Goal: Transaction & Acquisition: Purchase product/service

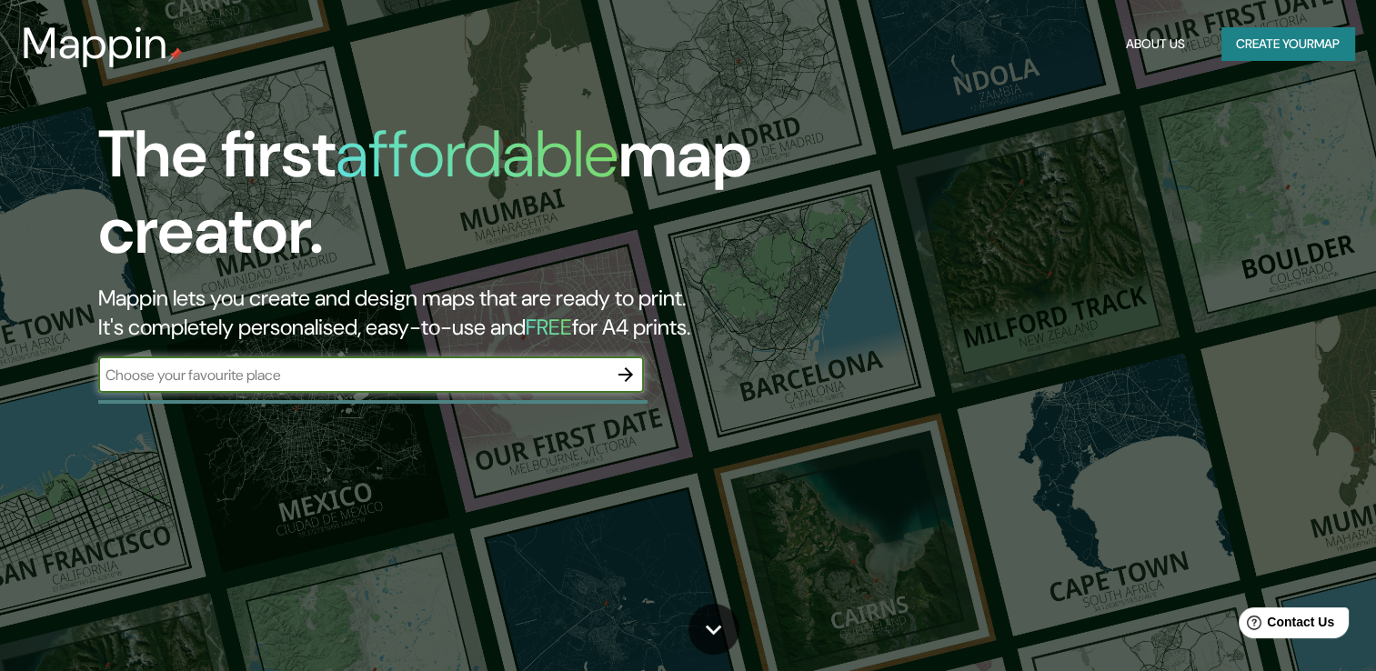
click at [292, 377] on input "text" at bounding box center [352, 375] width 509 height 21
paste input "19°39'04.5"N 99°01'20.8"W"
type input "19°39'04.5"N 99°01'20.8"W"
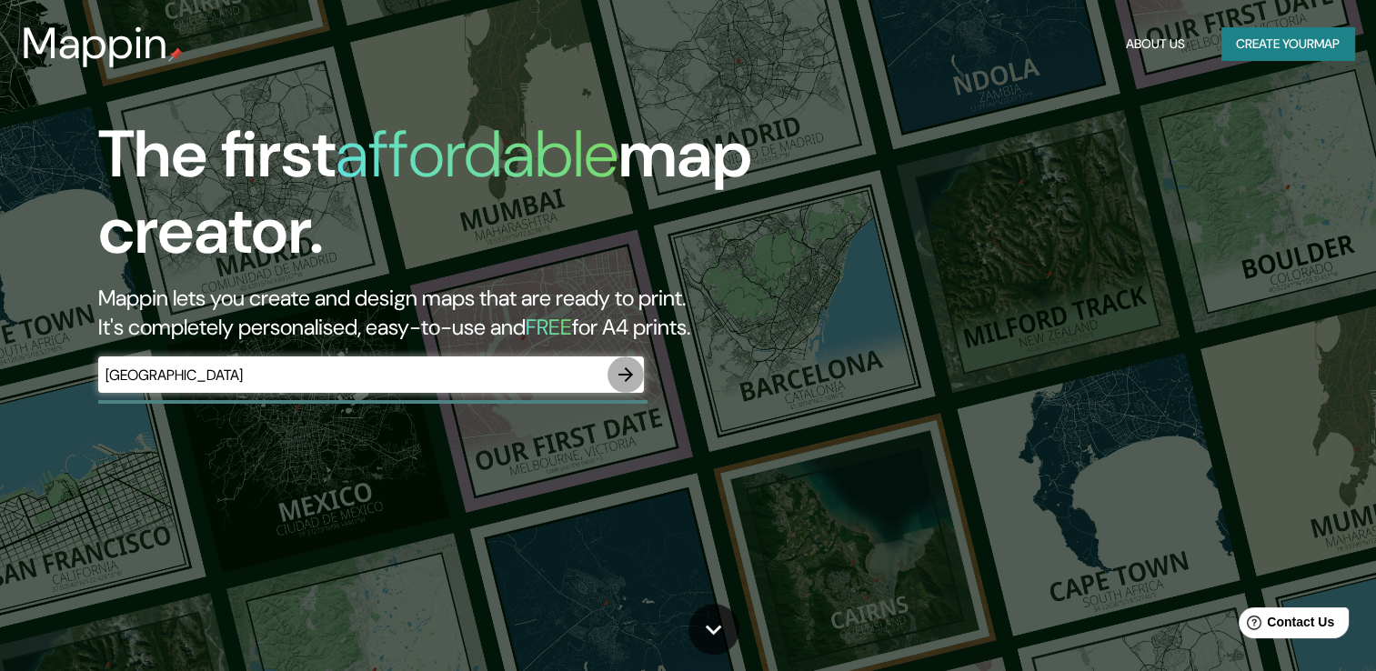
click at [618, 372] on icon "button" at bounding box center [626, 375] width 22 height 22
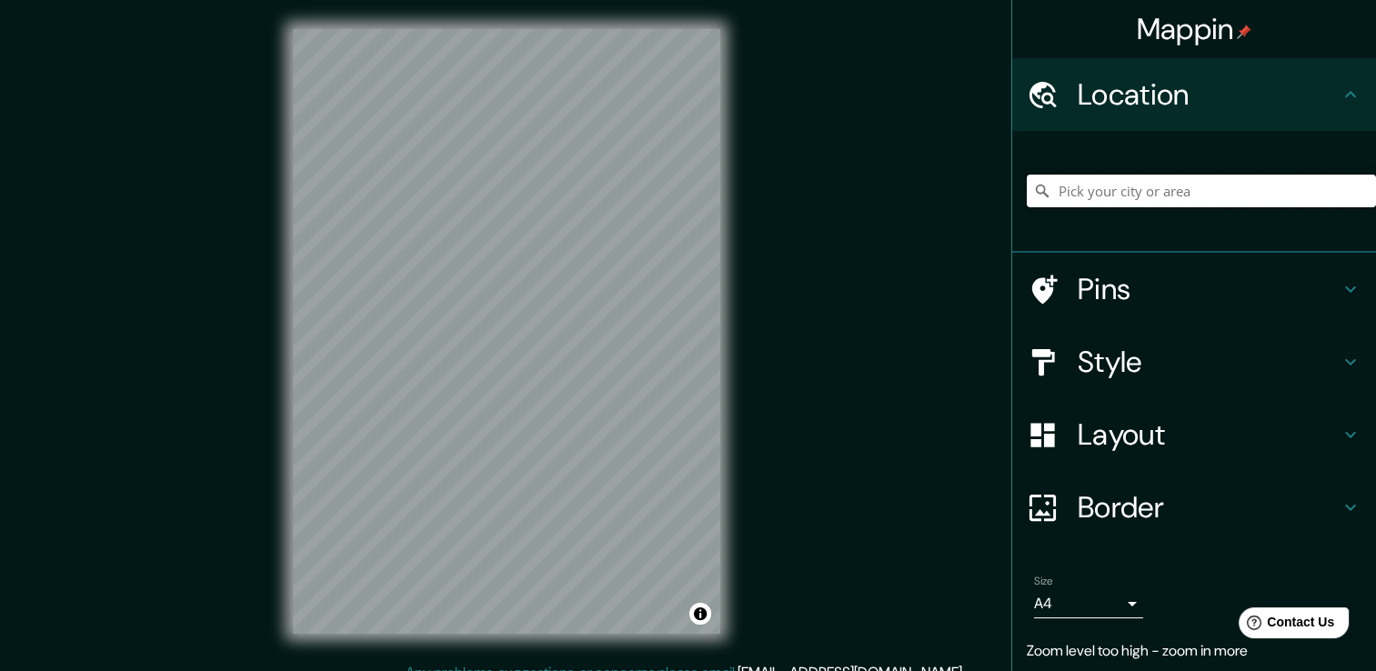
click at [1088, 187] on input "Pick your city or area" at bounding box center [1201, 191] width 349 height 33
paste input "19°39'04.5"N 99°01'20.8"W"
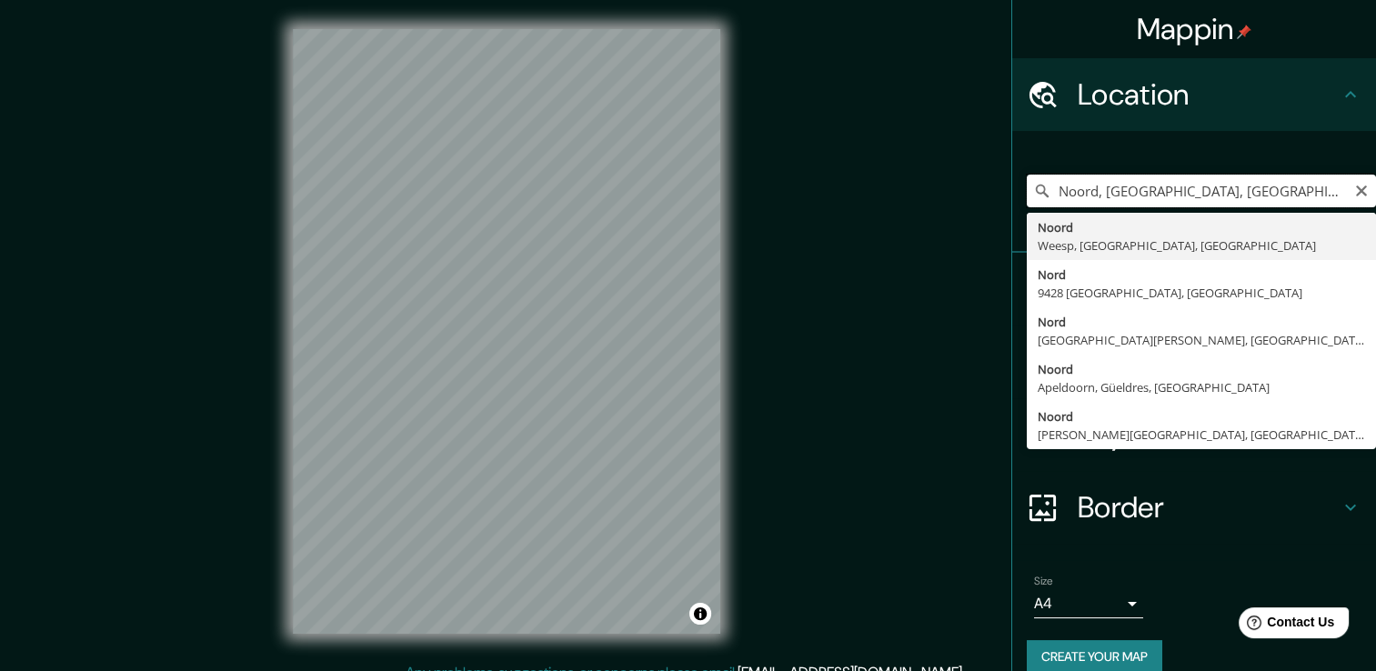
drag, startPoint x: 1298, startPoint y: 187, endPoint x: 1000, endPoint y: 249, distance: 303.8
click at [1012, 249] on div "Noord, Weesp, Holanda Septentrional, Países Bajos Noord Weesp, Holanda Septentr…" at bounding box center [1194, 192] width 364 height 122
type input "aíses Bajos"
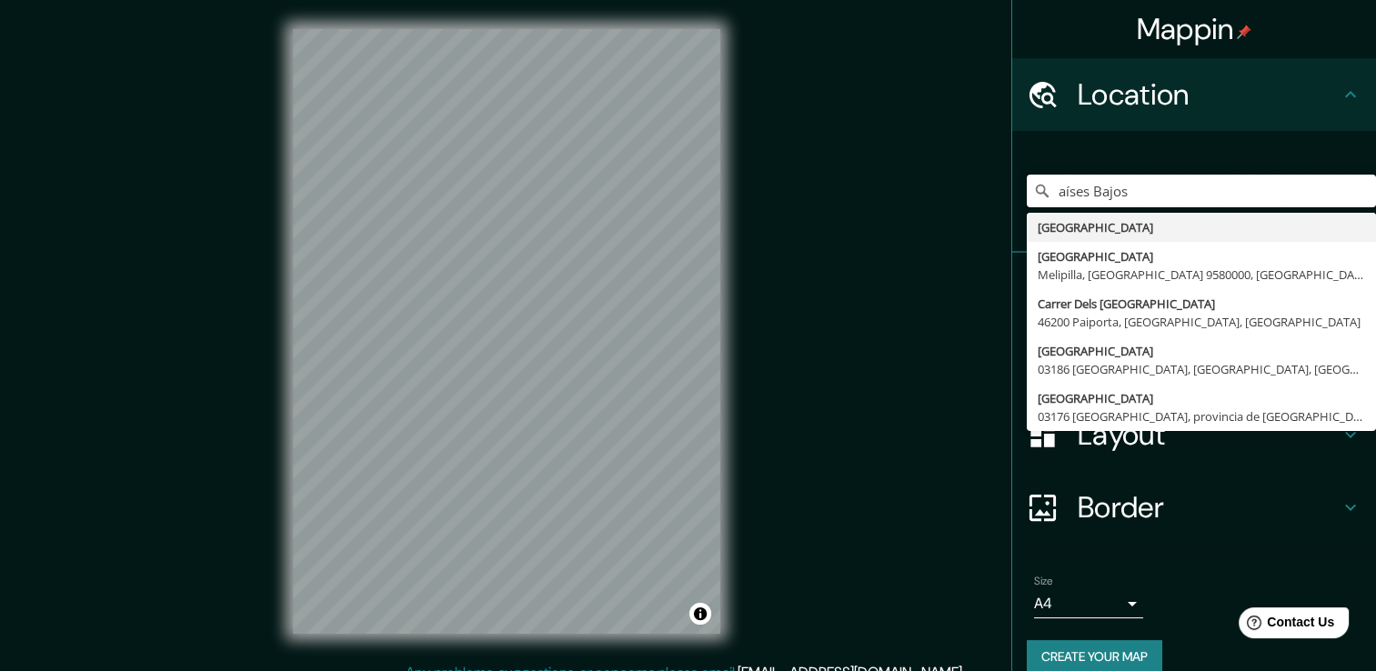
drag, startPoint x: 1224, startPoint y: 198, endPoint x: 959, endPoint y: 249, distance: 270.4
click at [959, 249] on div "Mappin Location aíses Bajos Países Bajos Países Bajos Melipilla, Región Metropo…" at bounding box center [688, 345] width 1376 height 691
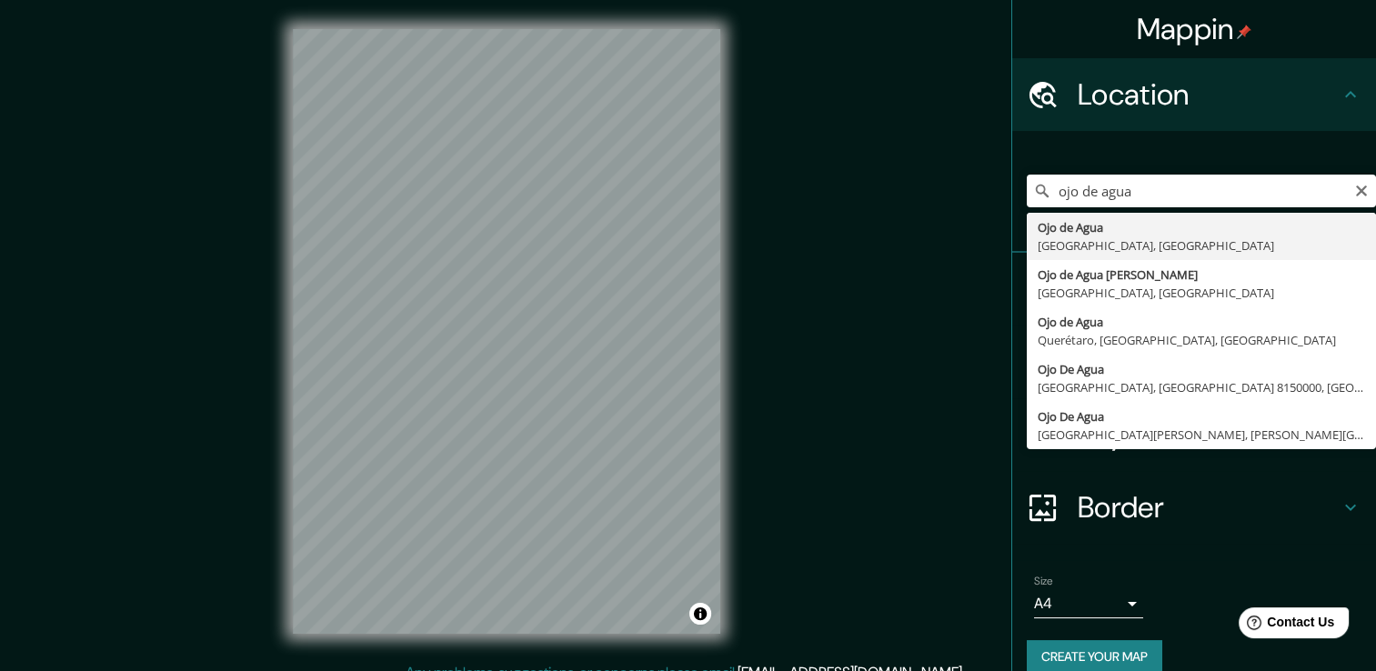
type input "Ojo de Agua, Estado de México, México"
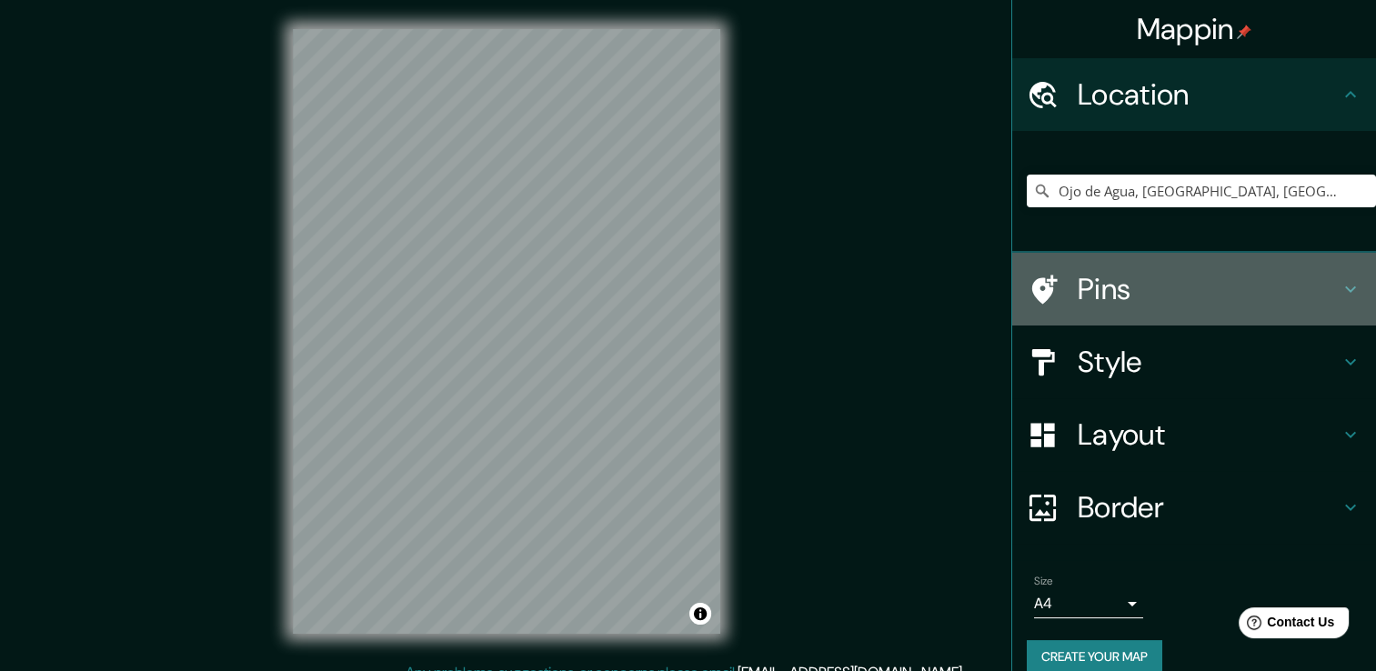
click at [1186, 295] on h4 "Pins" at bounding box center [1209, 289] width 262 height 36
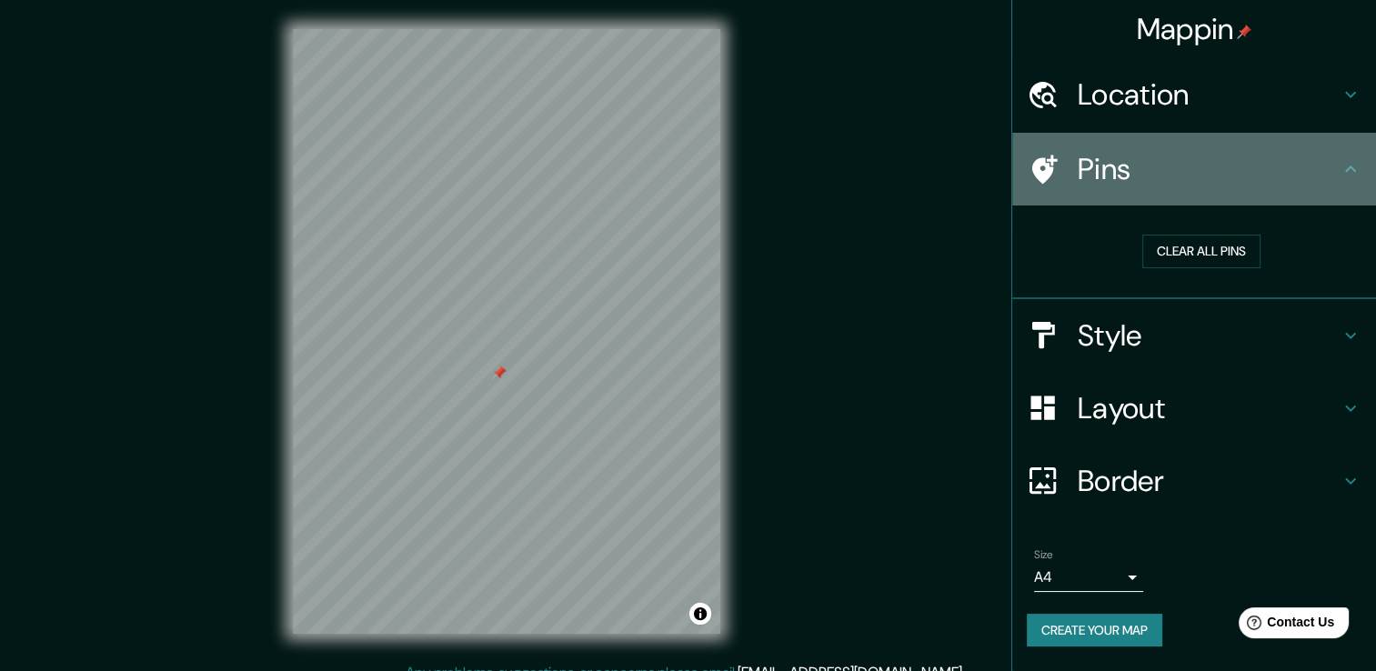
click at [1051, 167] on icon at bounding box center [1044, 169] width 25 height 29
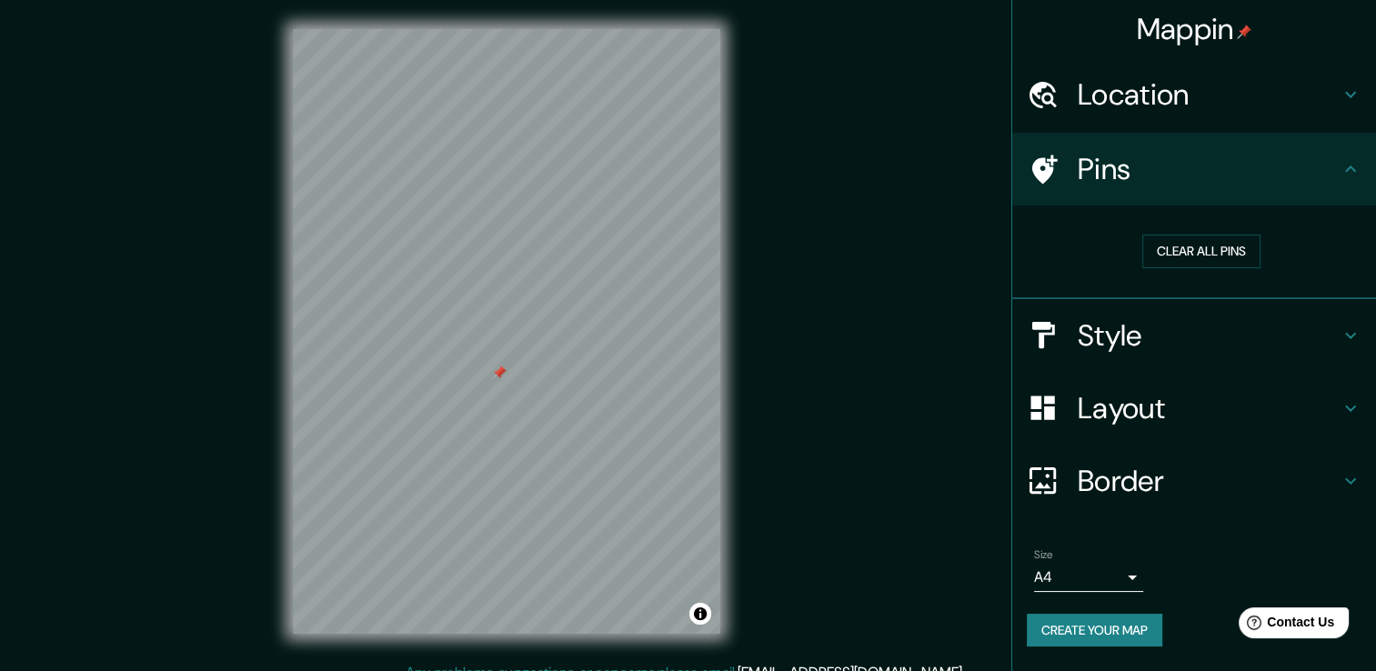
click at [1187, 326] on h4 "Style" at bounding box center [1209, 335] width 262 height 36
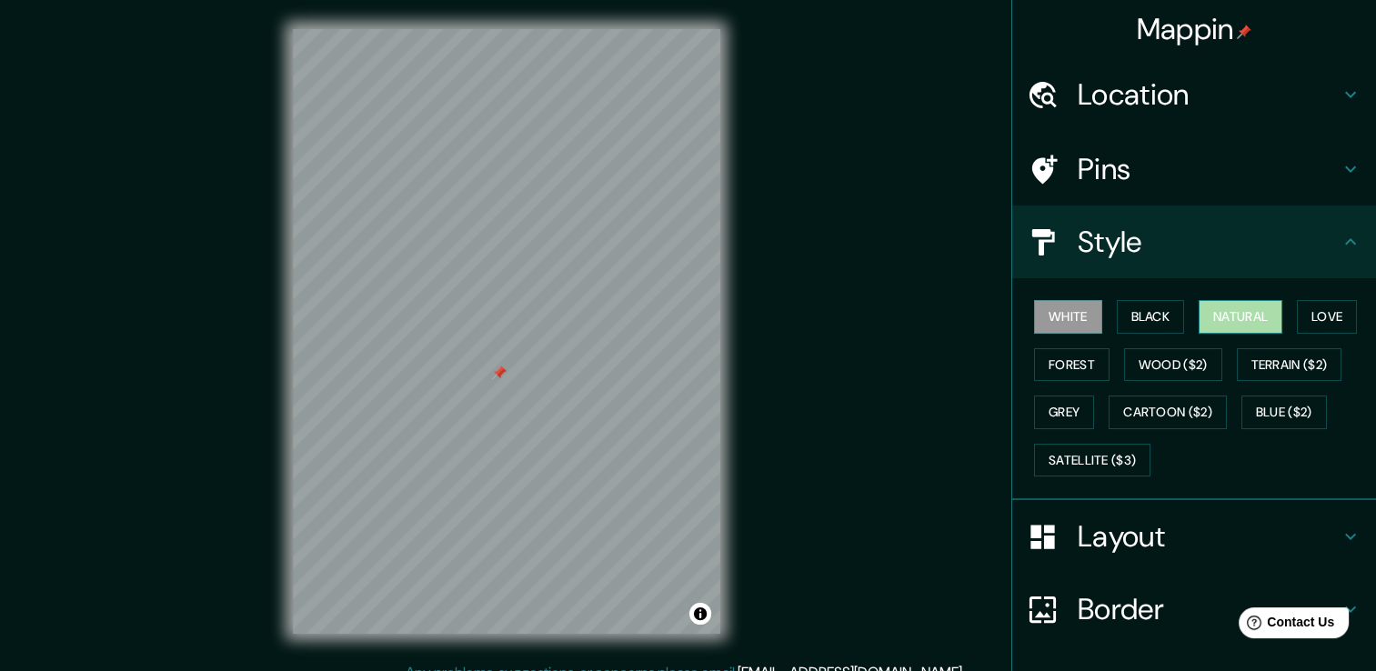
click at [1231, 317] on button "Natural" at bounding box center [1241, 317] width 84 height 34
click at [1307, 310] on button "Love" at bounding box center [1327, 317] width 60 height 34
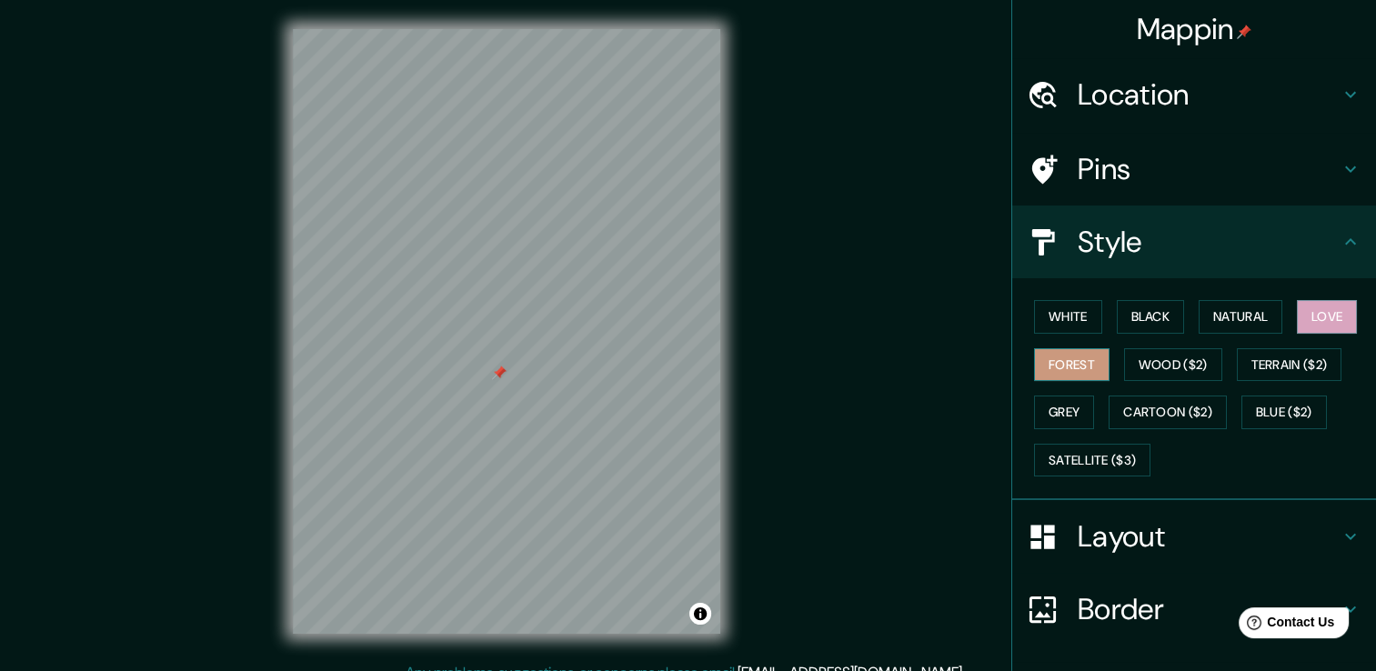
click at [1061, 373] on button "Forest" at bounding box center [1071, 365] width 75 height 34
click at [1150, 367] on button "Wood ($2)" at bounding box center [1173, 365] width 98 height 34
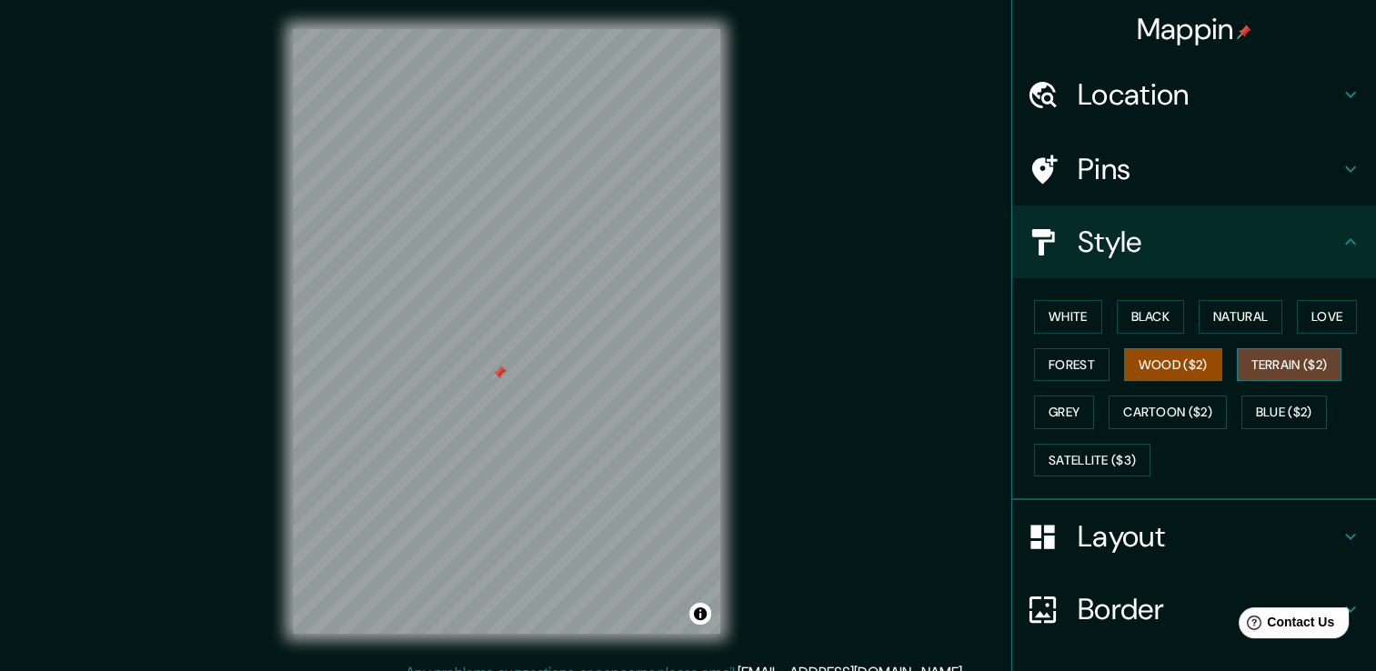
click at [1248, 359] on button "Terrain ($2)" at bounding box center [1290, 365] width 106 height 34
click at [1064, 402] on button "Grey" at bounding box center [1064, 413] width 60 height 34
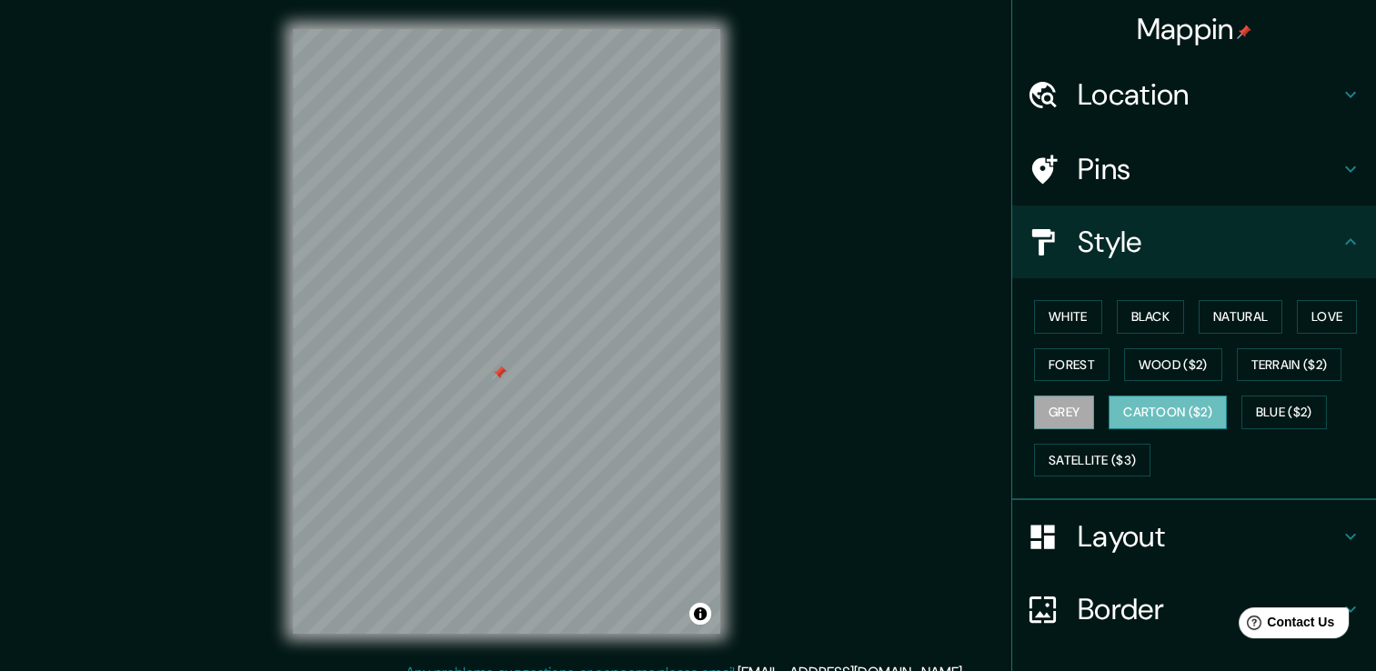
click at [1146, 407] on button "Cartoon ($2)" at bounding box center [1168, 413] width 118 height 34
click at [1293, 410] on button "Blue ($2)" at bounding box center [1283, 413] width 85 height 34
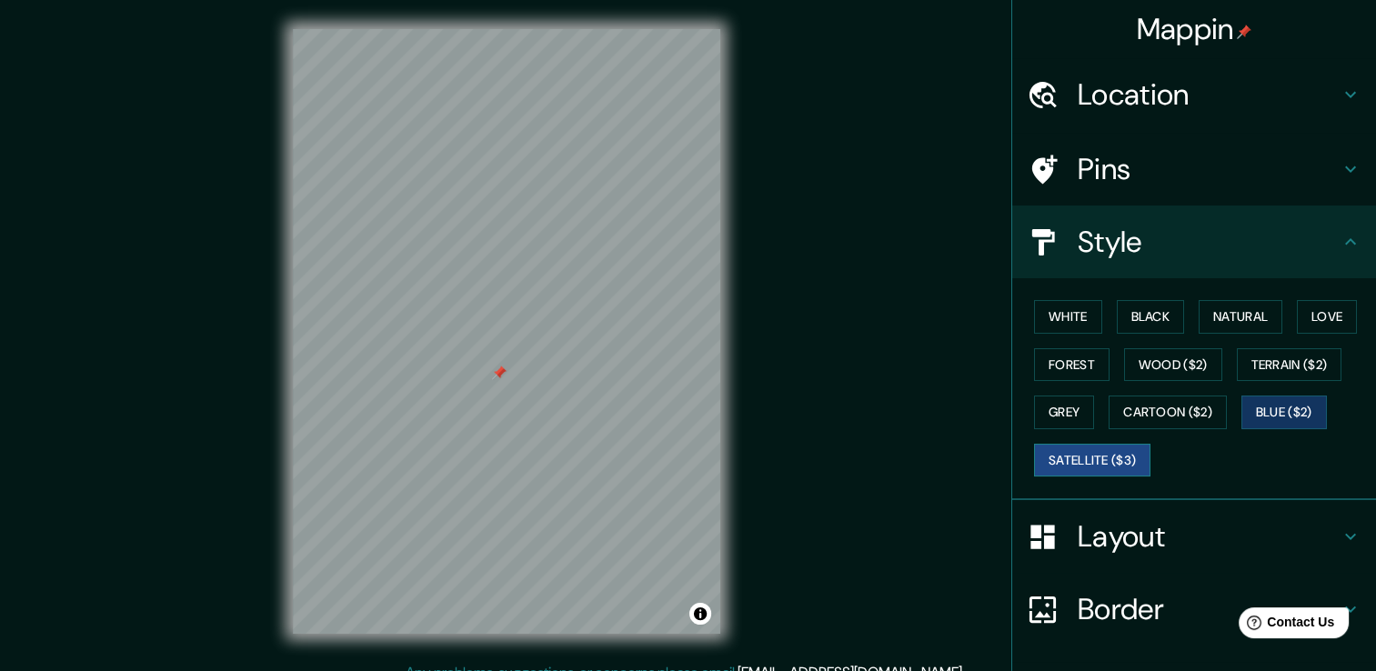
click at [1119, 450] on button "Satellite ($3)" at bounding box center [1092, 461] width 116 height 34
click at [1317, 311] on button "Love" at bounding box center [1327, 317] width 60 height 34
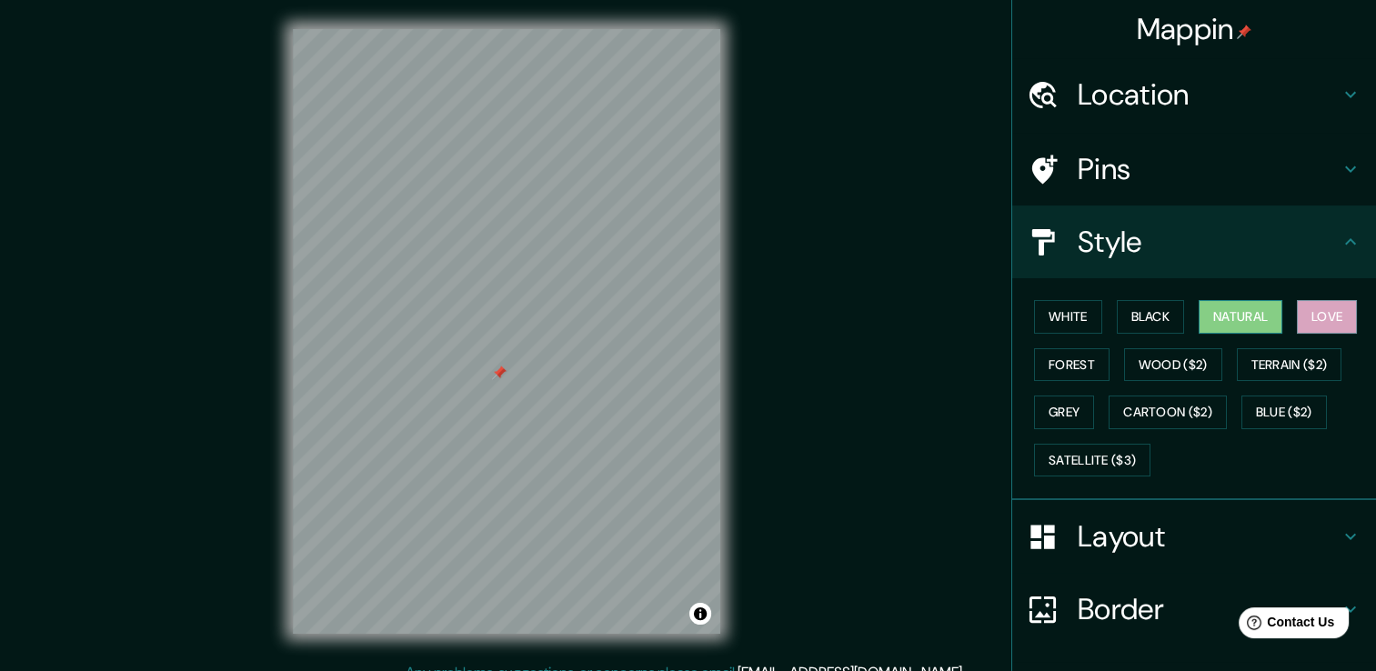
click at [1228, 327] on button "Natural" at bounding box center [1241, 317] width 84 height 34
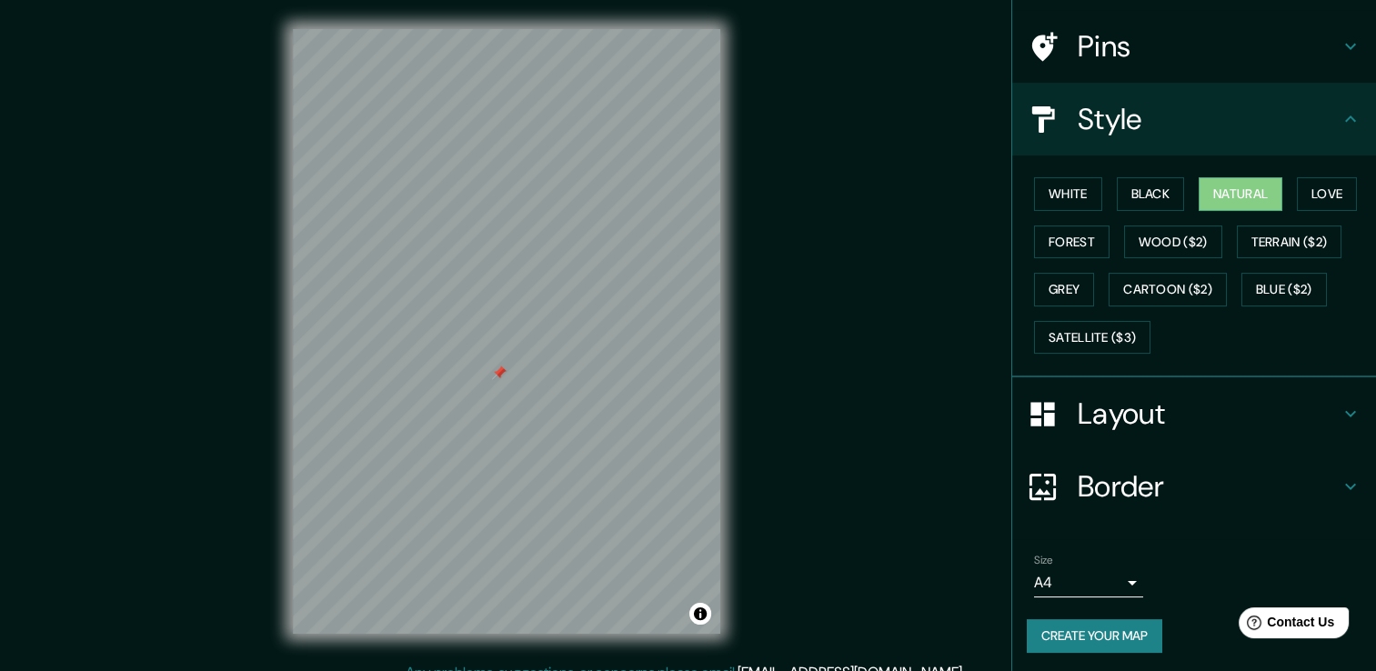
click at [1152, 410] on h4 "Layout" at bounding box center [1209, 414] width 262 height 36
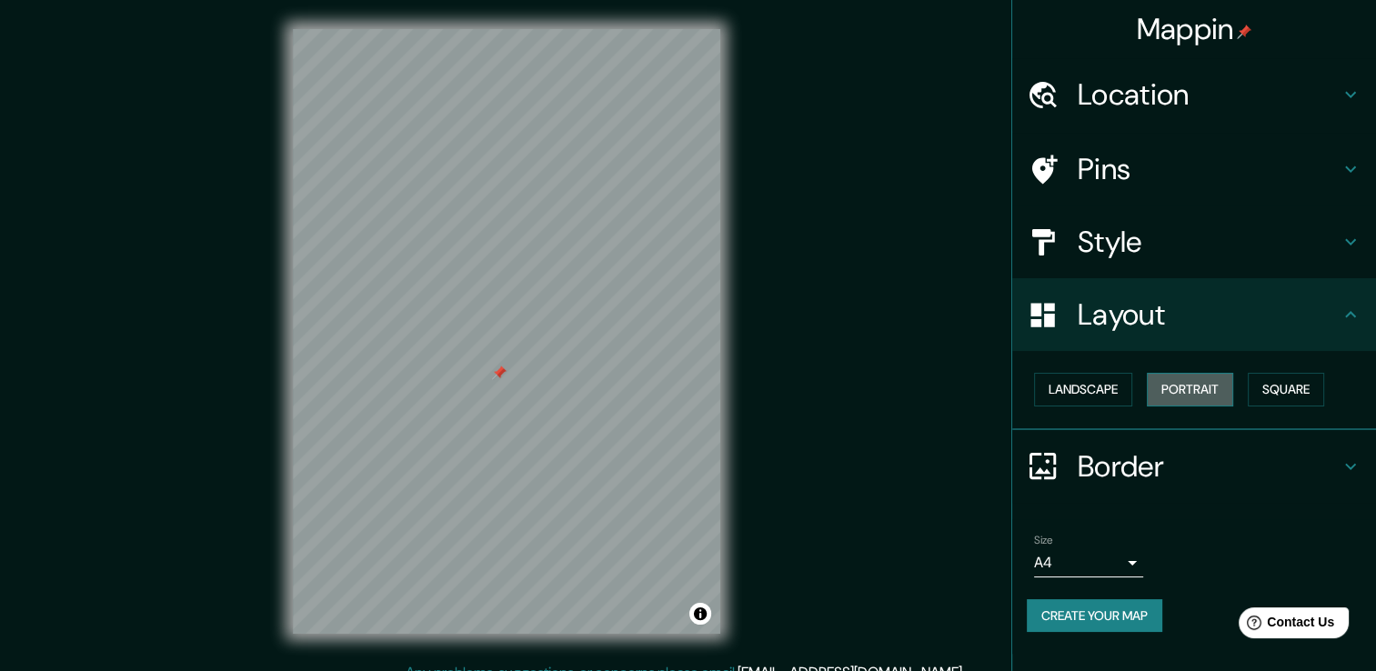
click at [1199, 393] on button "Portrait" at bounding box center [1190, 390] width 86 height 34
click at [1069, 390] on button "Landscape" at bounding box center [1083, 390] width 98 height 34
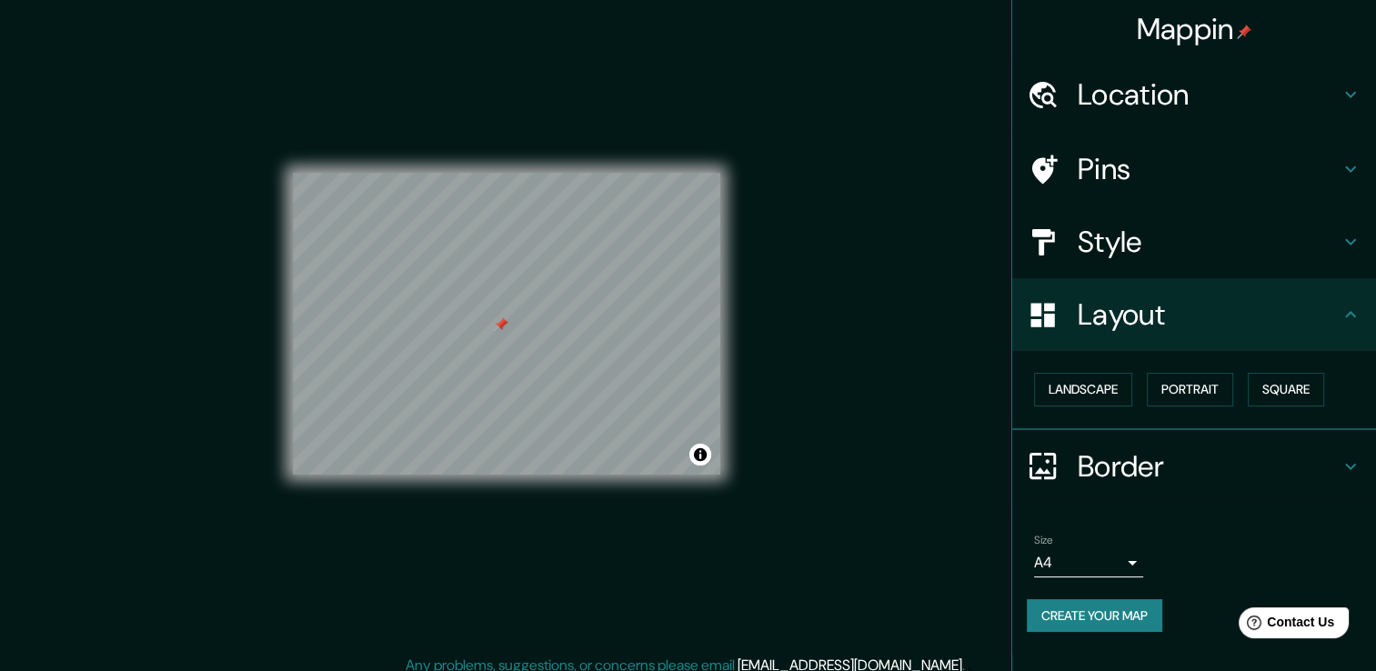
scroll to position [20, 0]
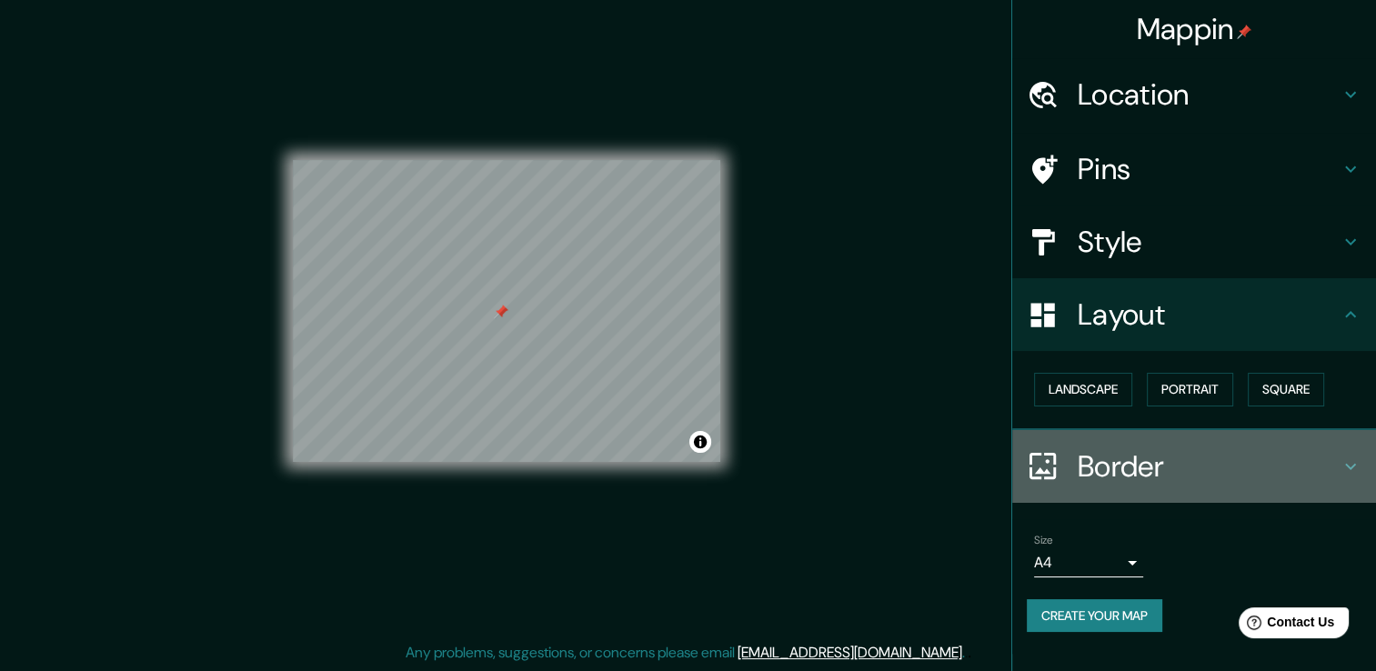
click at [1325, 460] on h4 "Border" at bounding box center [1209, 466] width 262 height 36
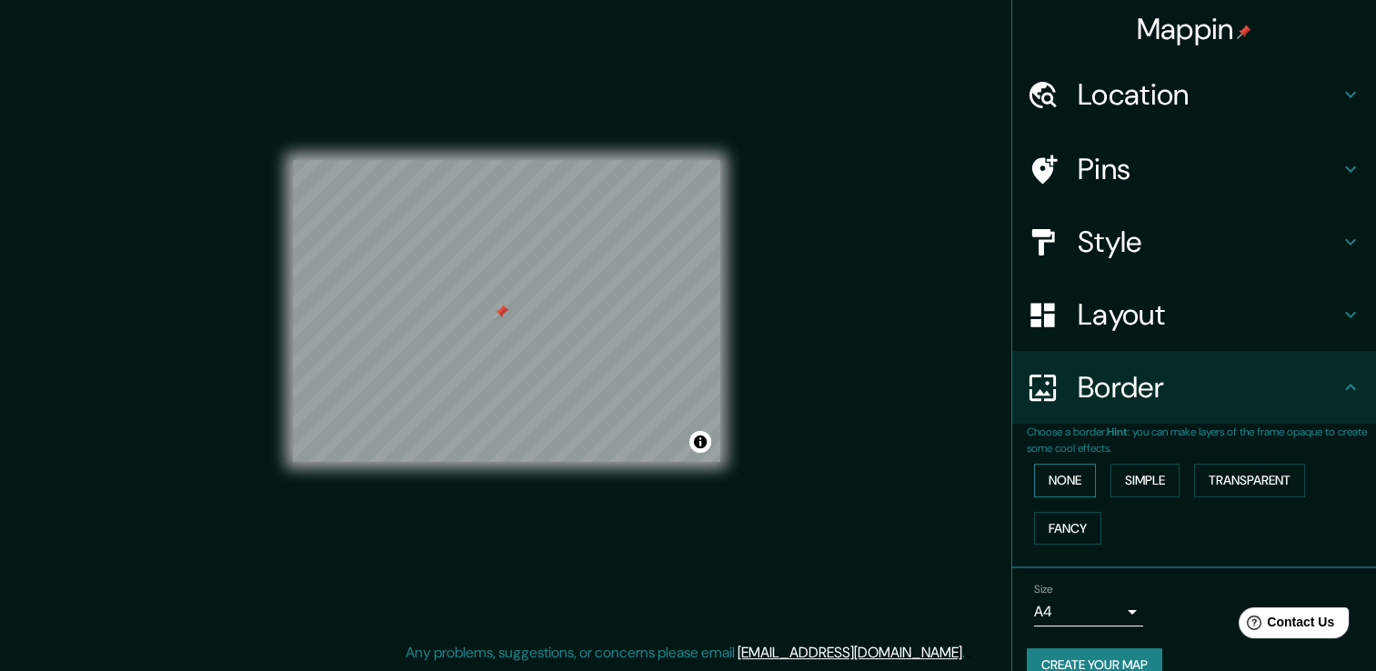
click at [1034, 486] on button "None" at bounding box center [1065, 481] width 62 height 34
click at [1161, 484] on button "Simple" at bounding box center [1144, 481] width 69 height 34
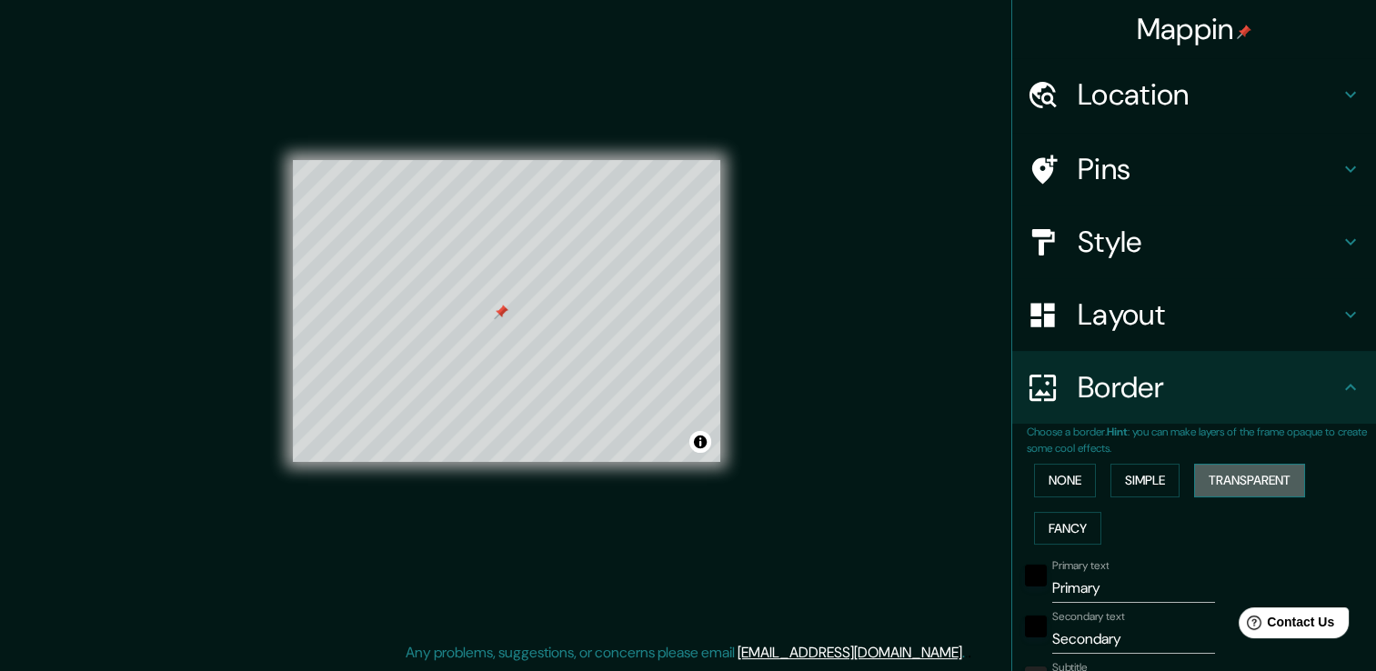
click at [1219, 486] on button "Transparent" at bounding box center [1249, 481] width 111 height 34
click at [1056, 518] on button "Fancy" at bounding box center [1067, 529] width 67 height 34
click at [1076, 482] on button "None" at bounding box center [1065, 481] width 62 height 34
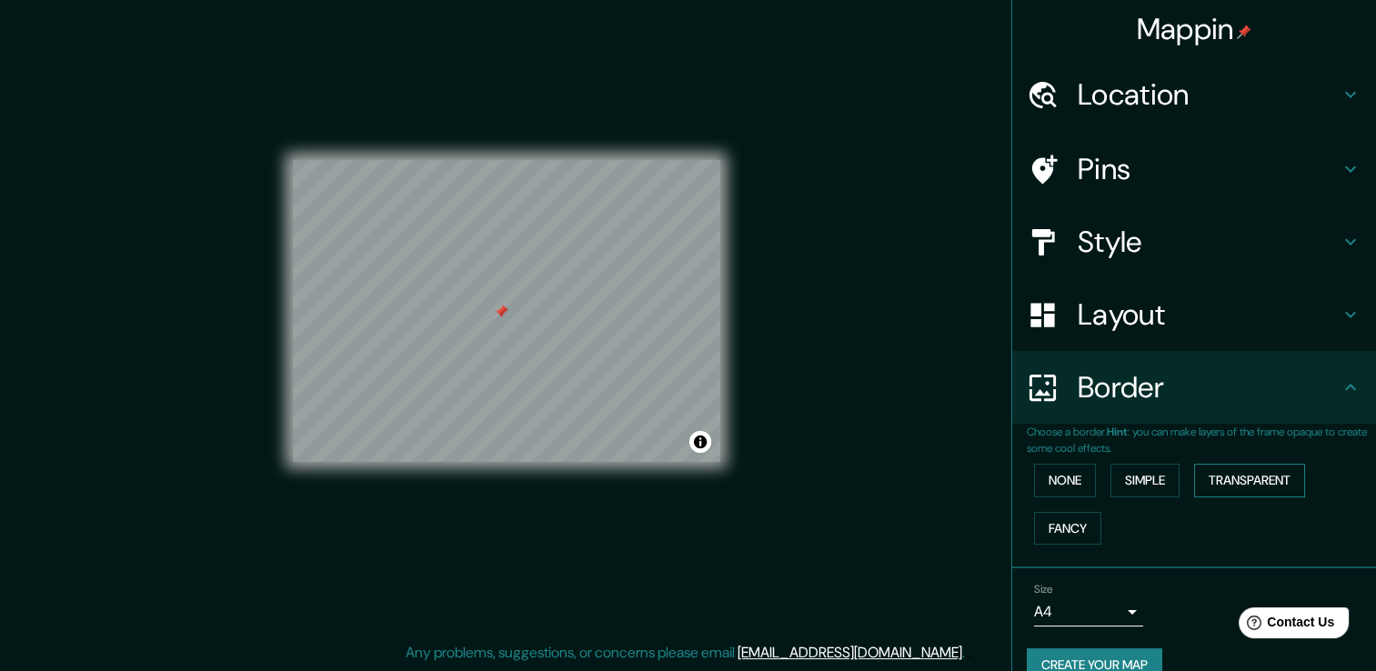
scroll to position [30, 0]
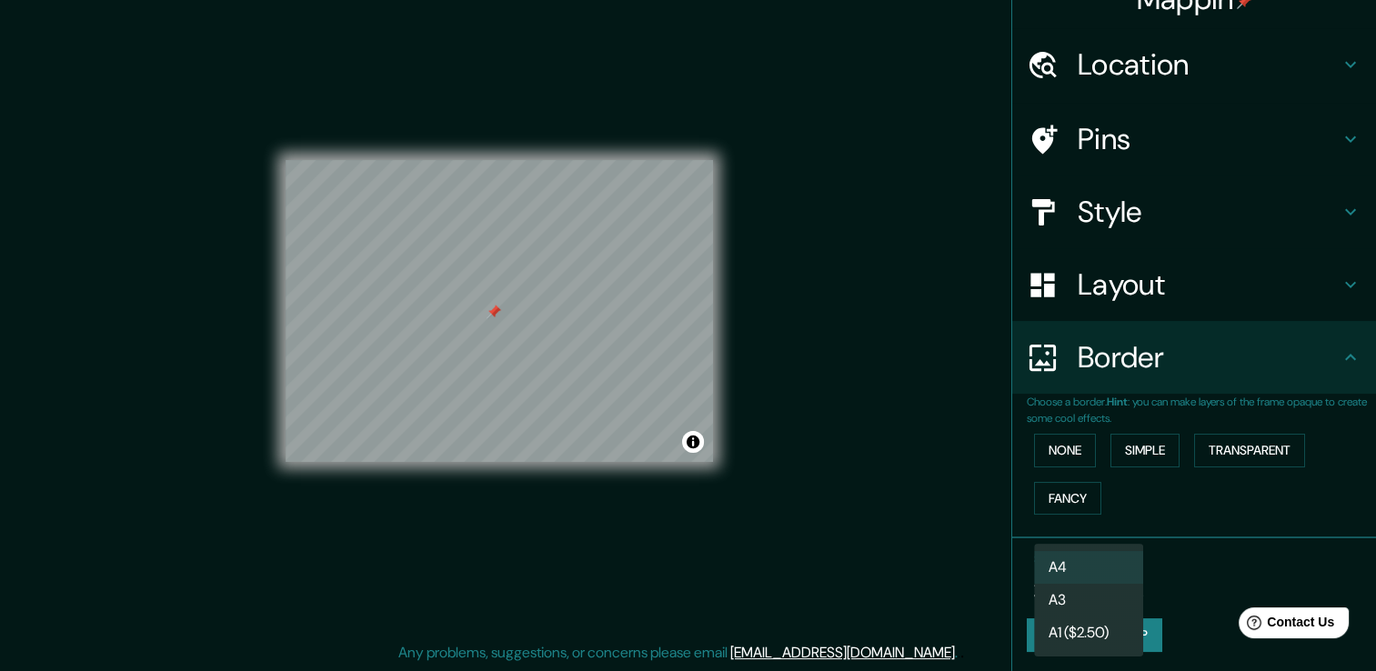
click at [1111, 572] on body "Mappin Location Ojo de Agua, Estado de México, México Pins Style Layout Border …" at bounding box center [688, 315] width 1376 height 671
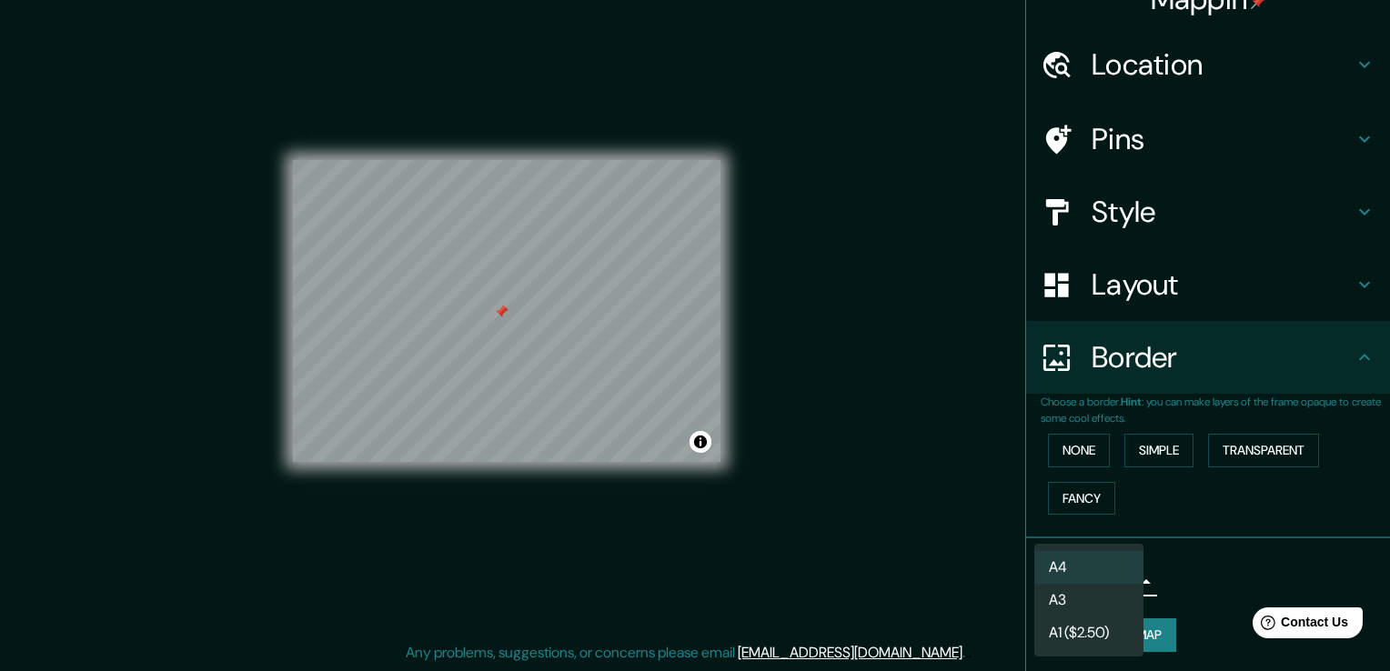
click at [1110, 602] on li "A3" at bounding box center [1088, 600] width 109 height 33
type input "a4"
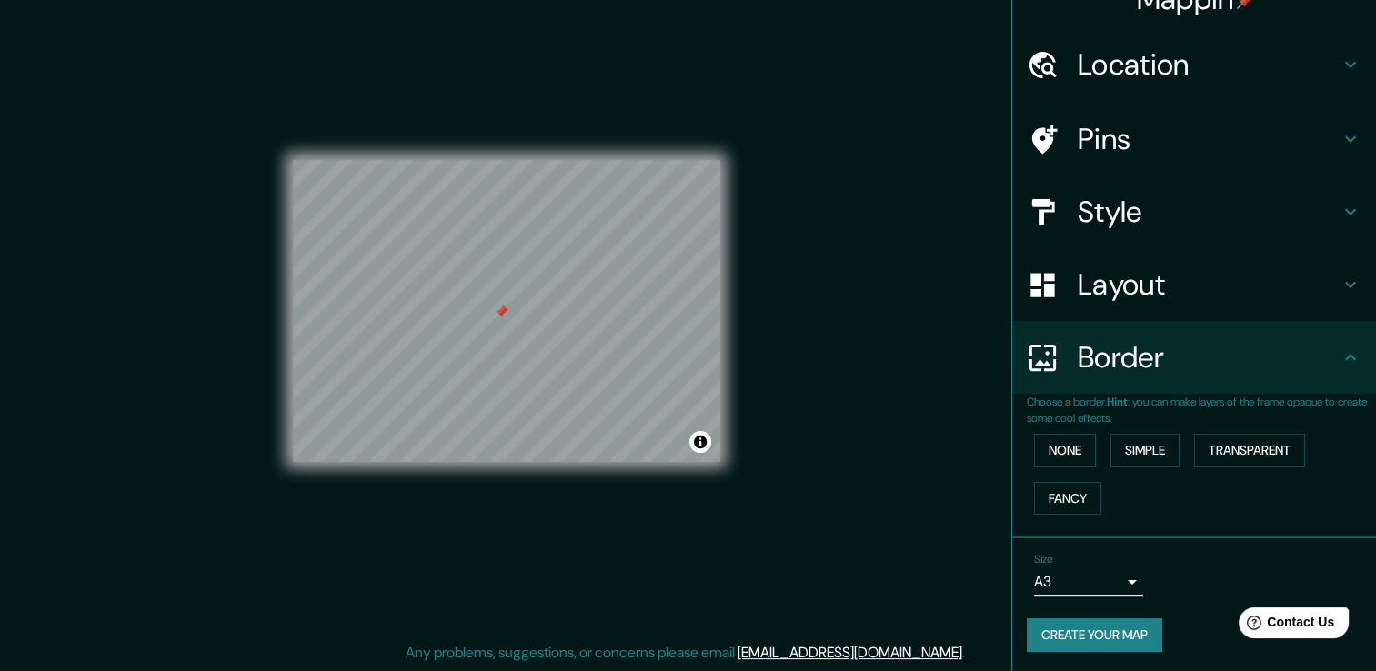
click at [1071, 637] on button "Create your map" at bounding box center [1095, 635] width 136 height 34
click at [1244, 460] on button "Transparent" at bounding box center [1249, 451] width 111 height 34
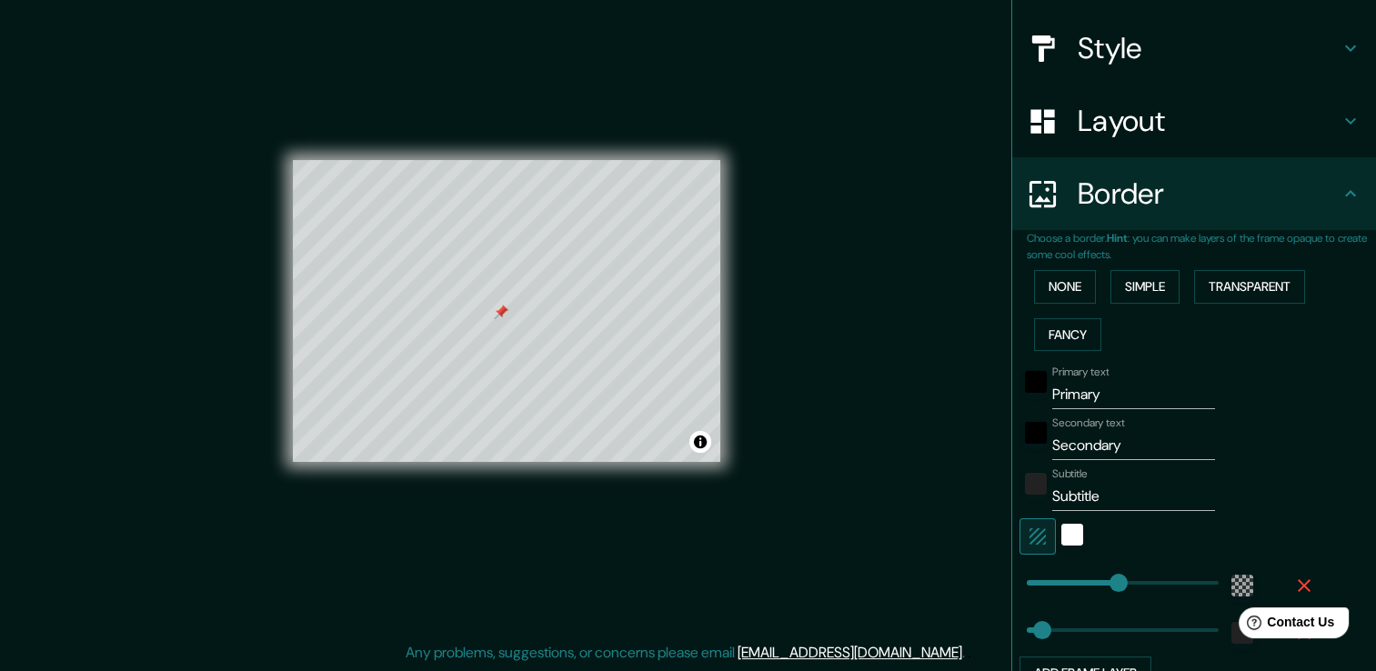
scroll to position [212, 0]
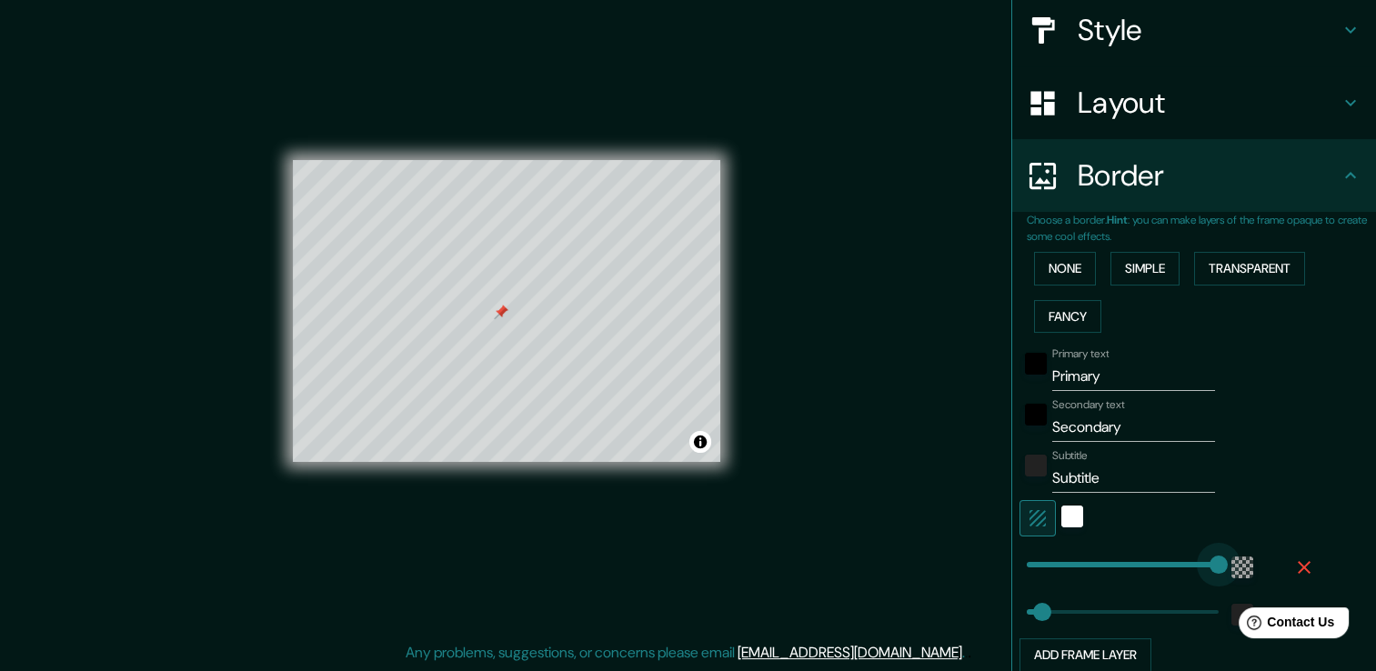
type input "79"
type input "38"
type input "0"
type input "38"
type input "470"
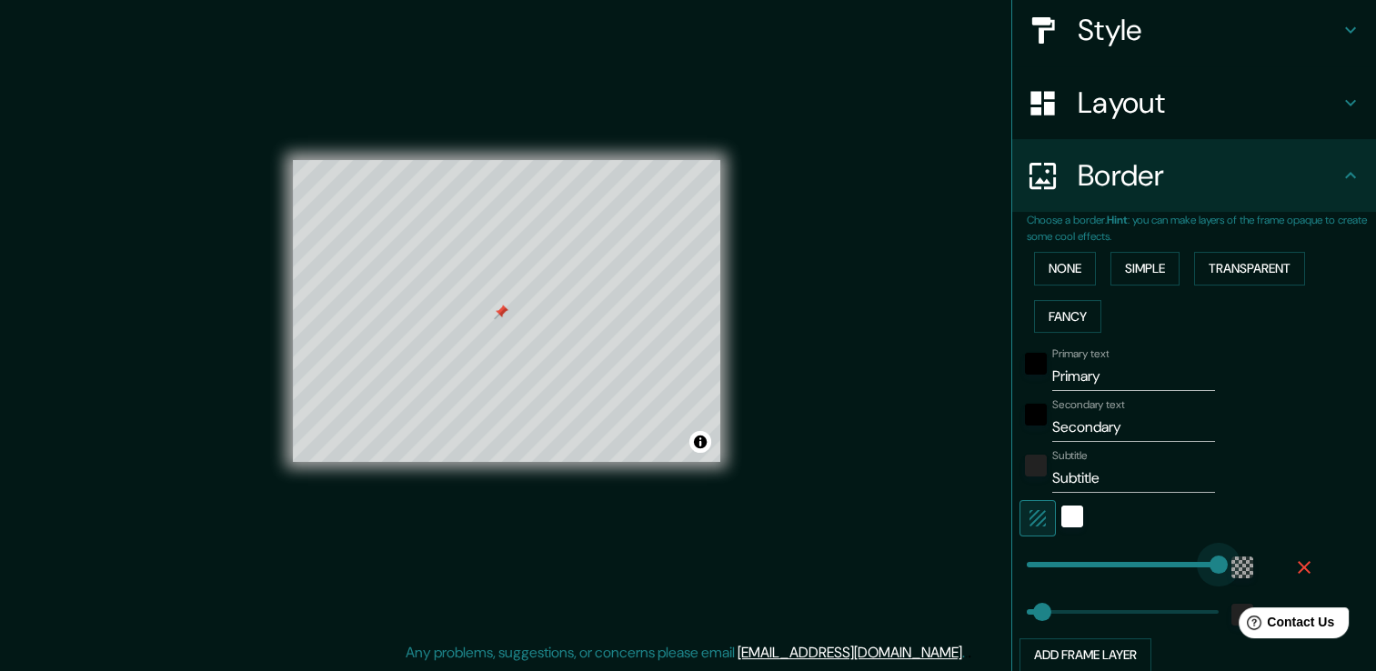
drag, startPoint x: 1101, startPoint y: 566, endPoint x: 1392, endPoint y: 550, distance: 291.4
type input "38"
type input "0"
drag, startPoint x: 1211, startPoint y: 563, endPoint x: 937, endPoint y: 599, distance: 277.1
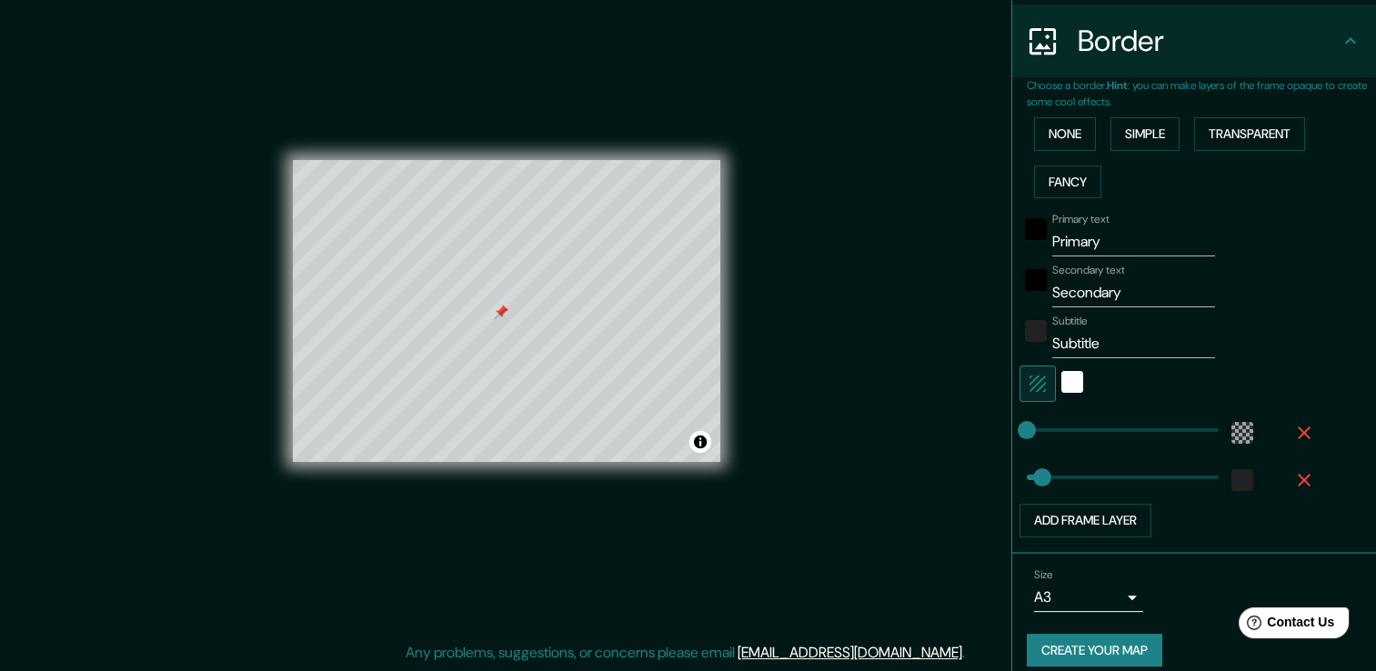
scroll to position [360, 0]
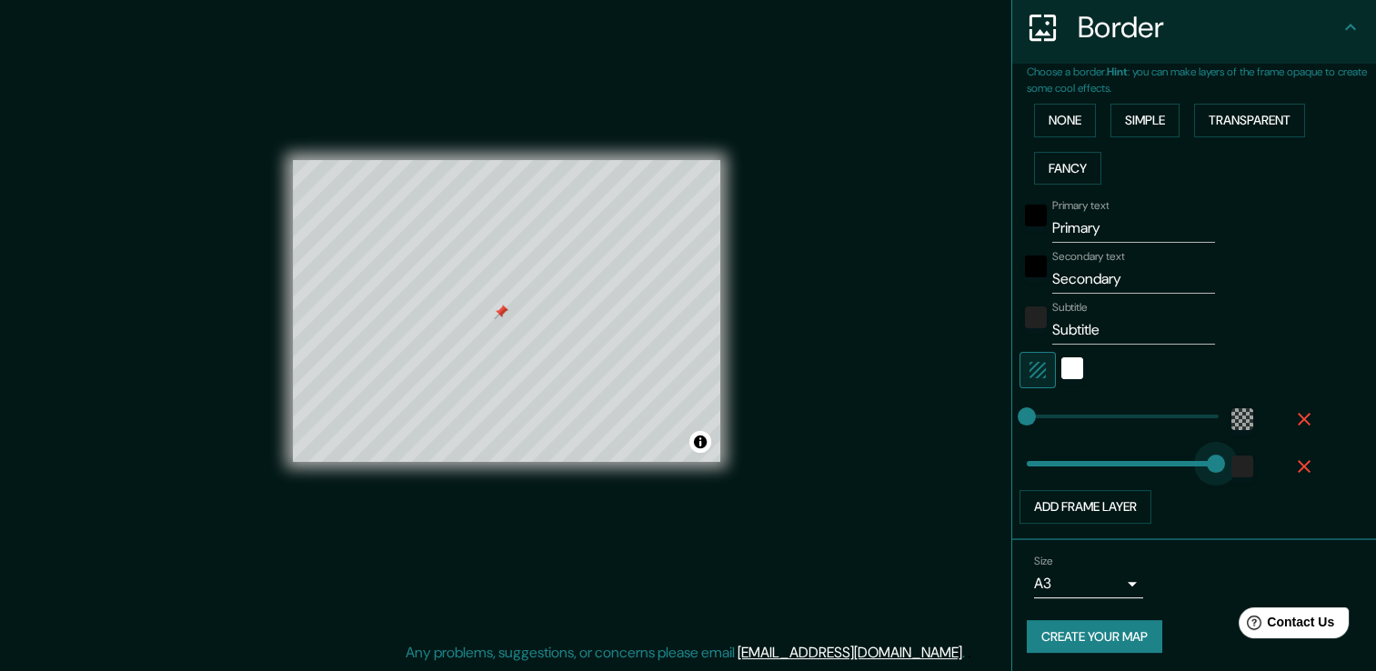
type input "470"
drag, startPoint x: 1052, startPoint y: 457, endPoint x: 1206, endPoint y: 457, distance: 153.7
type input "0"
drag, startPoint x: 1207, startPoint y: 457, endPoint x: 943, endPoint y: 493, distance: 266.1
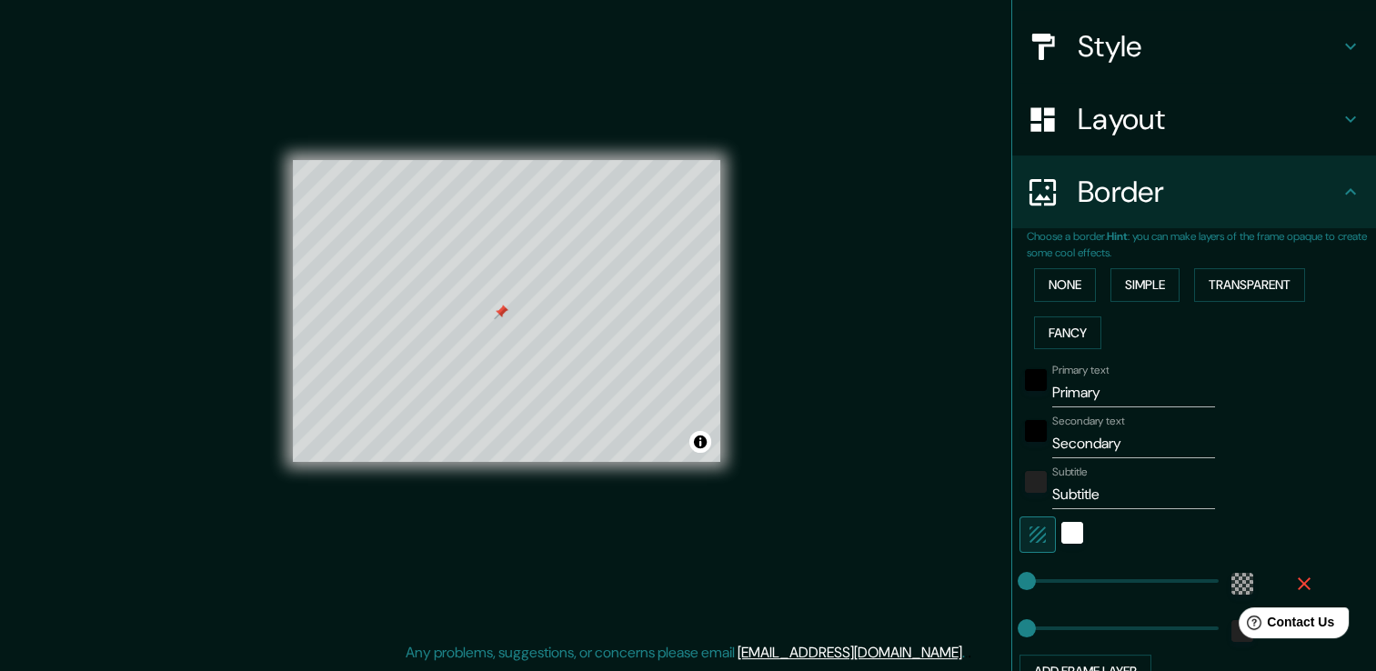
scroll to position [178, 0]
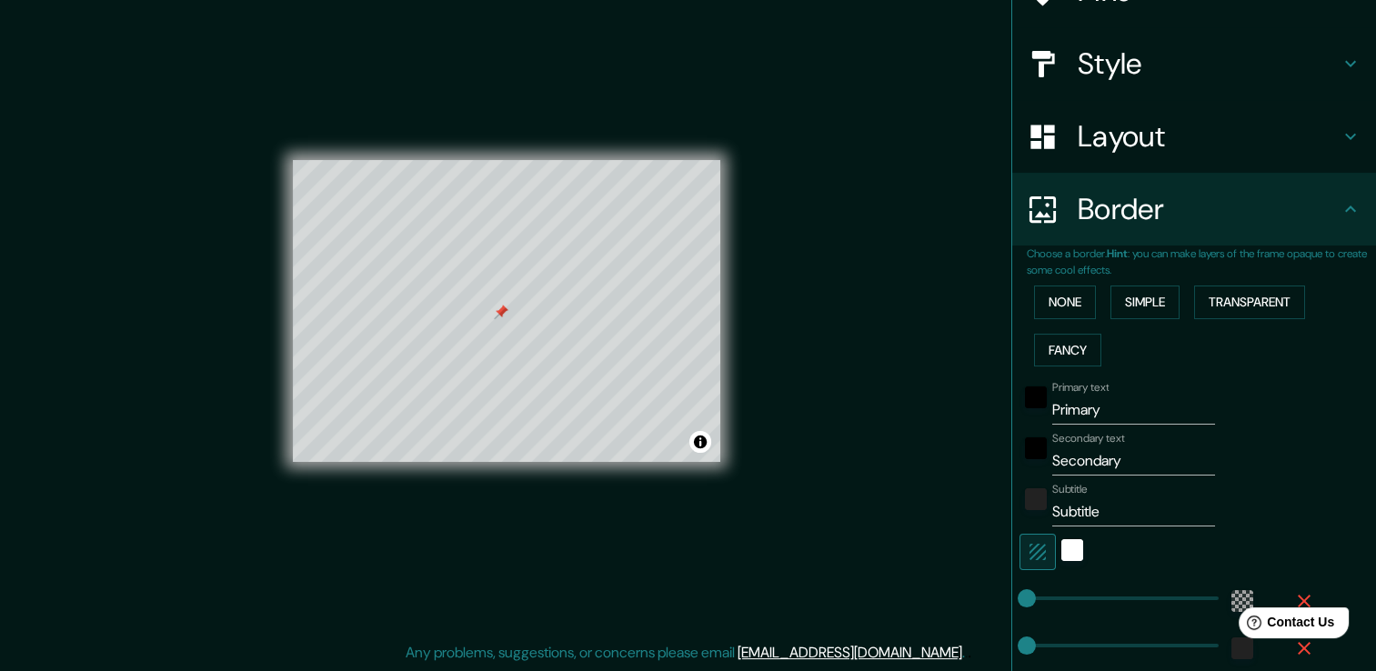
click at [1116, 411] on input "Primary" at bounding box center [1133, 410] width 163 height 29
type input "teca"
drag, startPoint x: 1136, startPoint y: 458, endPoint x: 980, endPoint y: 488, distance: 158.4
click at [980, 488] on div "Mappin Location Ojo de Agua, Estado de México, México Pins Style Layout Border …" at bounding box center [688, 325] width 1376 height 691
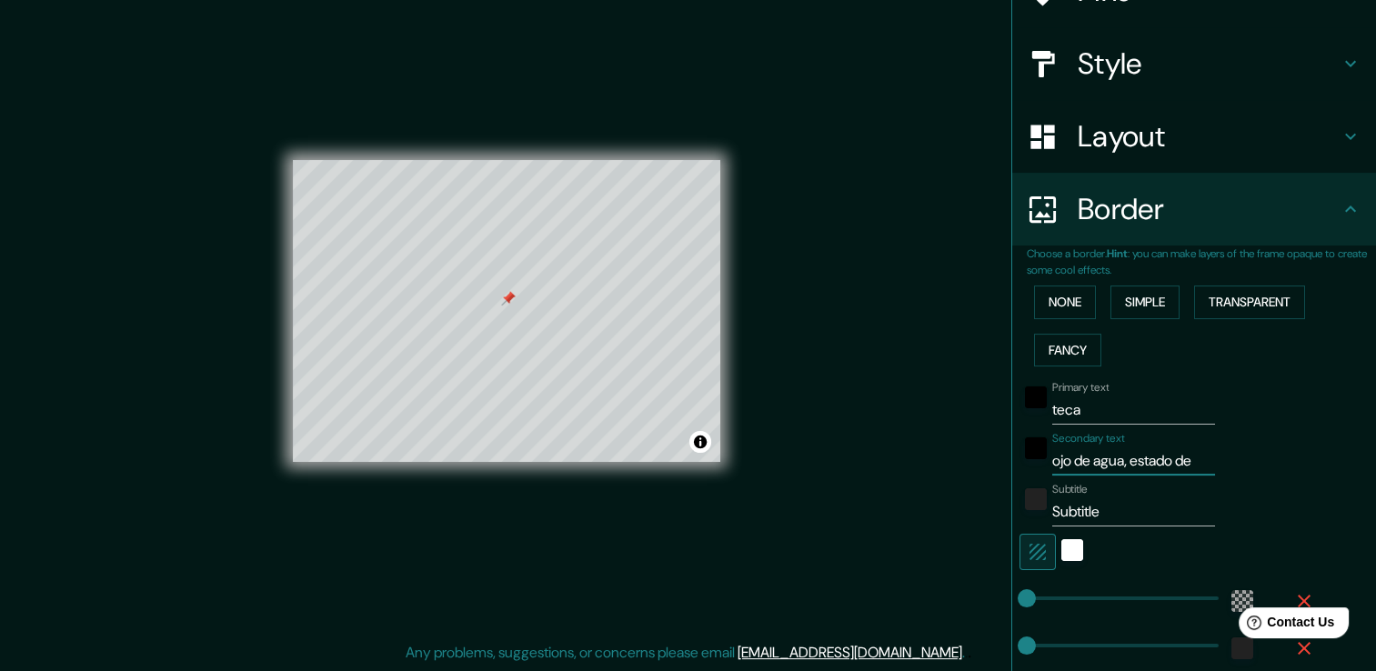
scroll to position [0, 0]
type input "ojo de agua, tecamac"
drag, startPoint x: 1096, startPoint y: 512, endPoint x: 1010, endPoint y: 522, distance: 87.0
click at [1020, 522] on div "Subtitle Subtitle" at bounding box center [1169, 505] width 298 height 44
type input "e"
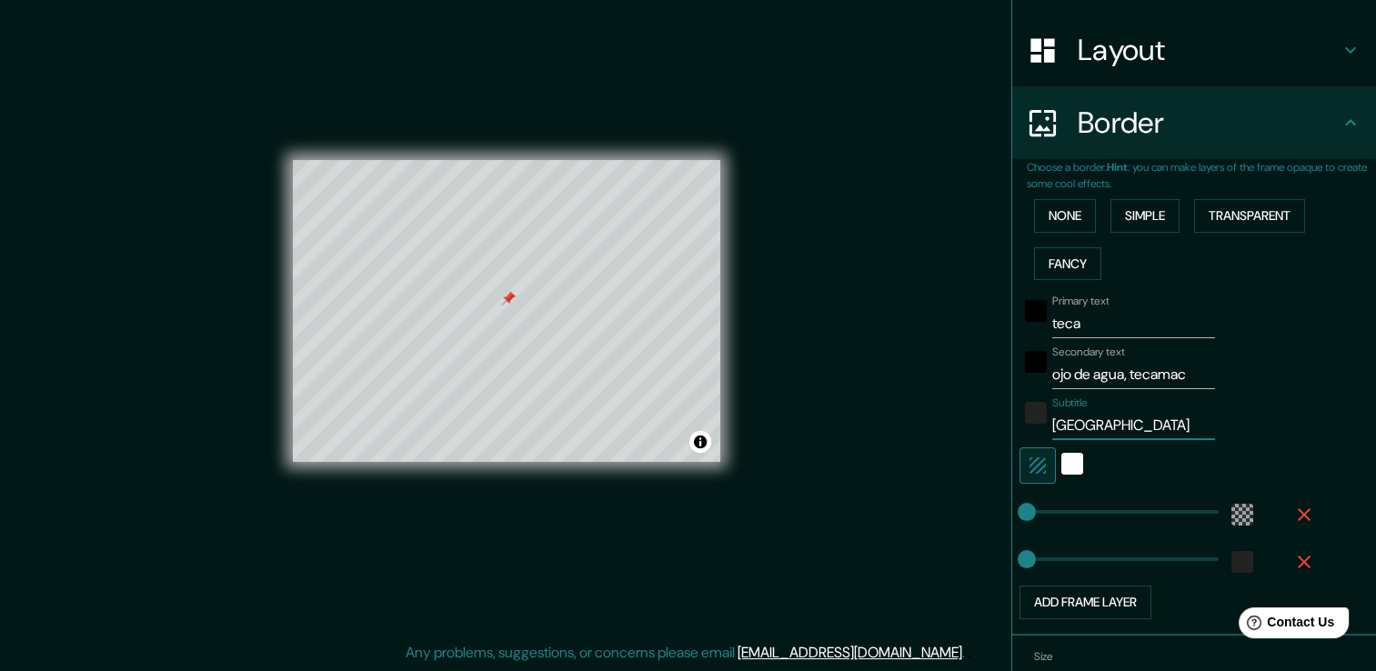
scroll to position [360, 0]
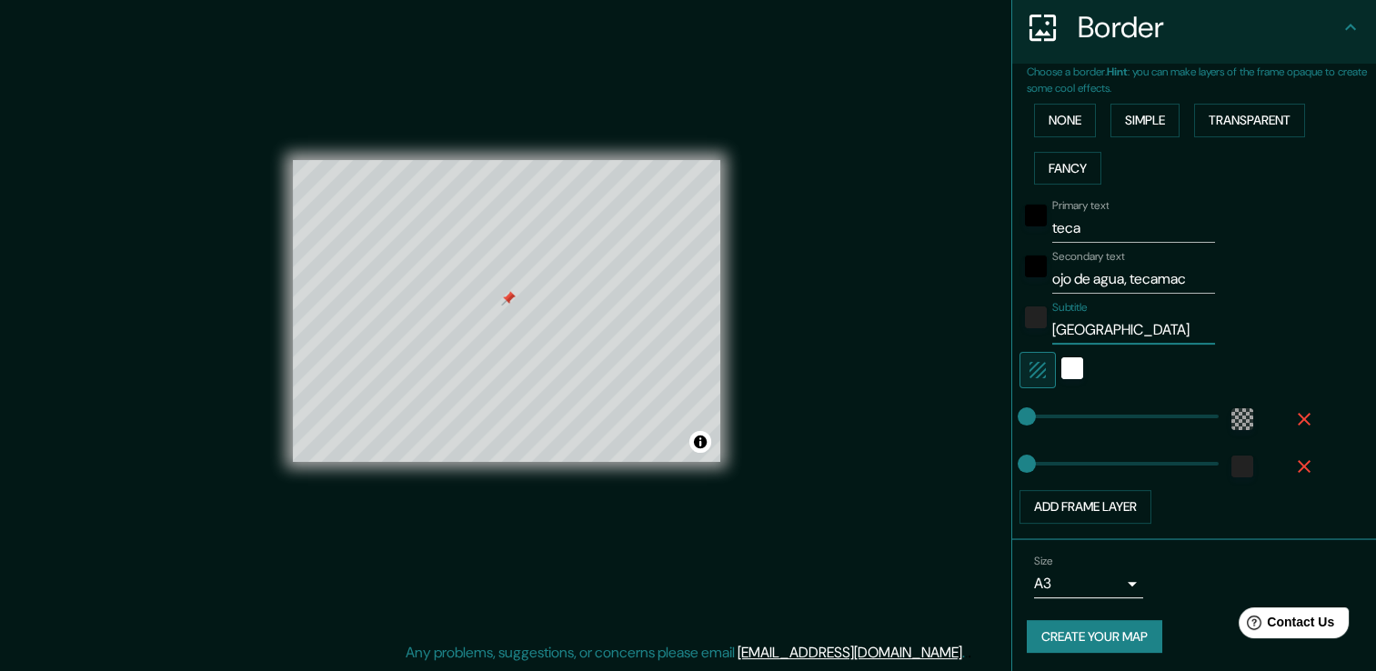
type input "Estado de México"
click at [1077, 629] on button "Create your map" at bounding box center [1095, 637] width 136 height 34
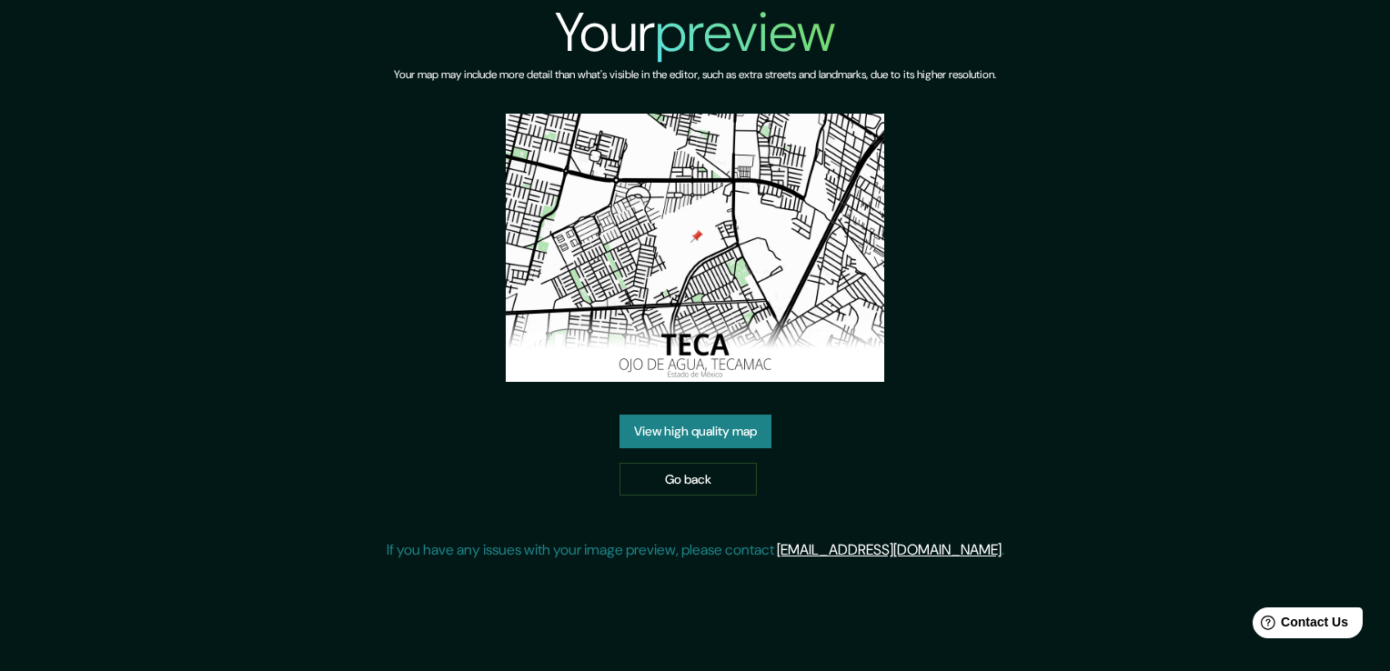
click at [684, 435] on link "View high quality map" at bounding box center [695, 432] width 152 height 34
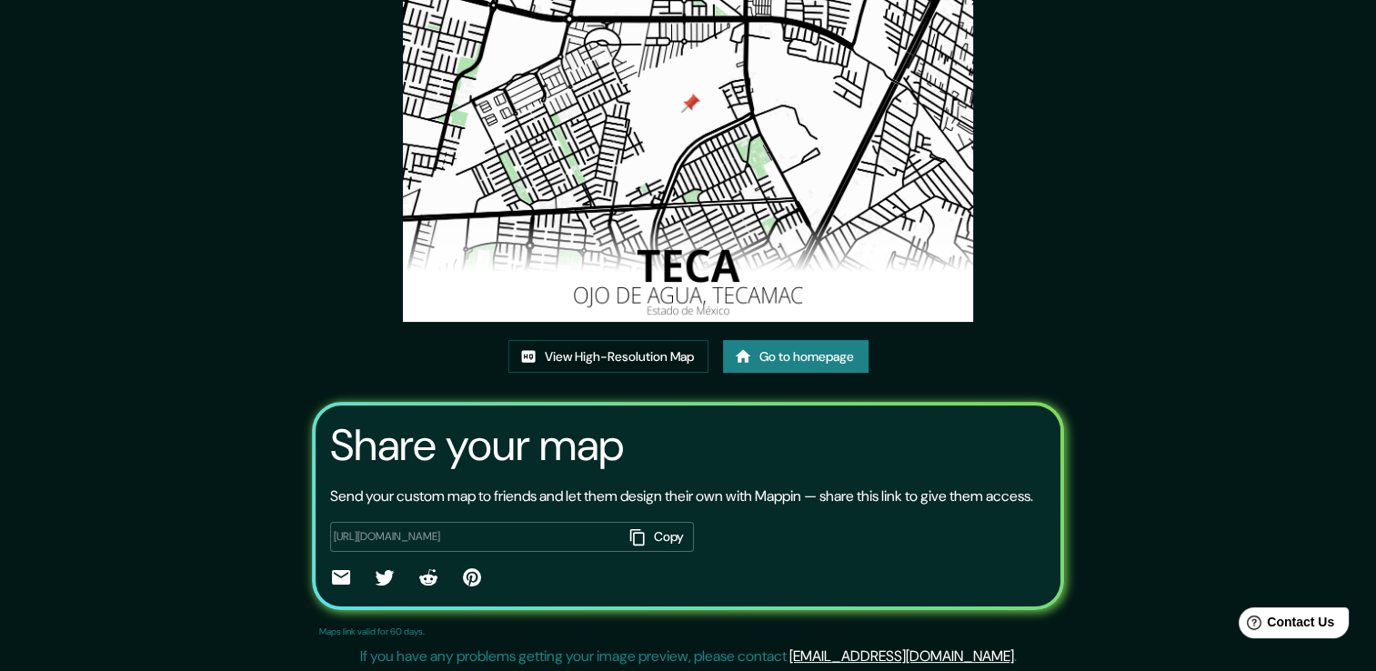
scroll to position [186, 0]
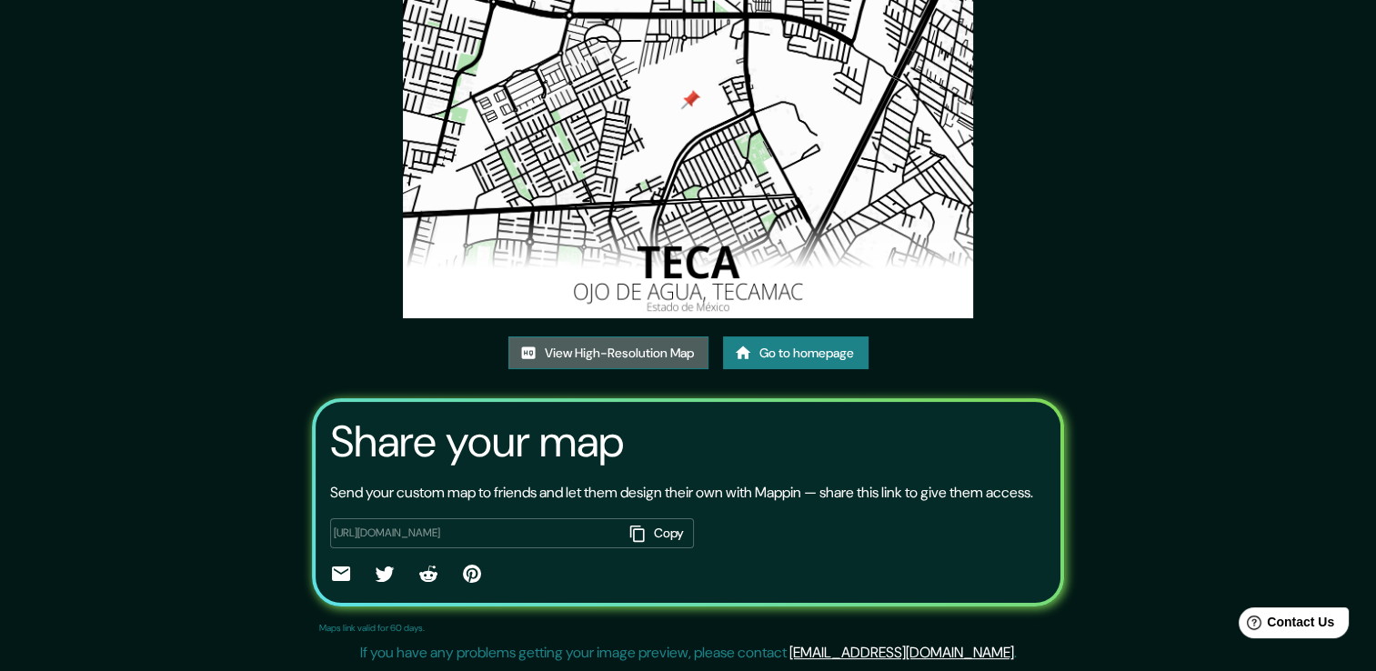
click at [659, 337] on link "View High-Resolution Map" at bounding box center [608, 354] width 200 height 34
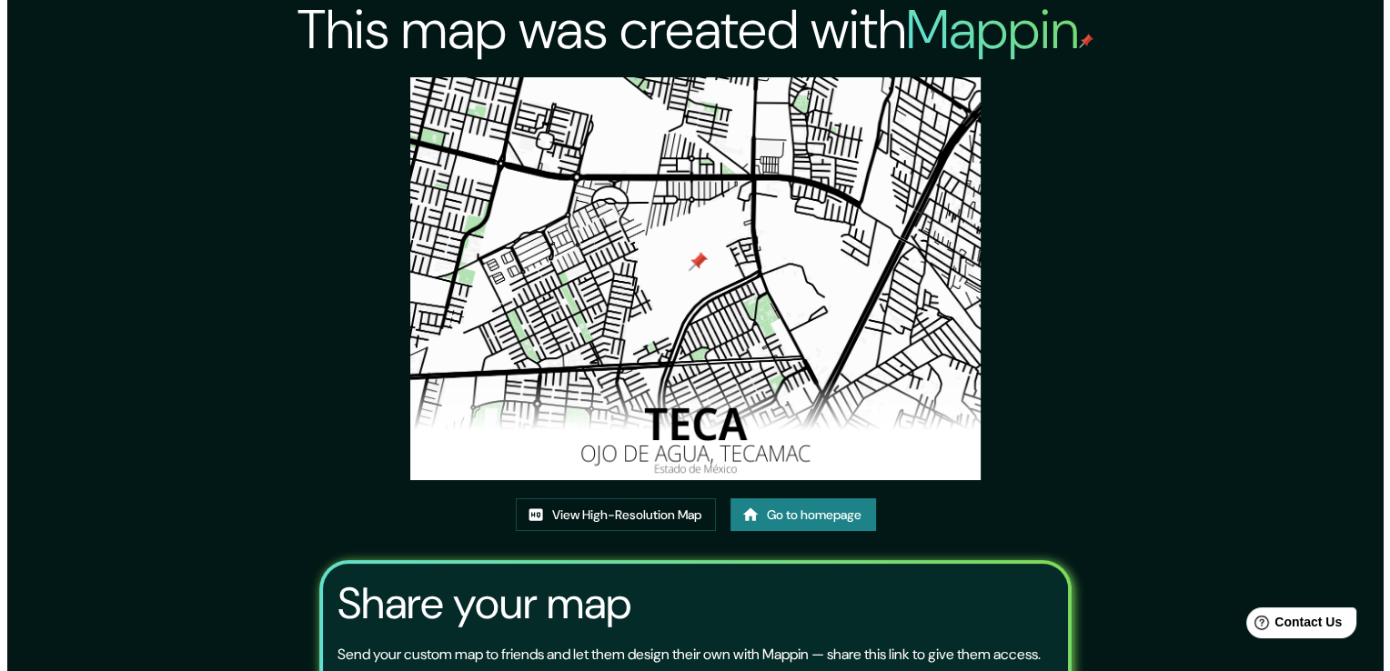
scroll to position [0, 0]
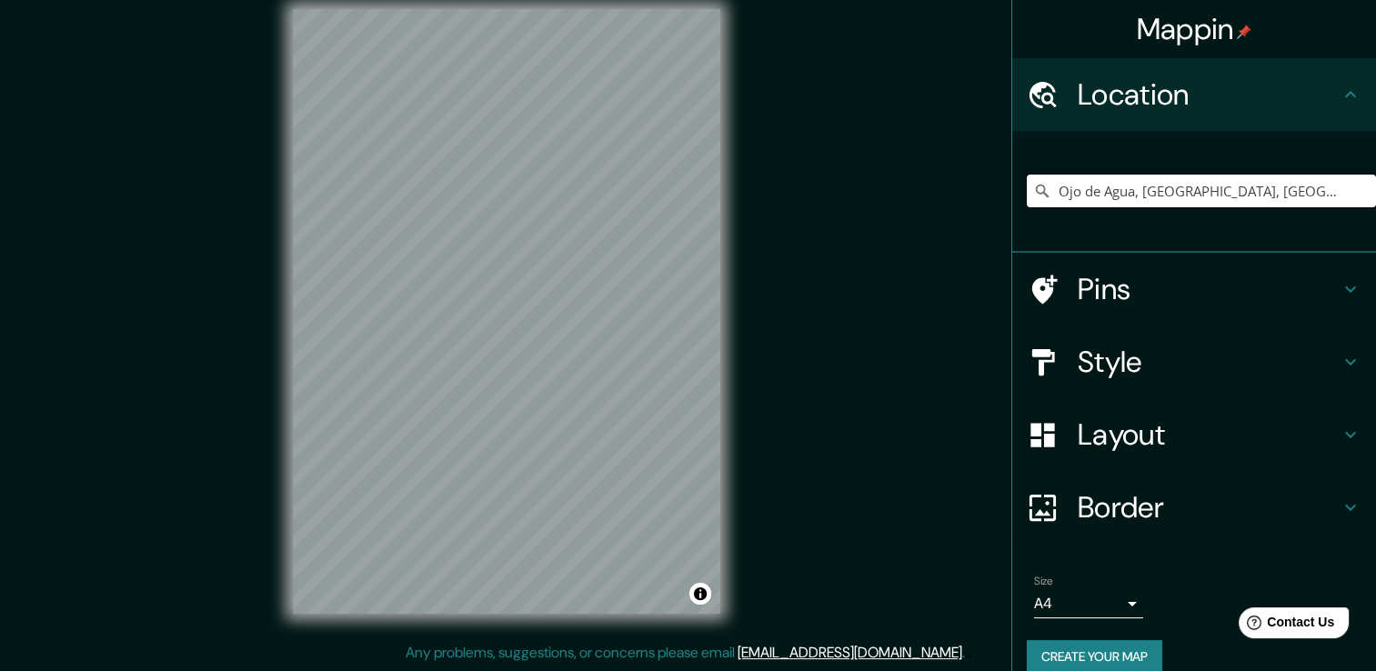
click at [1288, 186] on input "Ojo de Agua, [GEOGRAPHIC_DATA], [GEOGRAPHIC_DATA]" at bounding box center [1201, 191] width 349 height 33
click at [1291, 186] on input "Ojo de Agua, [GEOGRAPHIC_DATA], [GEOGRAPHIC_DATA]" at bounding box center [1201, 191] width 349 height 33
click at [1337, 197] on input "Ojo de Agua, [GEOGRAPHIC_DATA], [GEOGRAPHIC_DATA]" at bounding box center [1201, 191] width 349 height 33
drag, startPoint x: 1311, startPoint y: 195, endPoint x: 1018, endPoint y: 237, distance: 296.0
click at [1018, 237] on div "Ojo de Agua, [GEOGRAPHIC_DATA], [GEOGRAPHIC_DATA]" at bounding box center [1194, 192] width 364 height 122
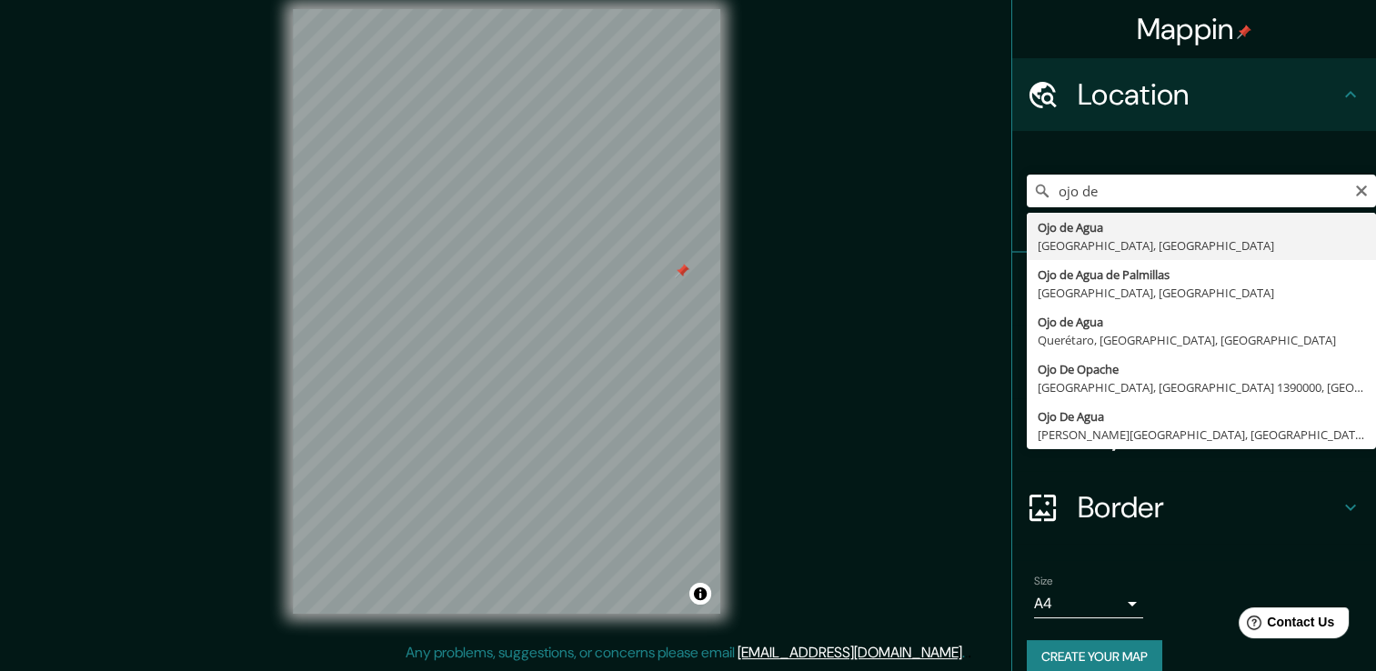
type input "Ojo de Agua, [GEOGRAPHIC_DATA], [GEOGRAPHIC_DATA]"
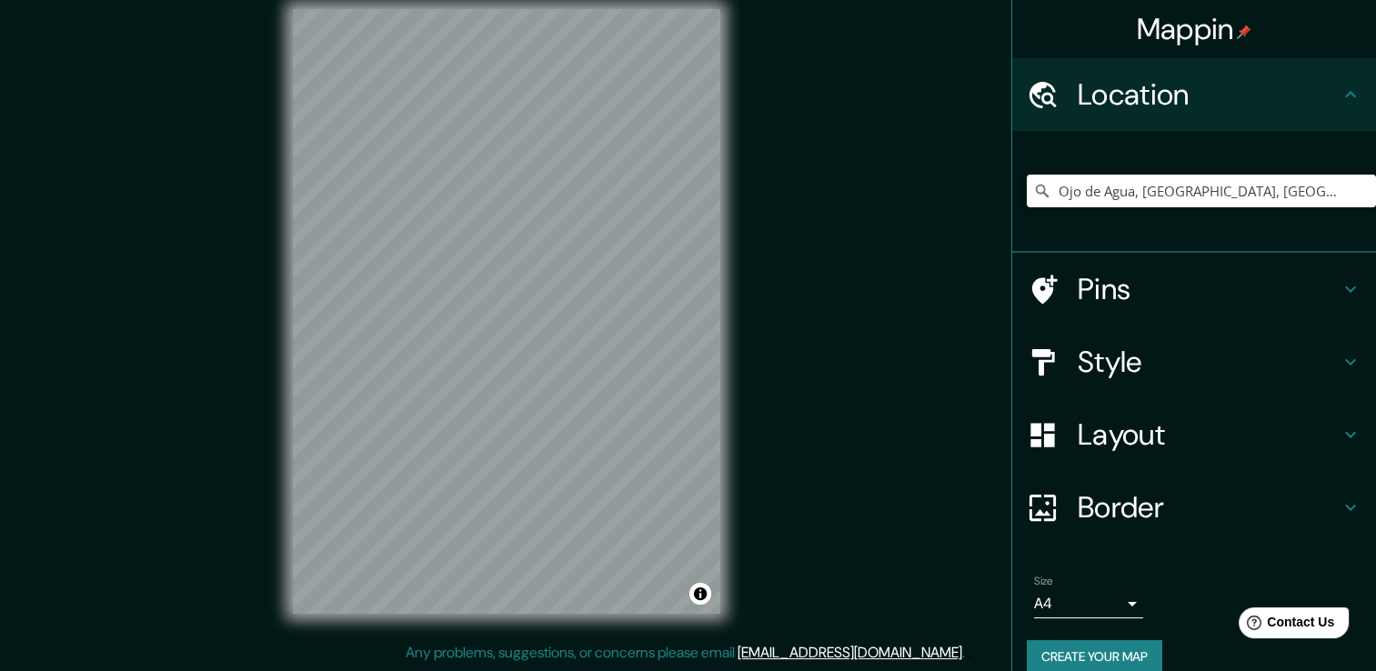
click at [1086, 603] on body "Mappin Location Ojo de Agua, Estado de México, México Pins Style Layout Border …" at bounding box center [688, 315] width 1376 height 671
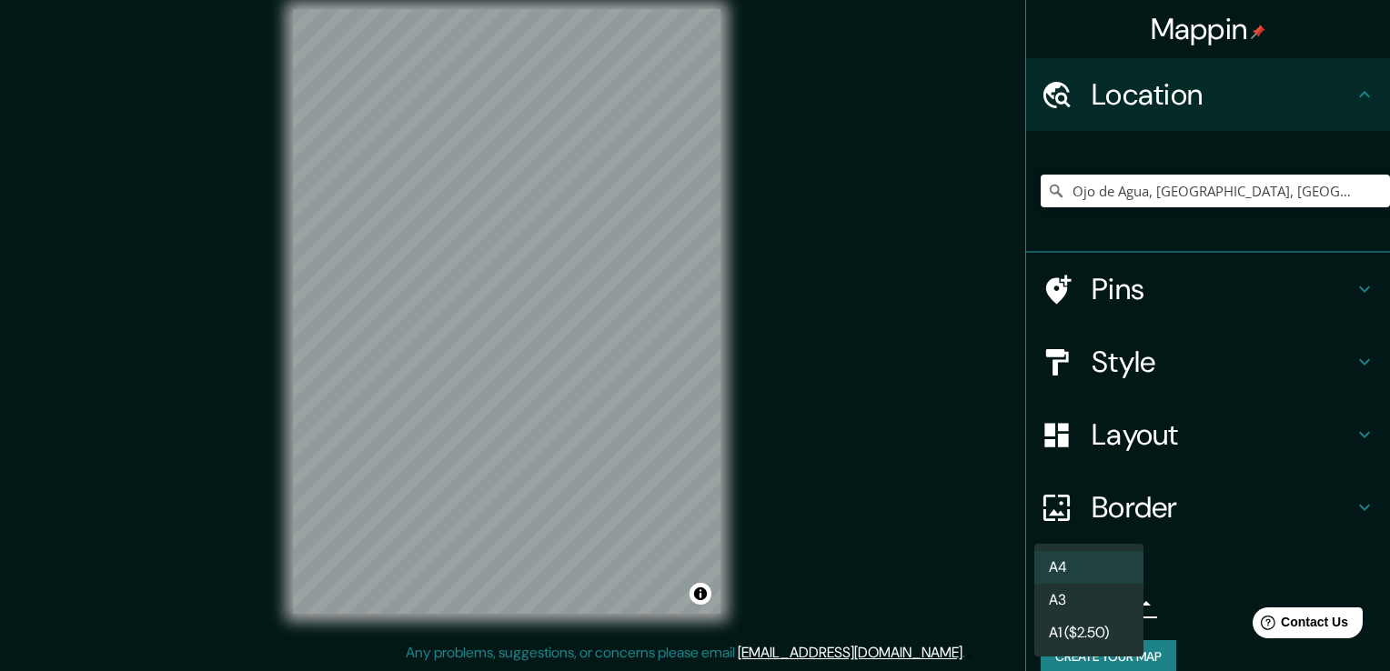
click at [1087, 601] on li "A3" at bounding box center [1088, 600] width 109 height 33
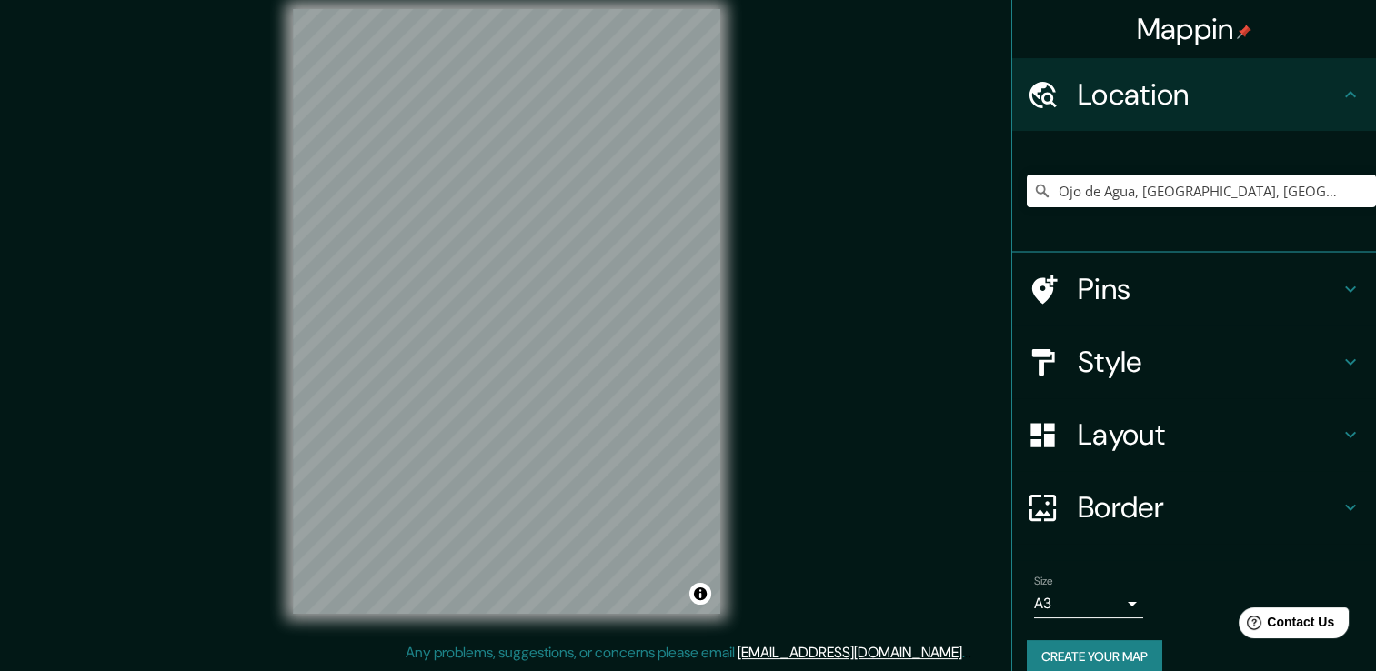
click at [1212, 289] on h4 "Pins" at bounding box center [1209, 289] width 262 height 36
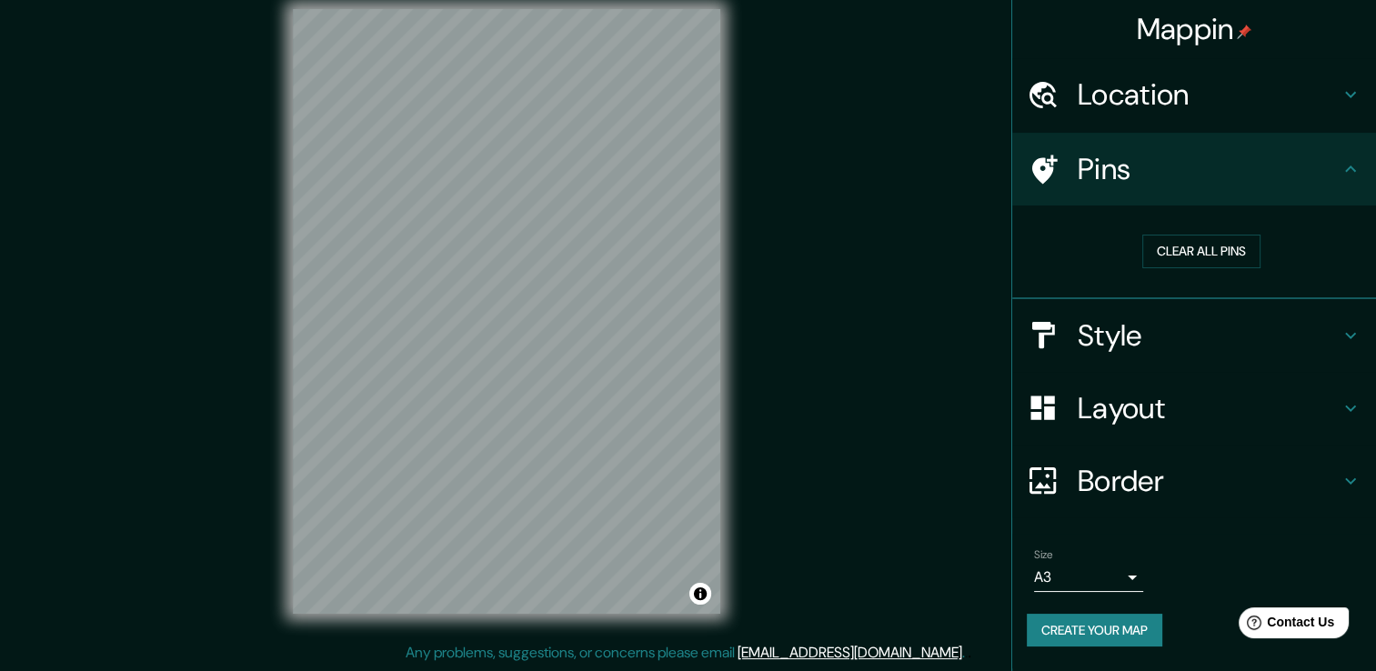
click at [1050, 168] on icon at bounding box center [1044, 169] width 25 height 29
click at [1166, 336] on h4 "Style" at bounding box center [1209, 335] width 262 height 36
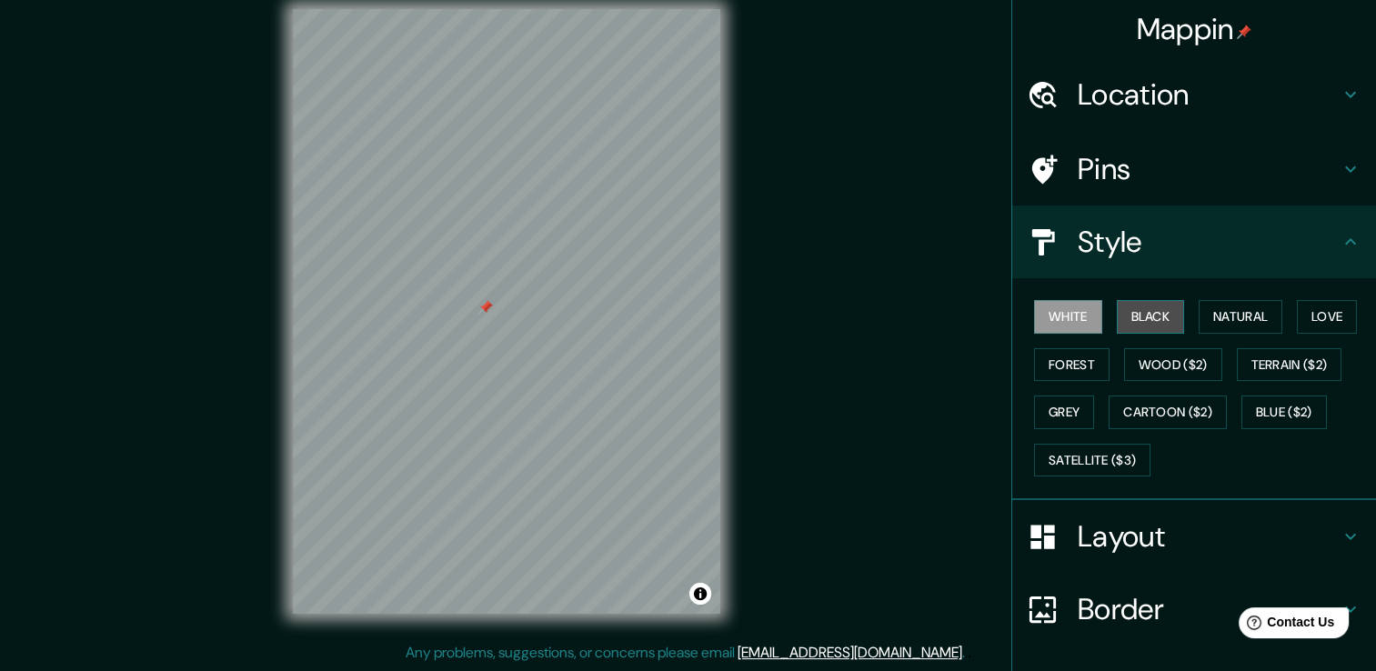
click at [1141, 317] on button "Black" at bounding box center [1151, 317] width 68 height 34
click at [1056, 317] on button "White" at bounding box center [1068, 317] width 68 height 34
click at [1227, 312] on button "Natural" at bounding box center [1241, 317] width 84 height 34
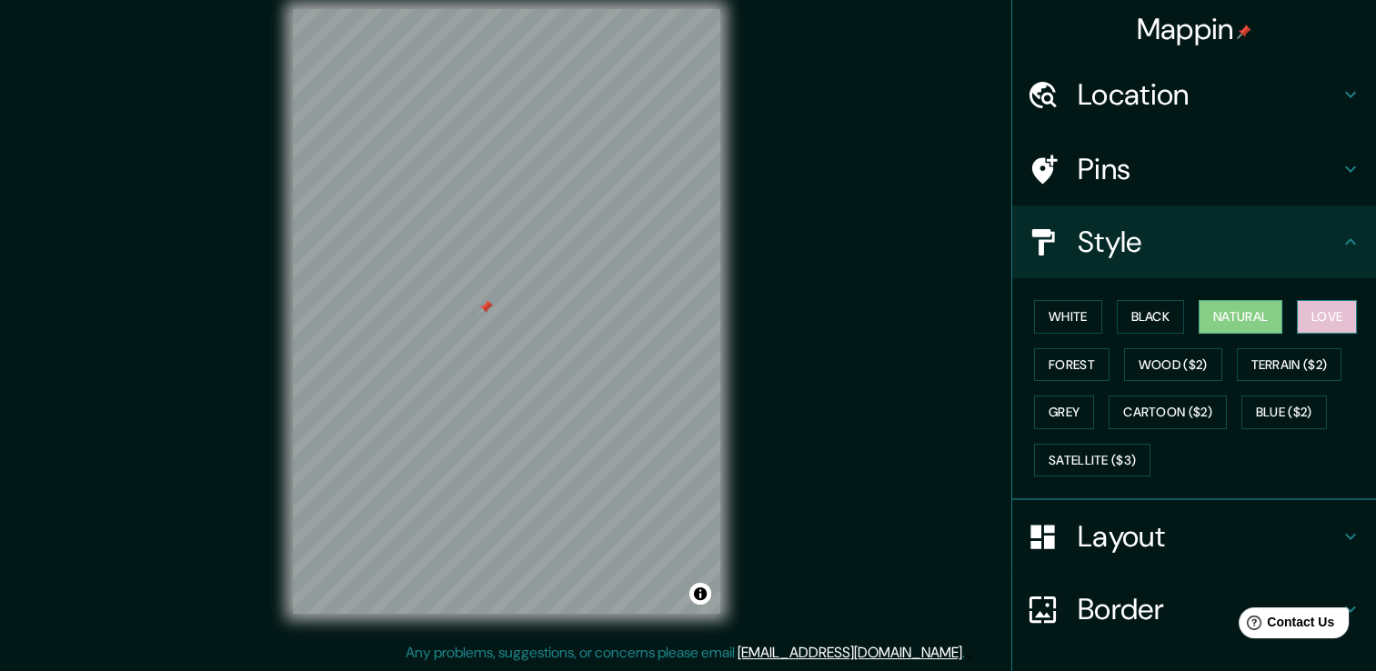
click at [1305, 318] on button "Love" at bounding box center [1327, 317] width 60 height 34
click at [1080, 369] on button "Forest" at bounding box center [1071, 365] width 75 height 34
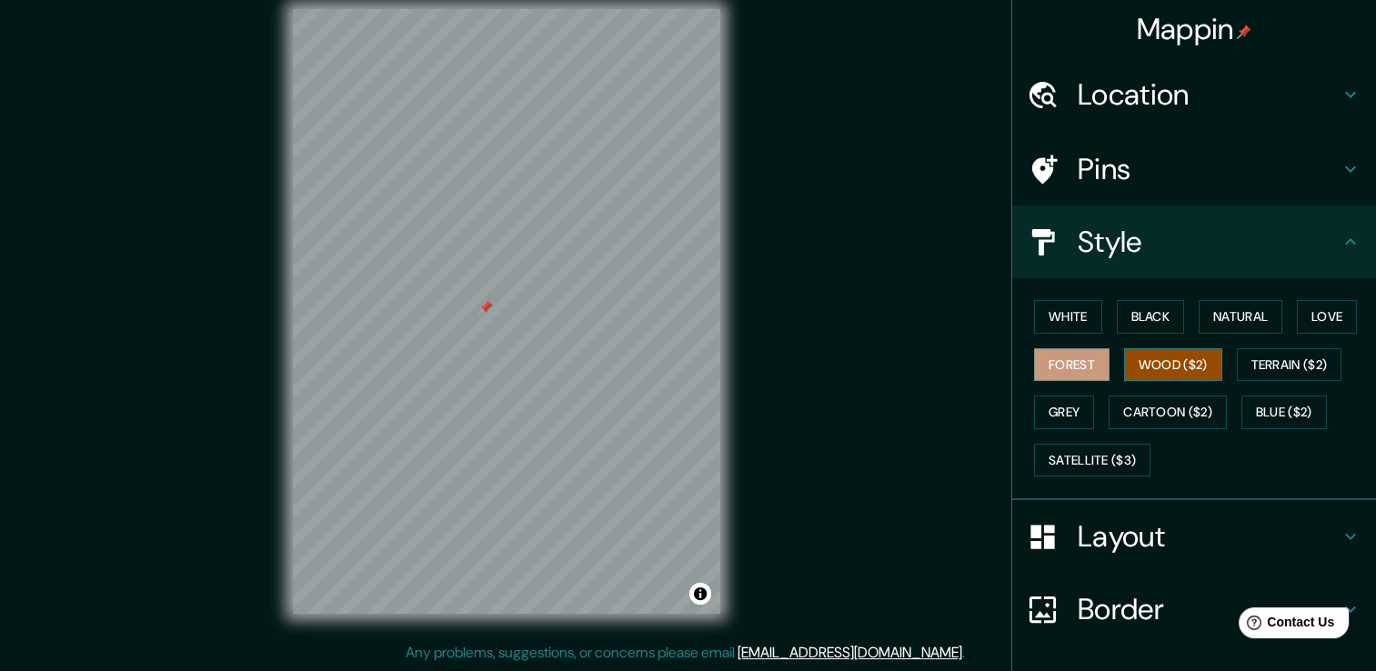
click at [1146, 361] on button "Wood ($2)" at bounding box center [1173, 365] width 98 height 34
click at [1279, 353] on button "Terrain ($2)" at bounding box center [1290, 365] width 106 height 34
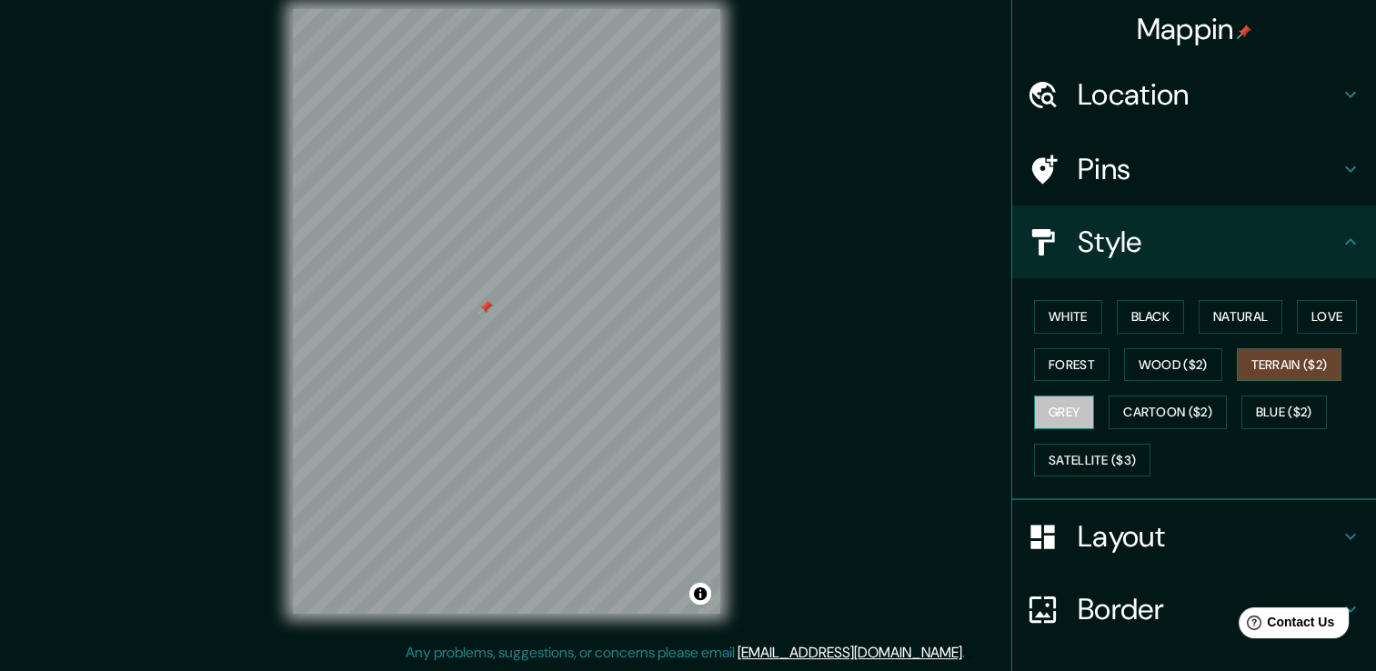
click at [1066, 414] on button "Grey" at bounding box center [1064, 413] width 60 height 34
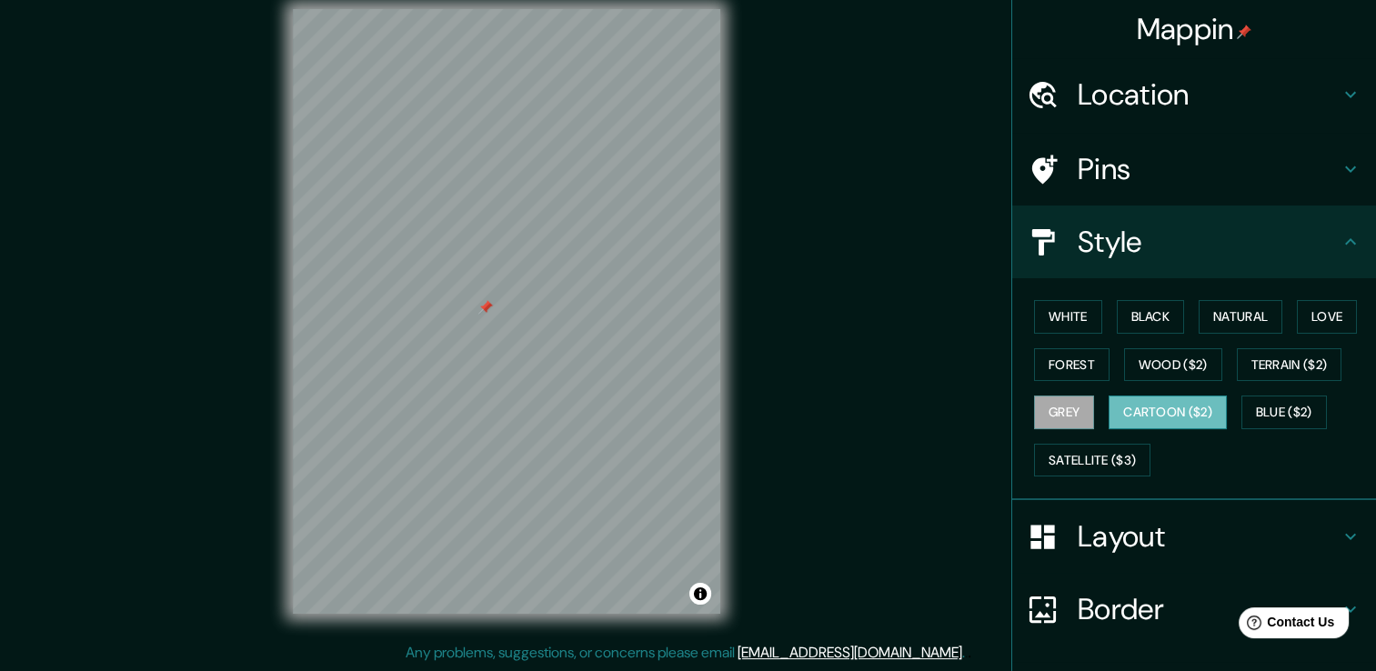
click at [1126, 418] on button "Cartoon ($2)" at bounding box center [1168, 413] width 118 height 34
click at [1260, 406] on button "Blue ($2)" at bounding box center [1283, 413] width 85 height 34
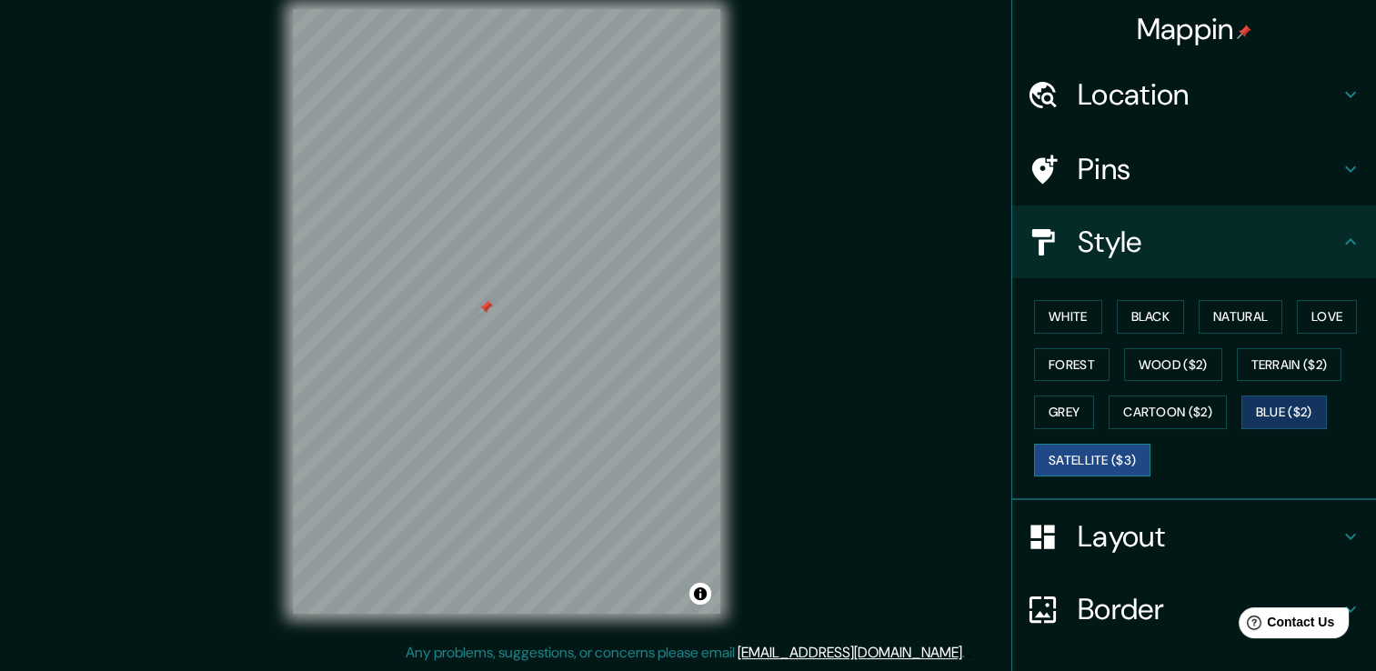
click at [1120, 460] on button "Satellite ($3)" at bounding box center [1092, 461] width 116 height 34
drag, startPoint x: 1149, startPoint y: 307, endPoint x: 1071, endPoint y: 311, distance: 77.4
click at [1148, 307] on button "Black" at bounding box center [1151, 317] width 68 height 34
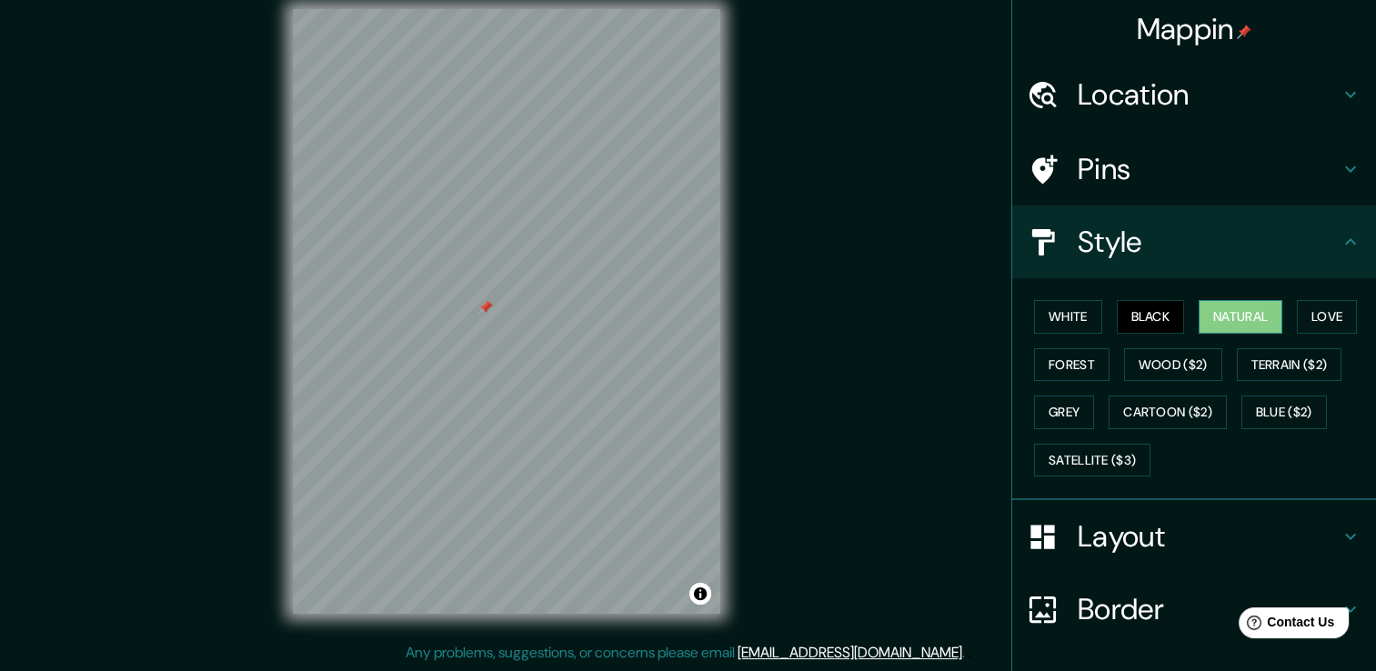
click at [1205, 313] on button "Natural" at bounding box center [1241, 317] width 84 height 34
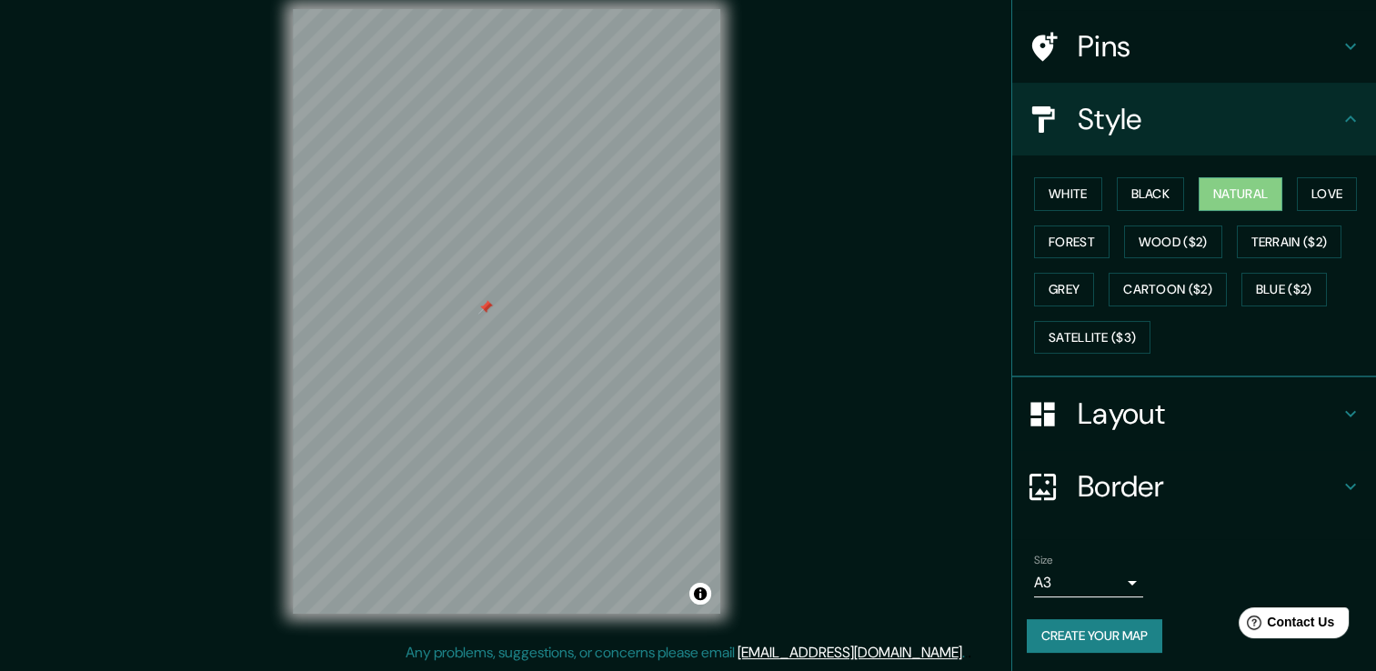
click at [1141, 401] on h4 "Layout" at bounding box center [1209, 414] width 262 height 36
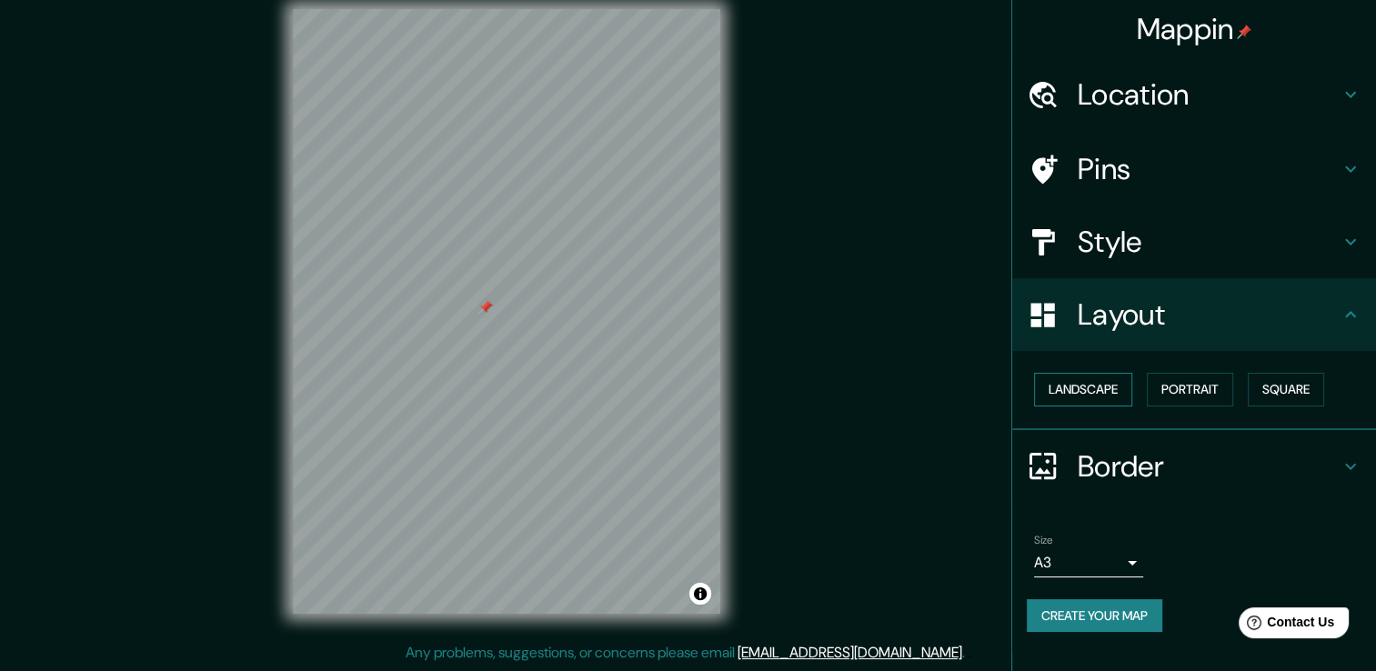
click at [1120, 387] on button "Landscape" at bounding box center [1083, 390] width 98 height 34
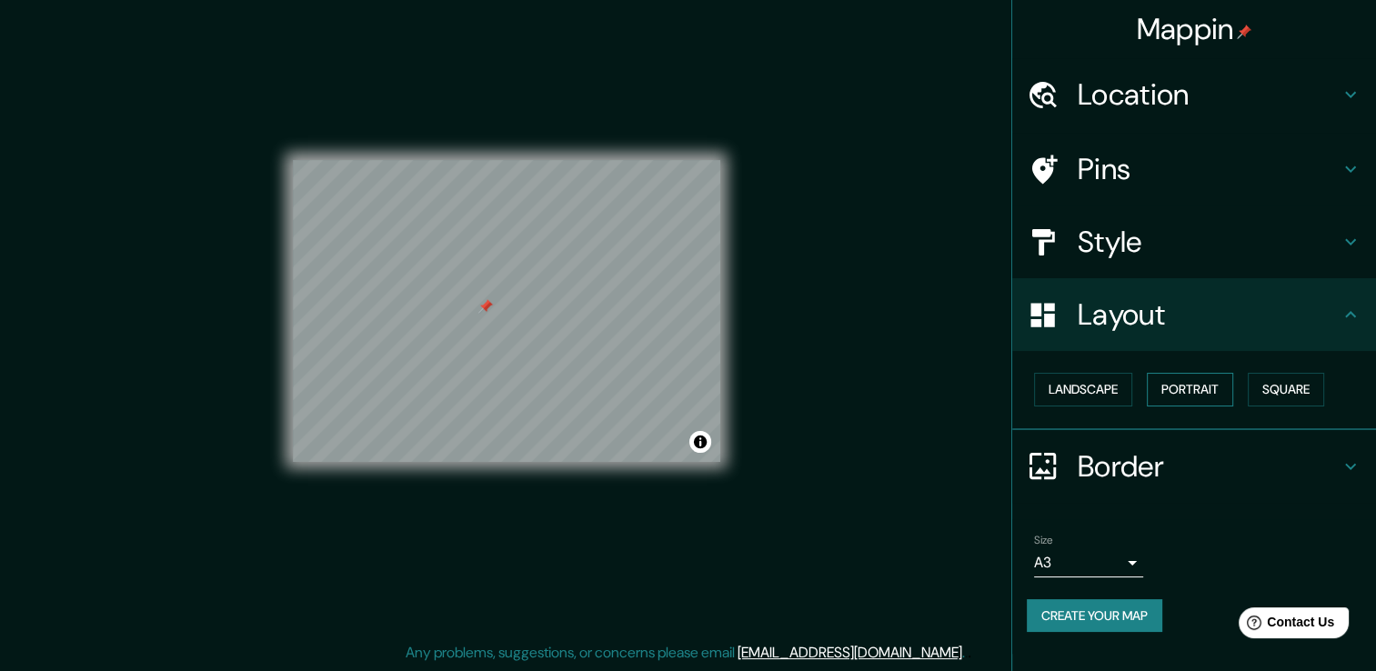
click at [1202, 387] on button "Portrait" at bounding box center [1190, 390] width 86 height 34
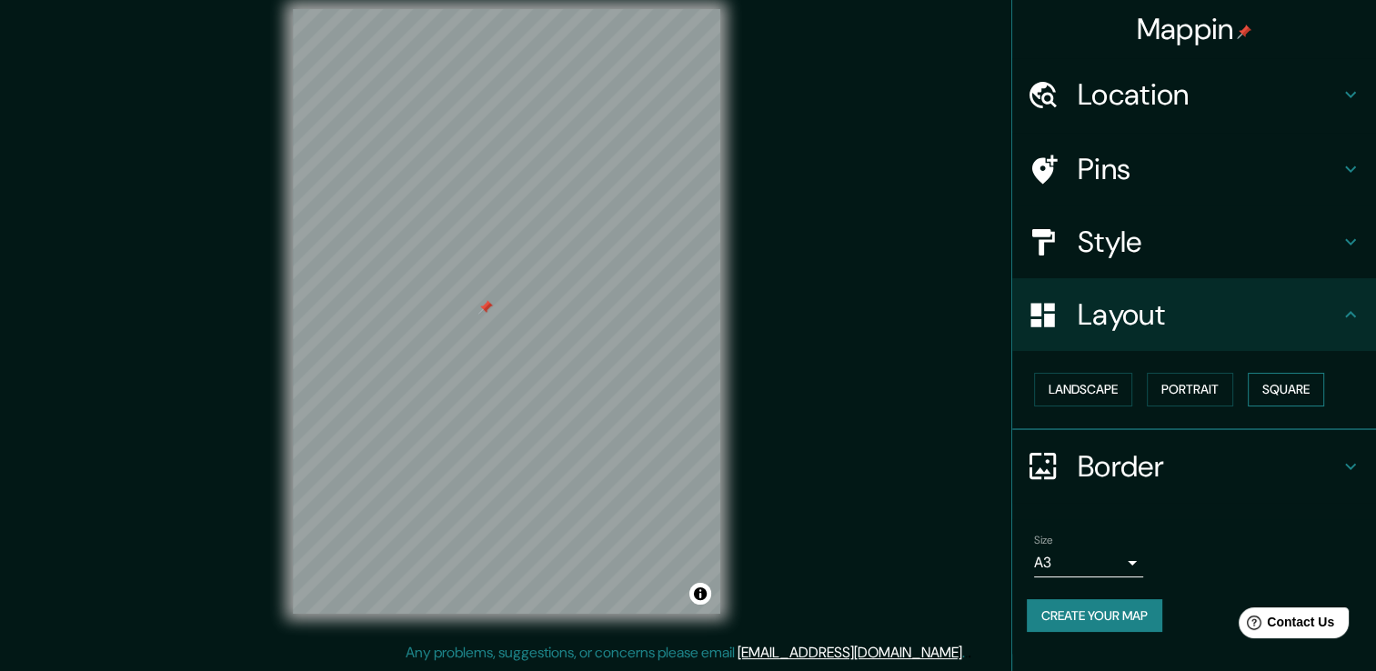
click at [1291, 386] on button "Square" at bounding box center [1286, 390] width 76 height 34
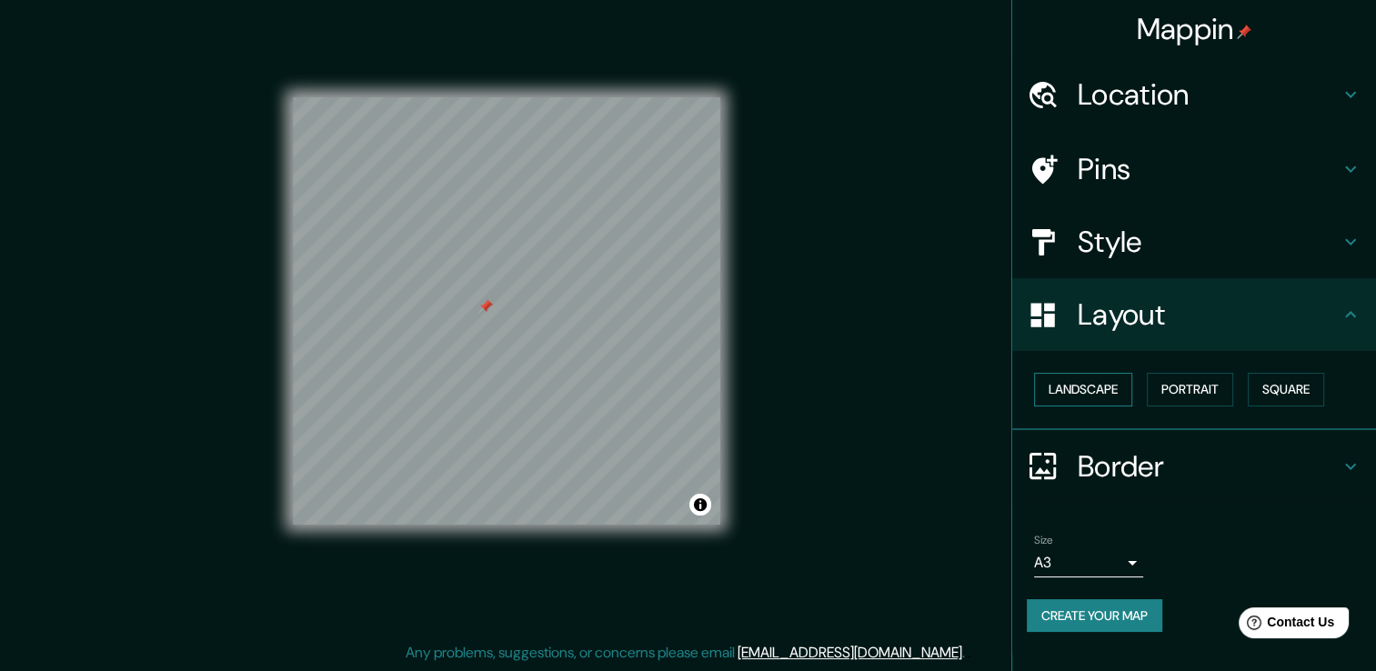
click at [1080, 392] on button "Landscape" at bounding box center [1083, 390] width 98 height 34
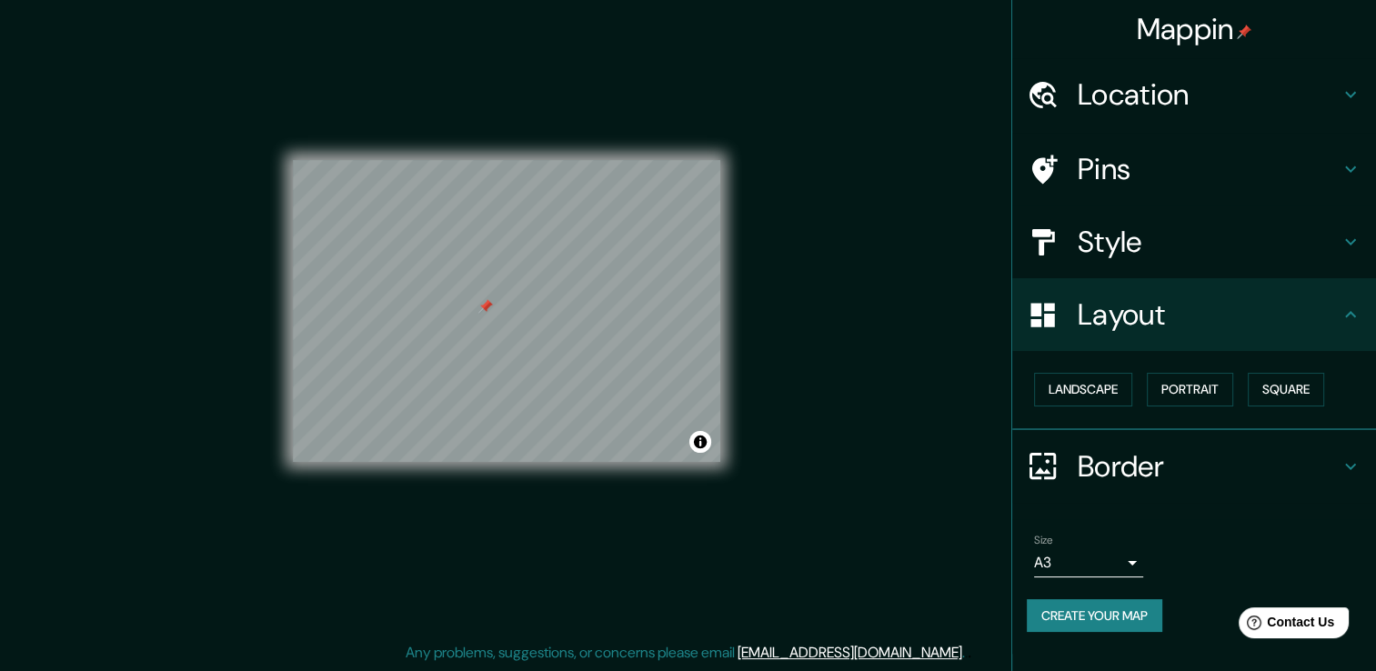
click at [1095, 549] on body "Mappin Location Ojo de Agua, Estado de México, México Pins Style Layout Landsca…" at bounding box center [688, 315] width 1376 height 671
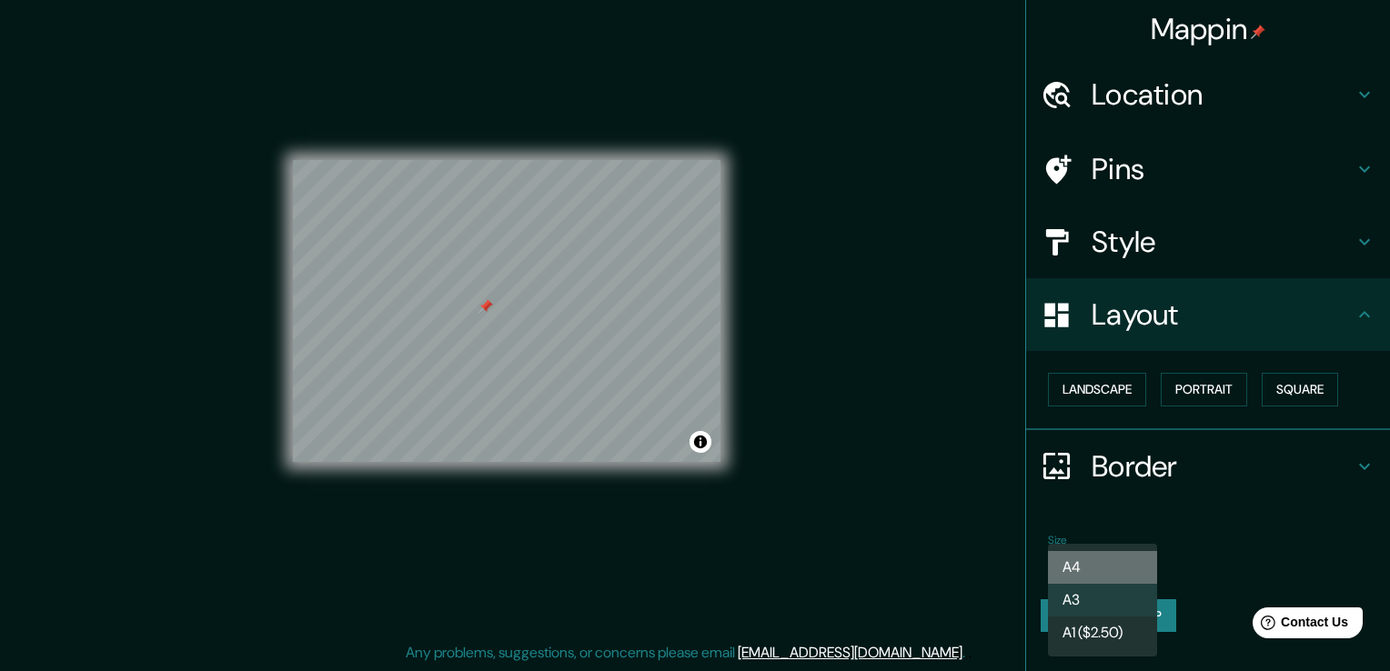
click at [1089, 568] on li "A4" at bounding box center [1102, 567] width 109 height 33
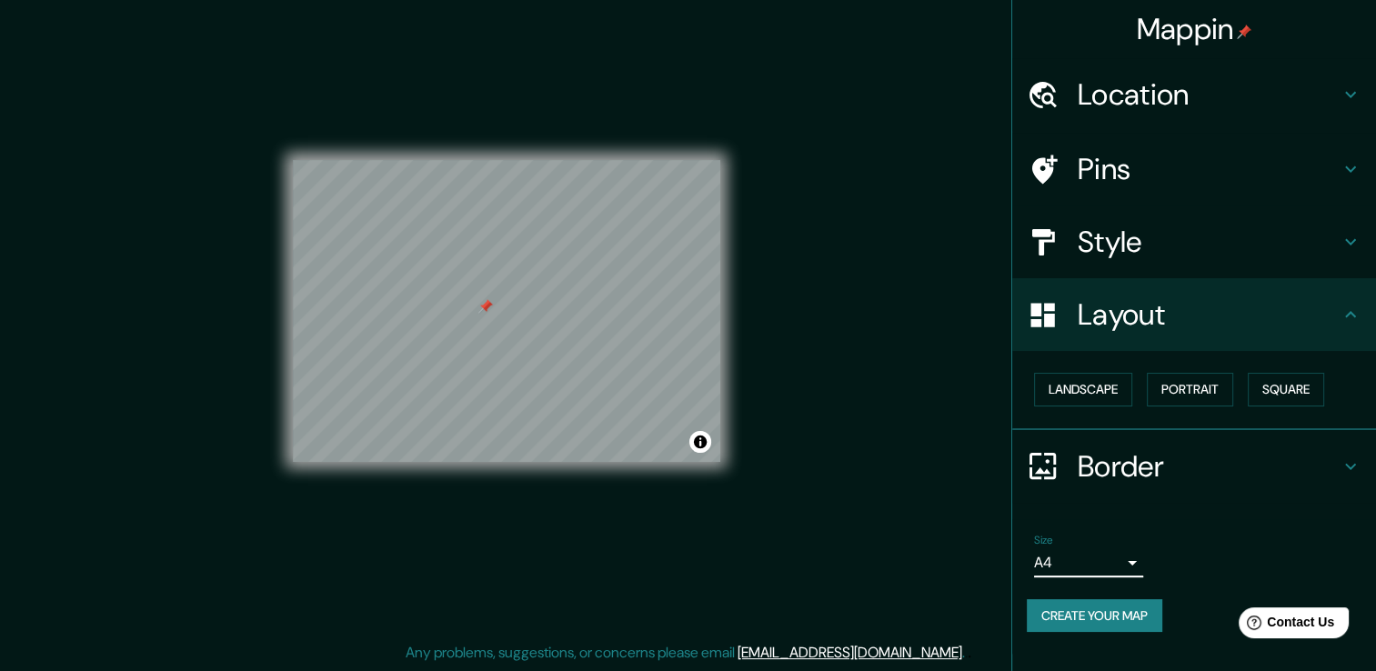
click at [1095, 568] on body "Mappin Location Ojo de Agua, Estado de México, México Pins Style Layout Landsca…" at bounding box center [688, 315] width 1376 height 671
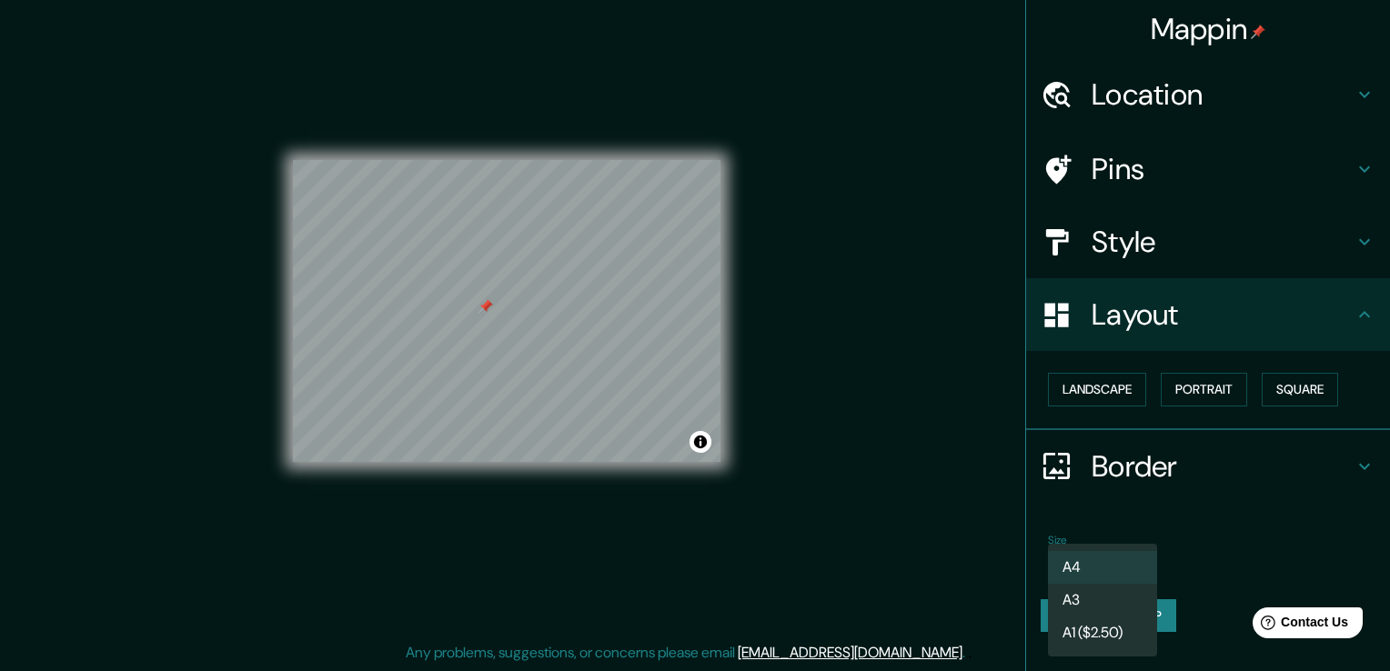
click at [1084, 597] on li "A3" at bounding box center [1102, 600] width 109 height 33
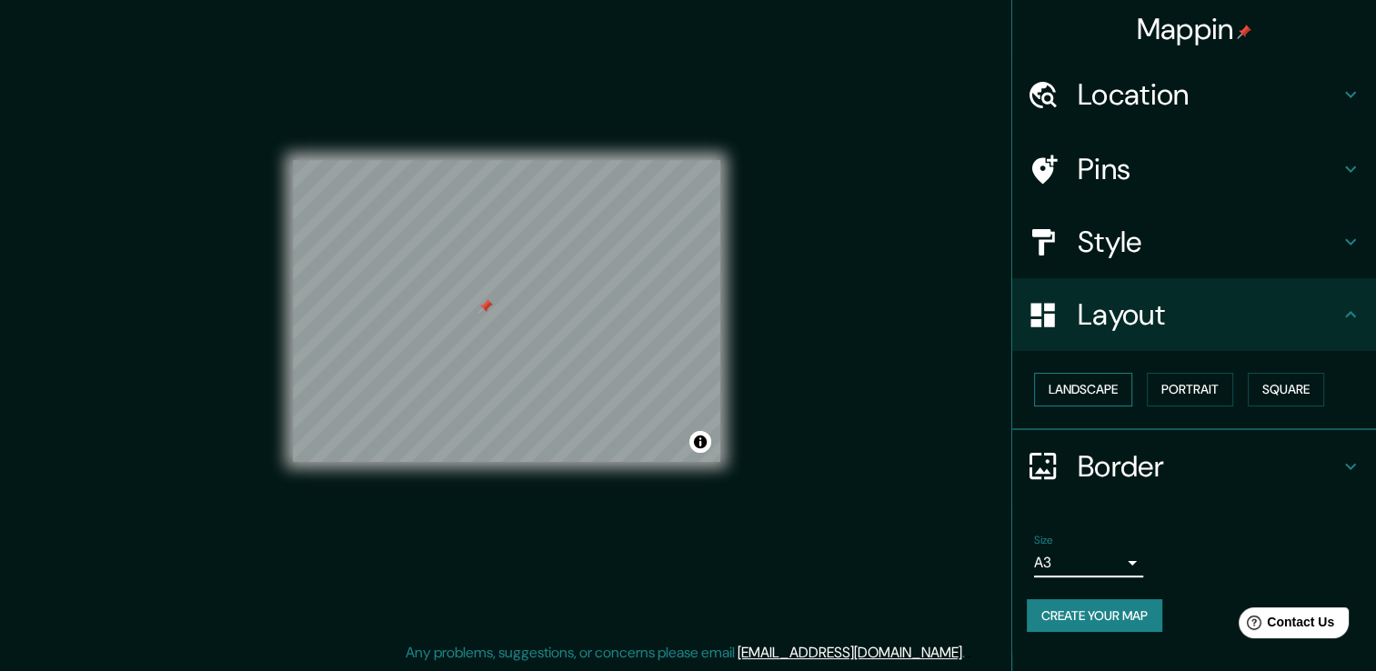
click at [1105, 398] on button "Landscape" at bounding box center [1083, 390] width 98 height 34
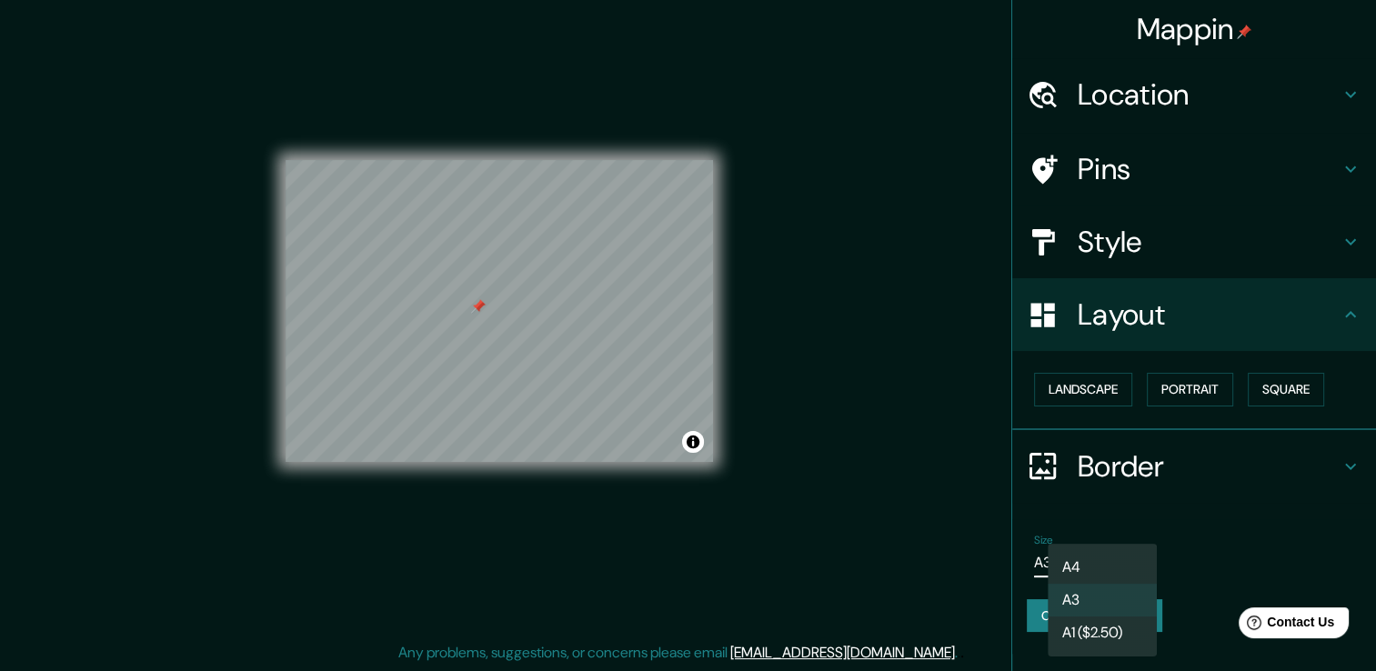
click at [1099, 567] on body "Mappin Location Ojo de Agua, Estado de México, México Pins Style Layout Landsca…" at bounding box center [688, 315] width 1376 height 671
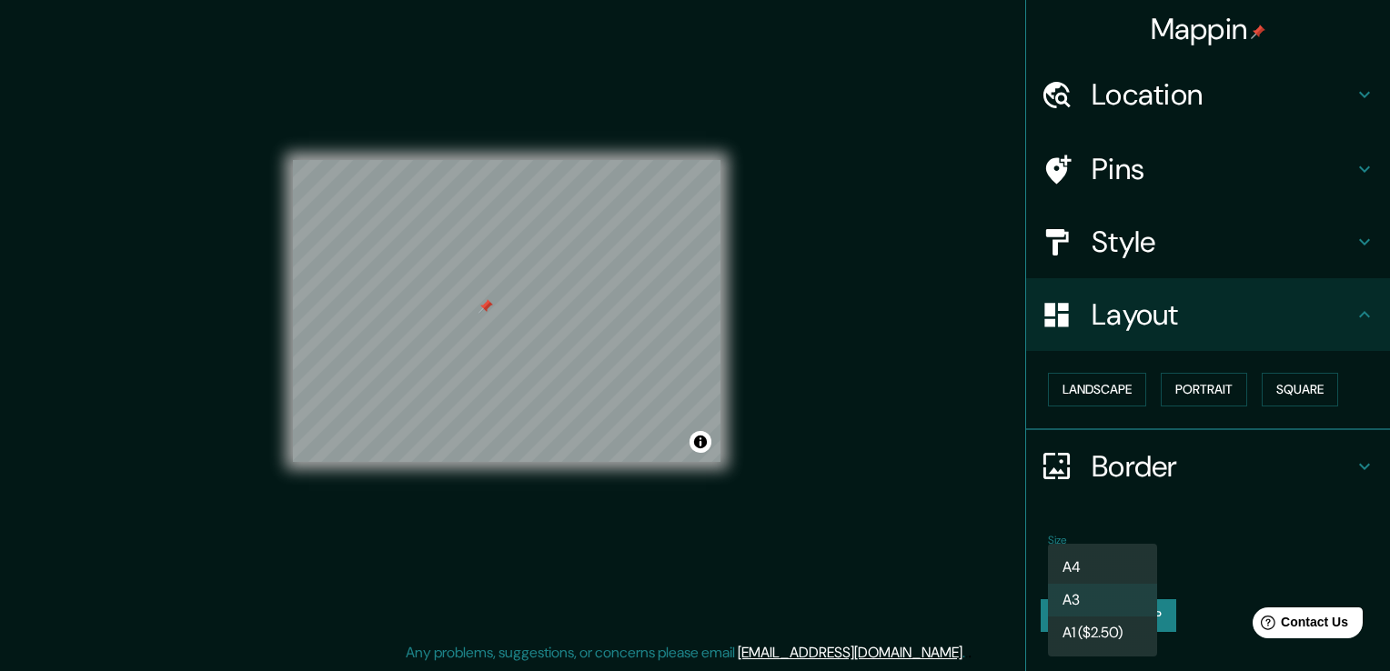
click at [1097, 560] on li "A4" at bounding box center [1102, 567] width 109 height 33
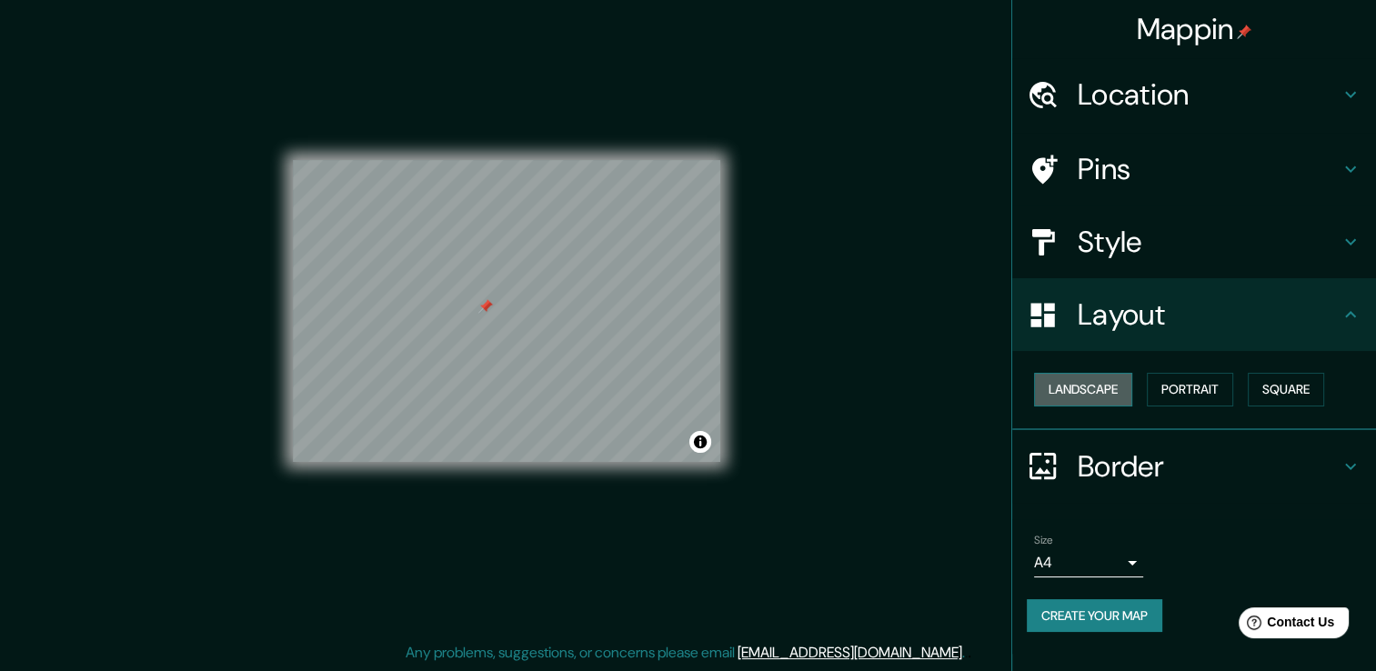
click at [1108, 395] on button "Landscape" at bounding box center [1083, 390] width 98 height 34
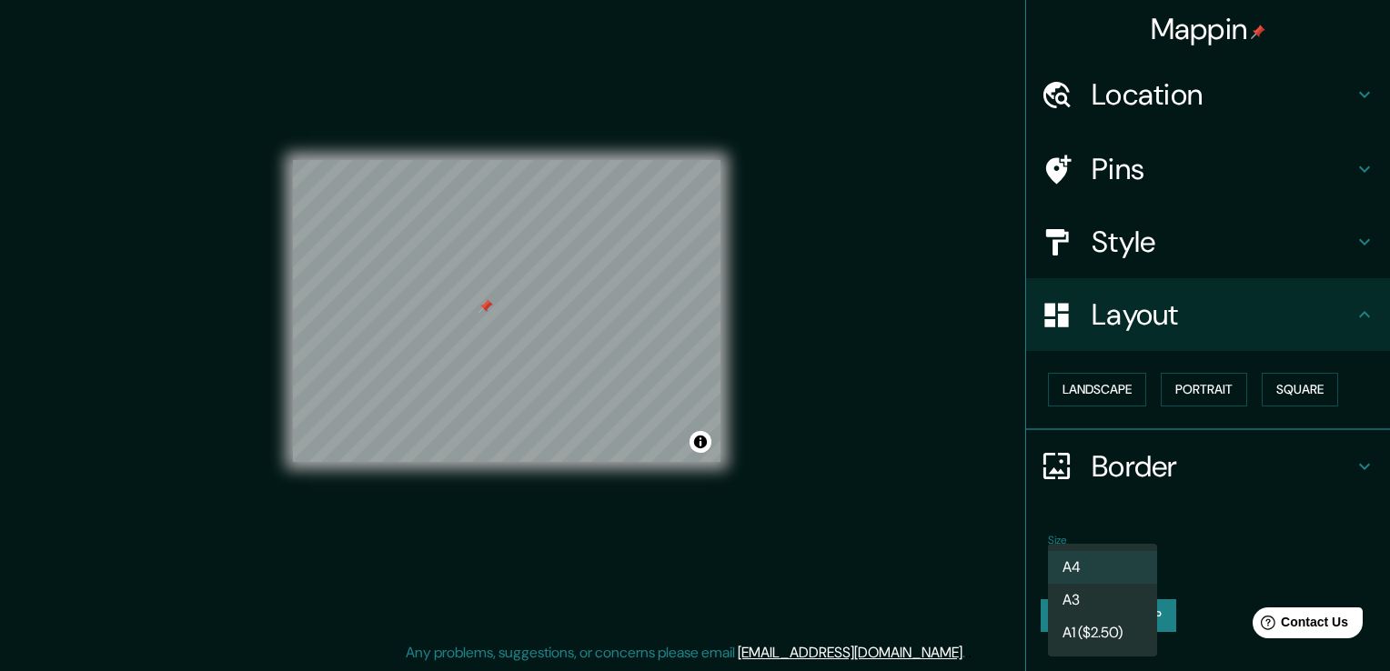
click at [1102, 558] on body "Mappin Location Ojo de Agua, Estado de México, México Pins Style Layout Landsca…" at bounding box center [695, 315] width 1390 height 671
click at [1092, 591] on li "A3" at bounding box center [1102, 600] width 109 height 33
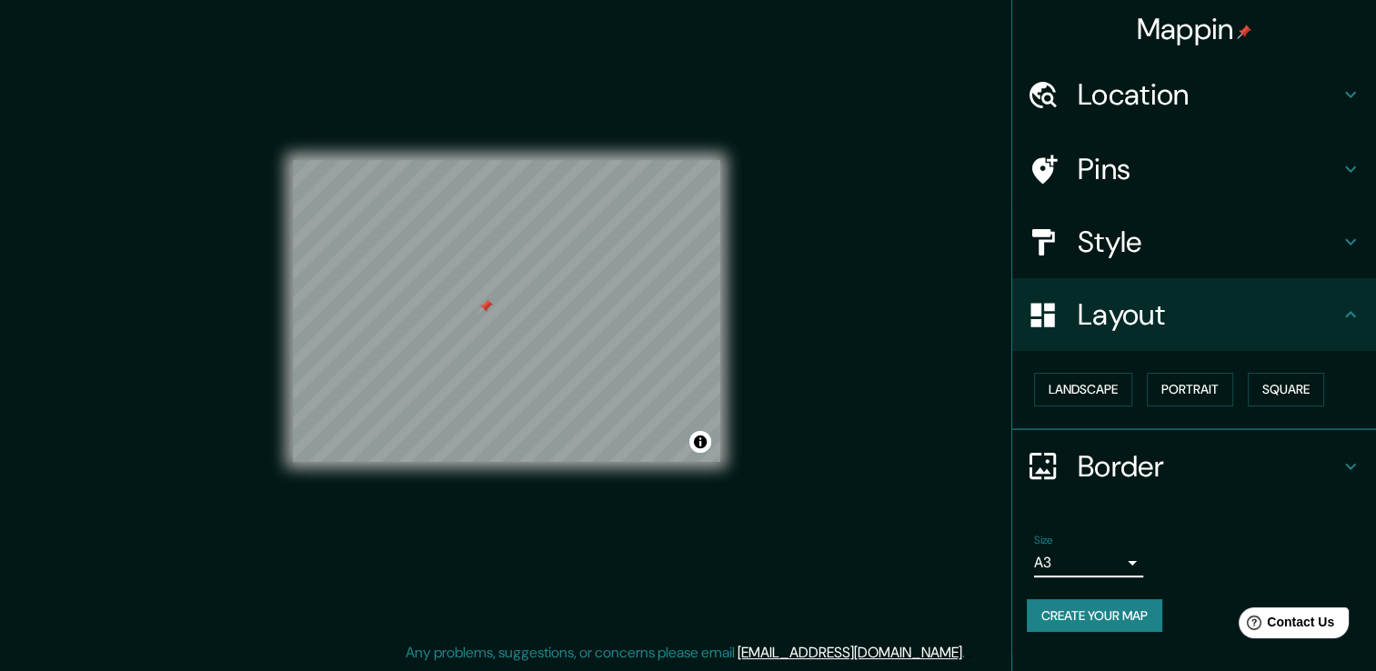
click at [1162, 457] on h4 "Border" at bounding box center [1209, 466] width 262 height 36
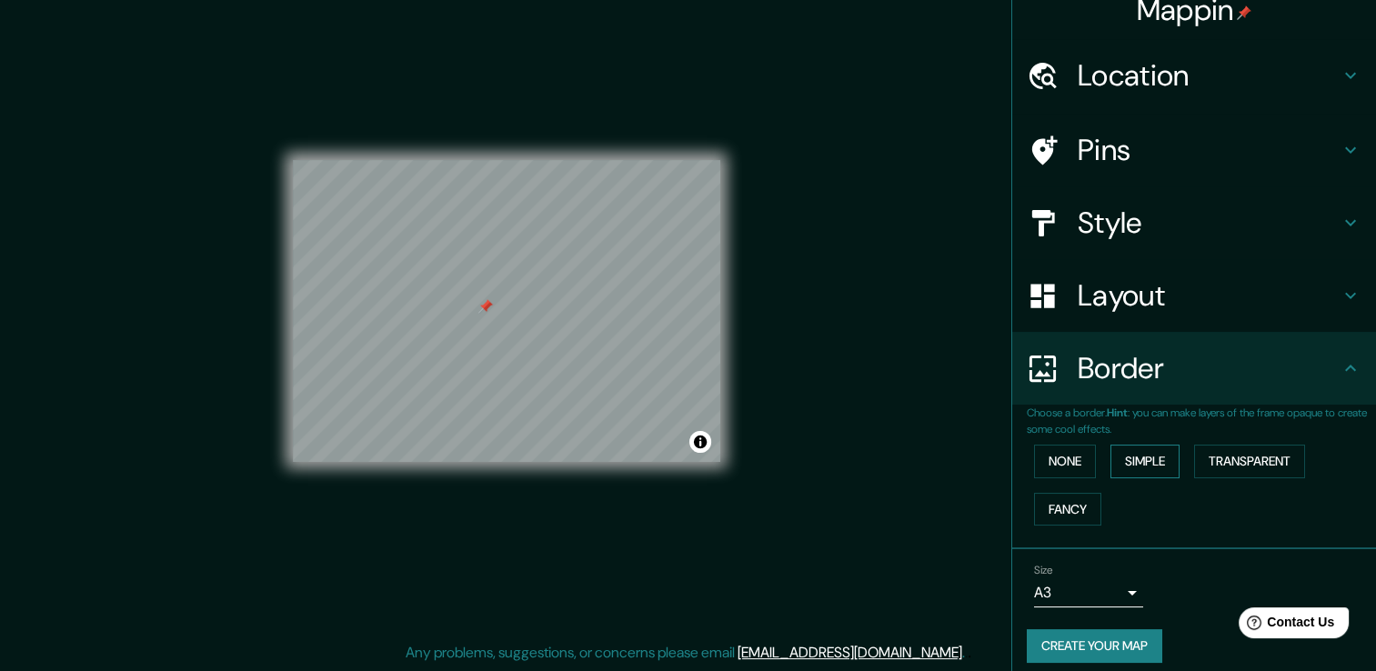
scroll to position [30, 0]
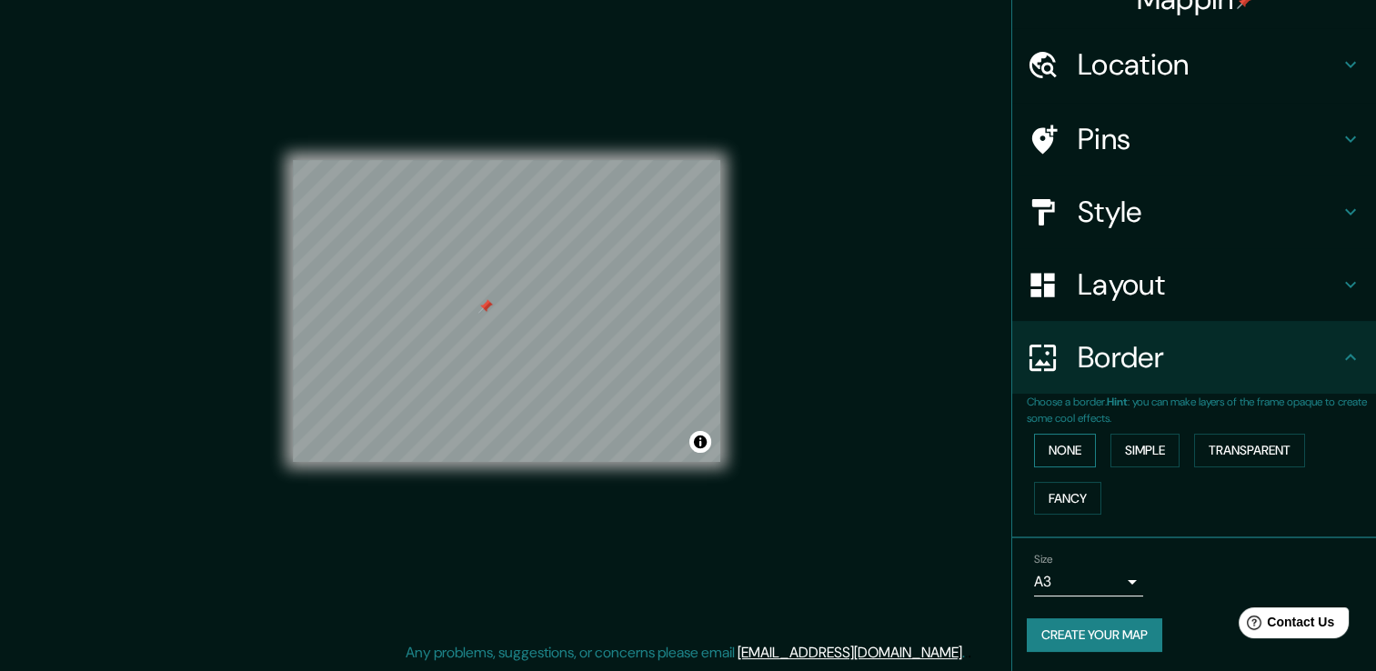
click at [1063, 443] on button "None" at bounding box center [1065, 451] width 62 height 34
click at [1128, 448] on button "Simple" at bounding box center [1144, 451] width 69 height 34
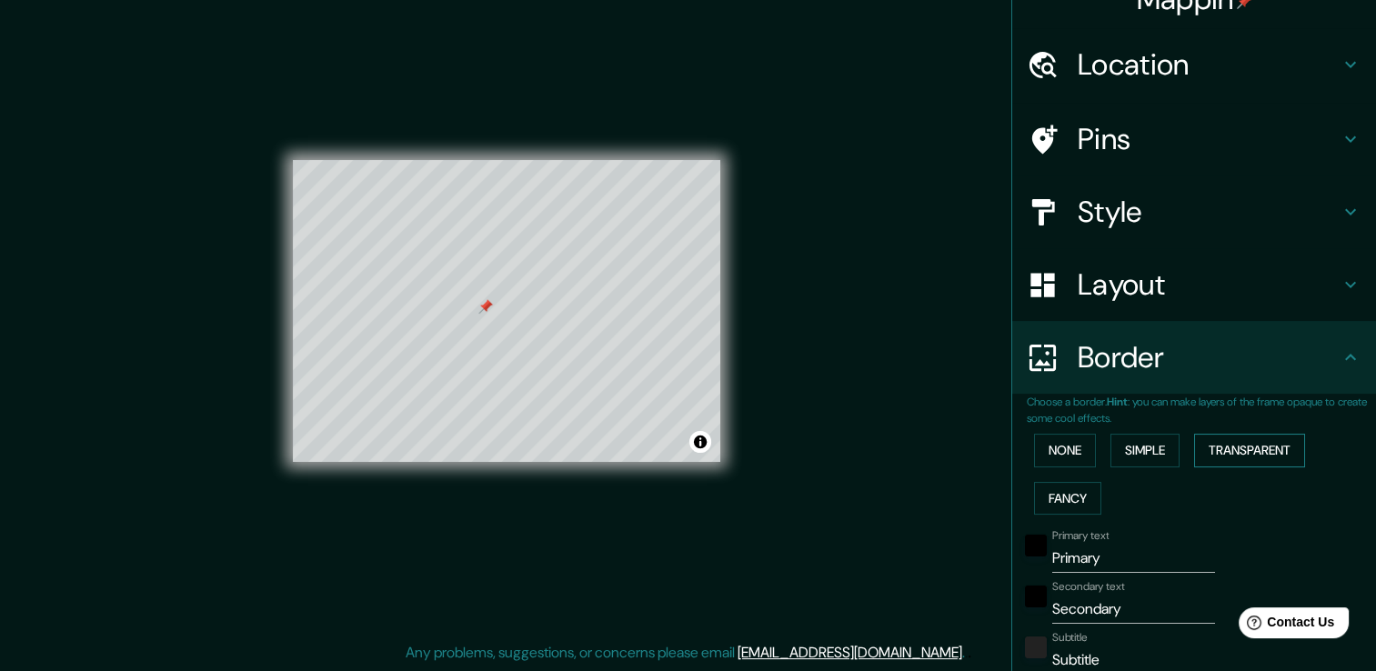
click at [1219, 460] on button "Transparent" at bounding box center [1249, 451] width 111 height 34
click at [1048, 495] on button "Fancy" at bounding box center [1067, 499] width 67 height 34
click at [1121, 449] on button "Simple" at bounding box center [1144, 451] width 69 height 34
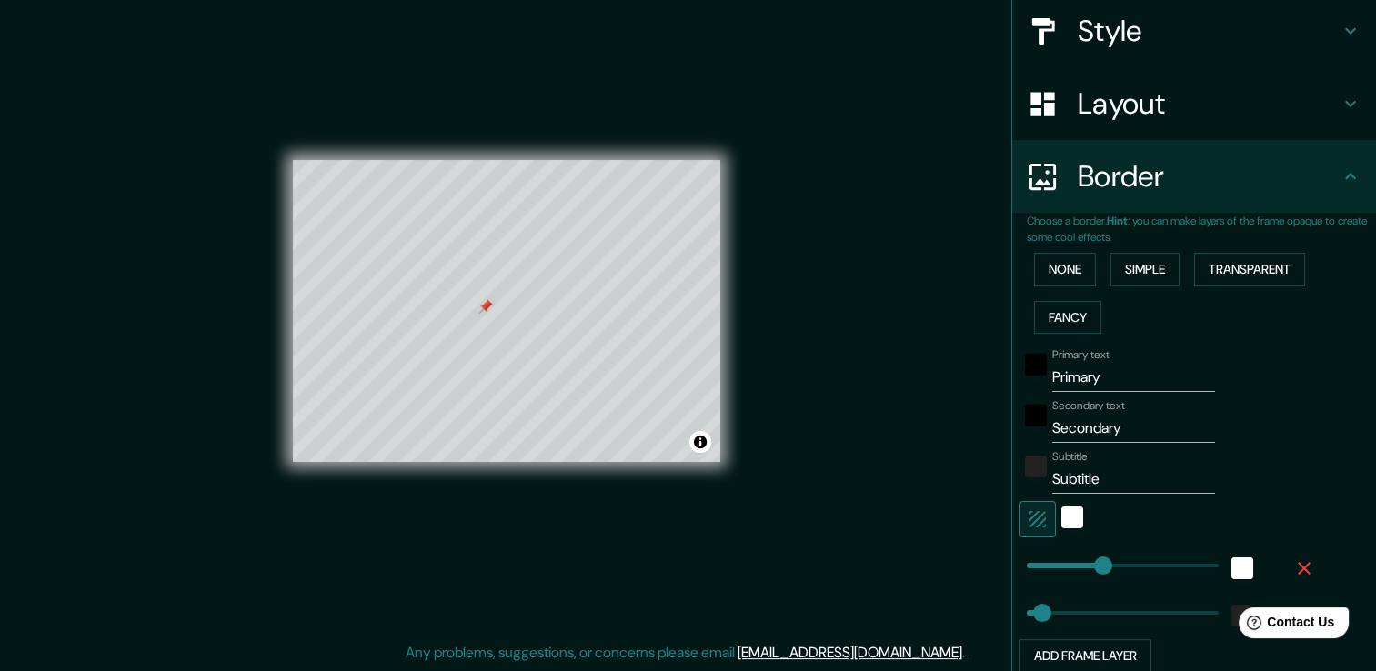
scroll to position [212, 0]
type input "0"
drag, startPoint x: 1078, startPoint y: 560, endPoint x: 971, endPoint y: 579, distance: 108.1
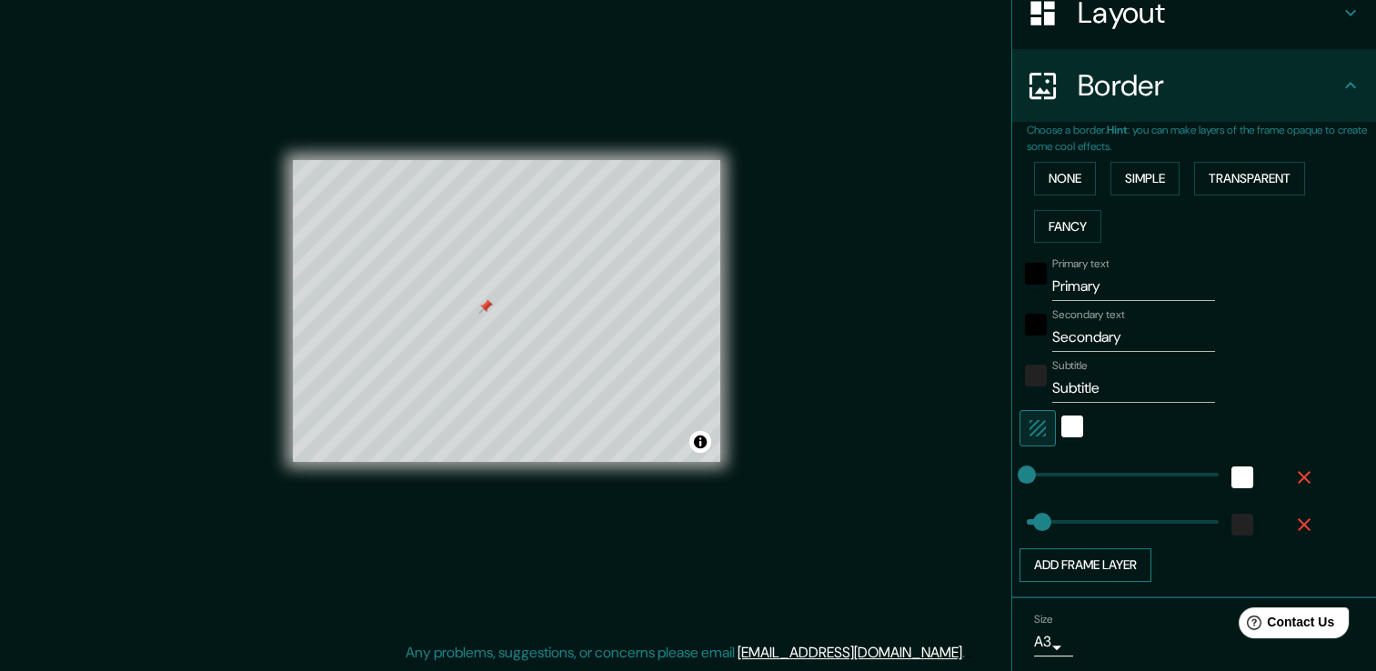
scroll to position [303, 0]
type input "470"
drag, startPoint x: 1030, startPoint y: 518, endPoint x: 1258, endPoint y: 518, distance: 228.3
type input "0"
drag, startPoint x: 1191, startPoint y: 521, endPoint x: 912, endPoint y: 515, distance: 278.4
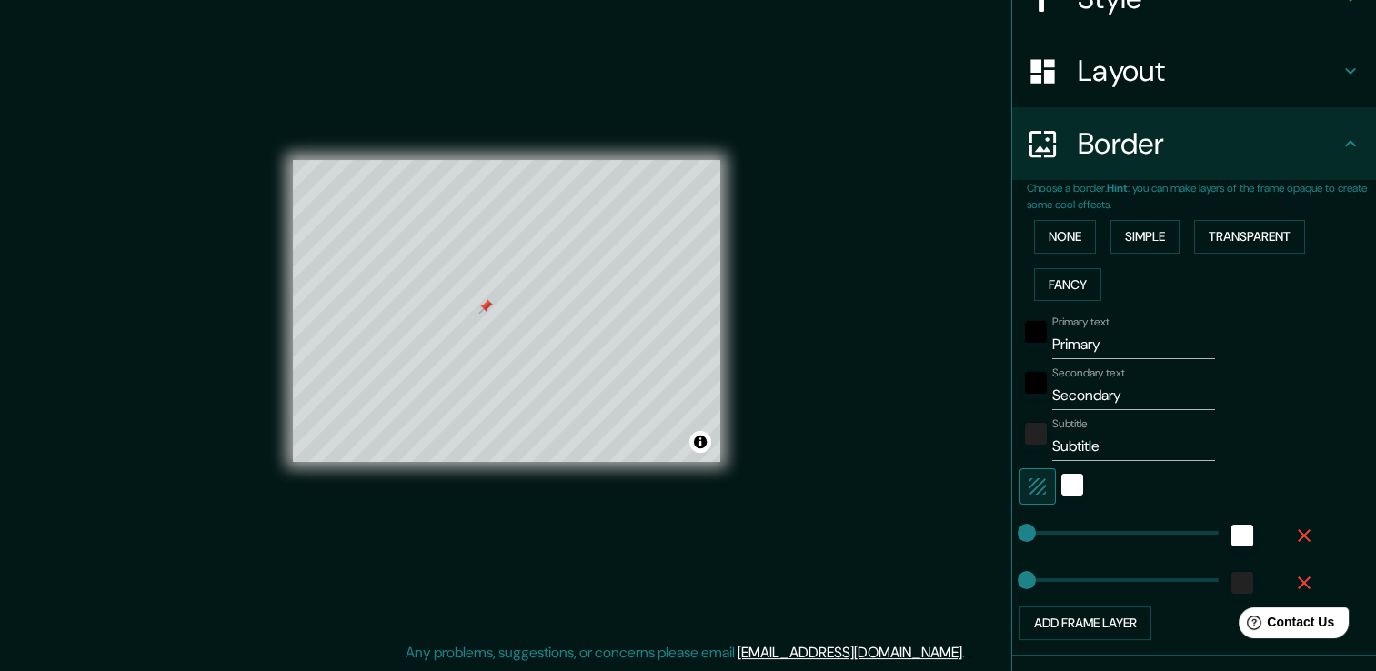
scroll to position [212, 0]
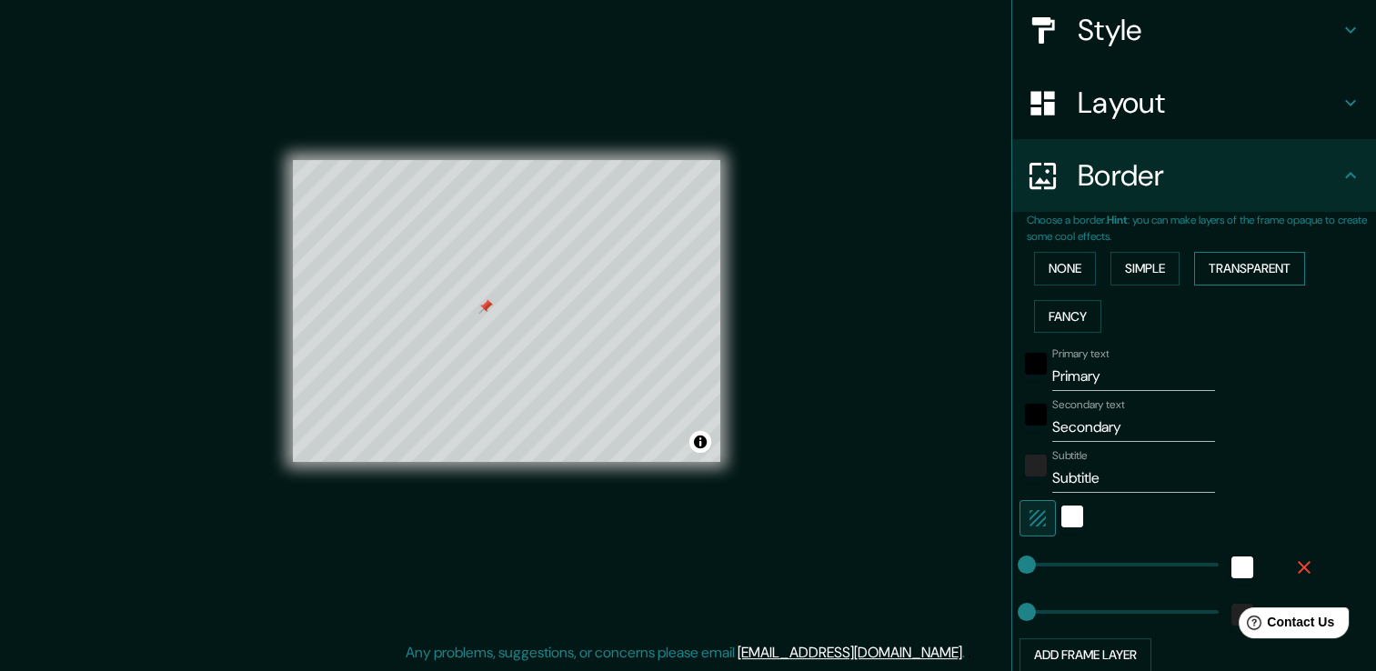
click at [1230, 271] on button "Transparent" at bounding box center [1249, 269] width 111 height 34
click at [1034, 313] on button "Fancy" at bounding box center [1067, 317] width 67 height 34
click at [1153, 262] on button "Simple" at bounding box center [1144, 269] width 69 height 34
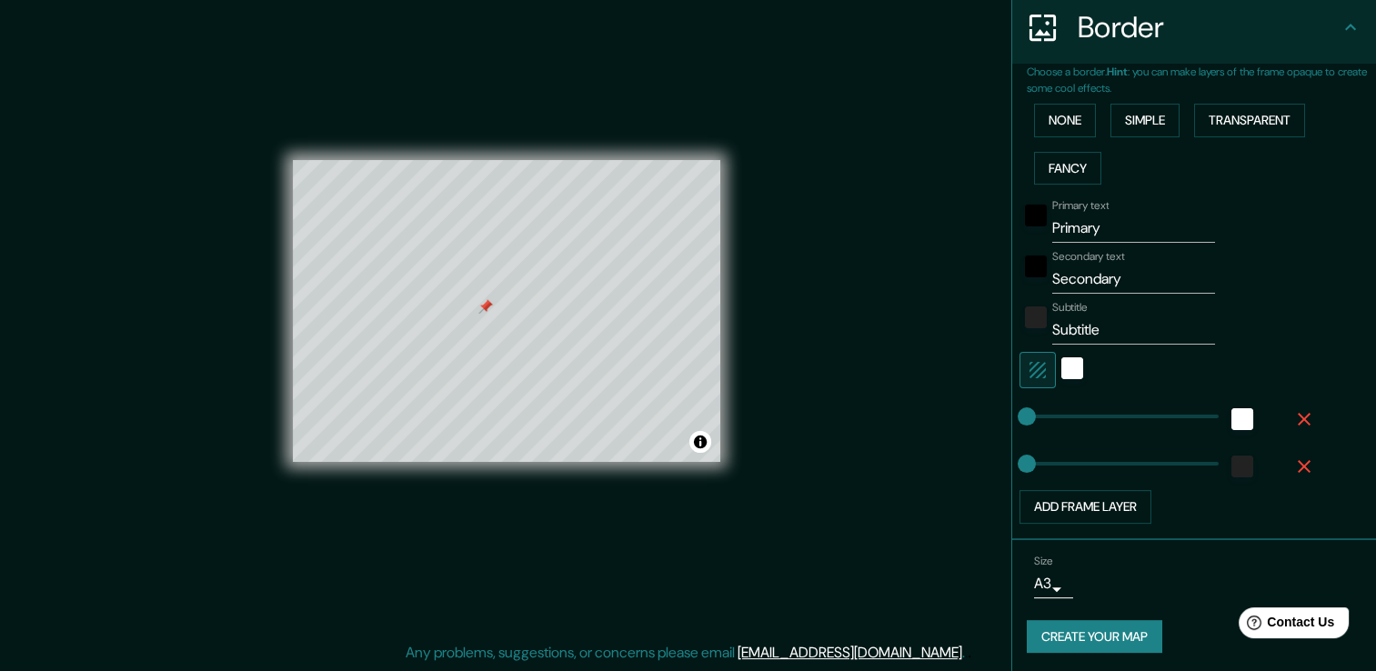
scroll to position [360, 0]
drag, startPoint x: 1100, startPoint y: 224, endPoint x: 1015, endPoint y: 237, distance: 86.6
click at [1020, 237] on div "Primary text Primary" at bounding box center [1169, 221] width 298 height 44
type input "d"
type input "D"
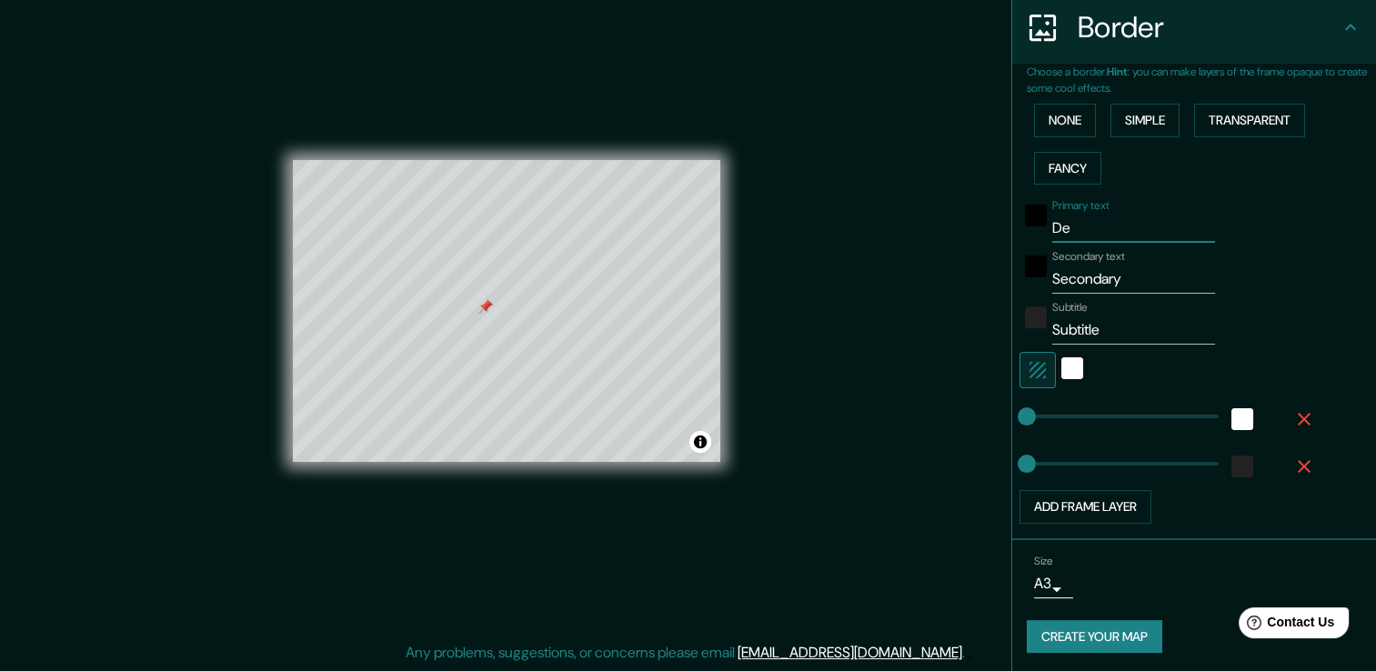
type input "D"
type input "TECA"
click at [1106, 280] on input "Secondary" at bounding box center [1133, 279] width 163 height 29
drag, startPoint x: 1120, startPoint y: 275, endPoint x: 1075, endPoint y: 274, distance: 45.5
click at [1075, 274] on input "Secondary" at bounding box center [1133, 279] width 163 height 29
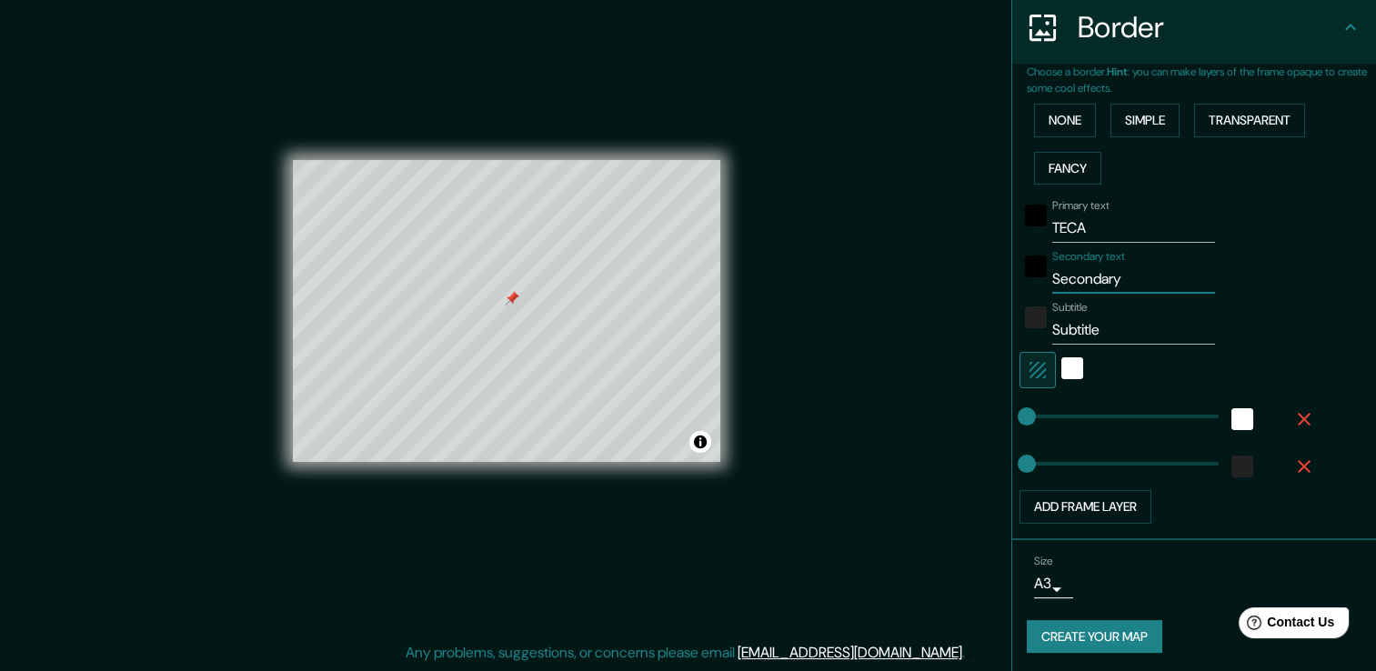
click at [1131, 275] on input "Secondary" at bounding box center [1133, 279] width 163 height 29
drag, startPoint x: 1140, startPoint y: 271, endPoint x: 1012, endPoint y: 286, distance: 128.2
click at [1020, 286] on div "Secondary text Secondary" at bounding box center [1169, 272] width 298 height 44
type input "Ojo de agua, Tecamac"
drag, startPoint x: 1131, startPoint y: 321, endPoint x: 1016, endPoint y: 348, distance: 117.8
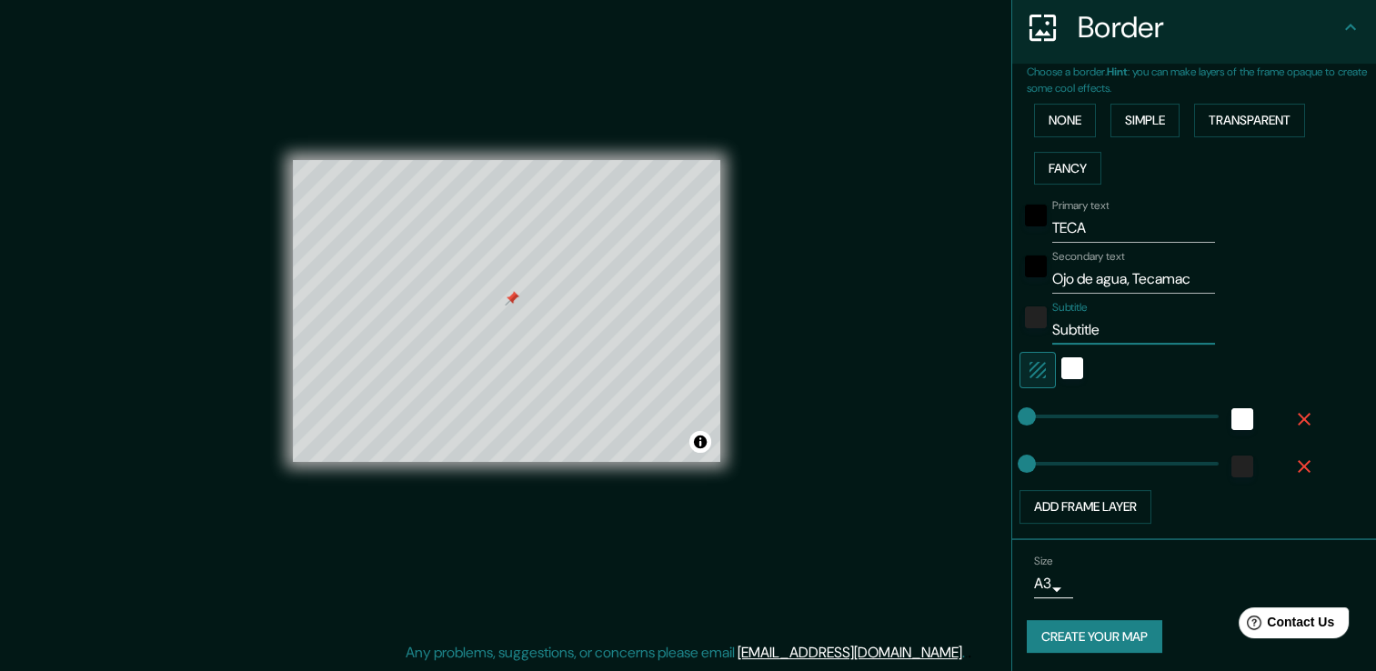
click at [1027, 348] on div "Primary text TECA Secondary text Ojo de agua, Tecamac Subtitle Subtitle Add fra…" at bounding box center [1172, 358] width 291 height 332
type input "Estado de México"
click at [1102, 632] on button "Create your map" at bounding box center [1095, 637] width 136 height 34
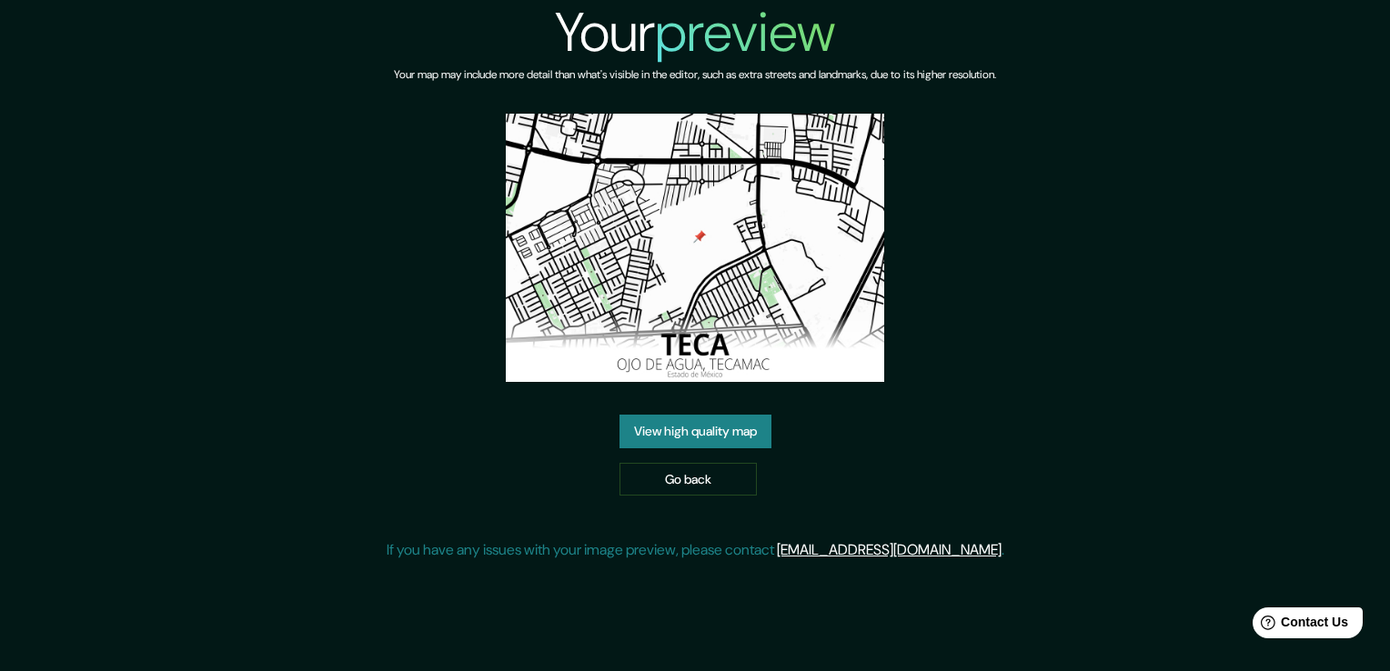
click at [701, 427] on link "View high quality map" at bounding box center [695, 432] width 152 height 34
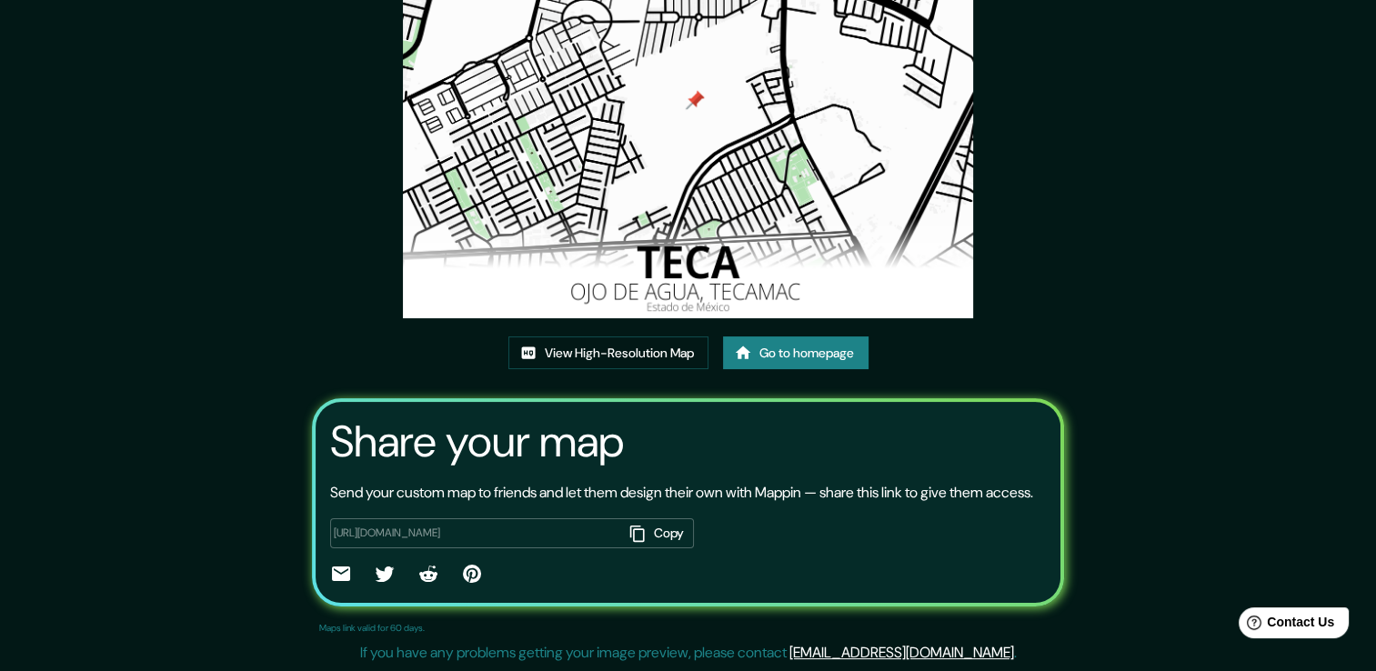
scroll to position [186, 0]
click at [646, 337] on link "View High-Resolution Map" at bounding box center [608, 354] width 200 height 34
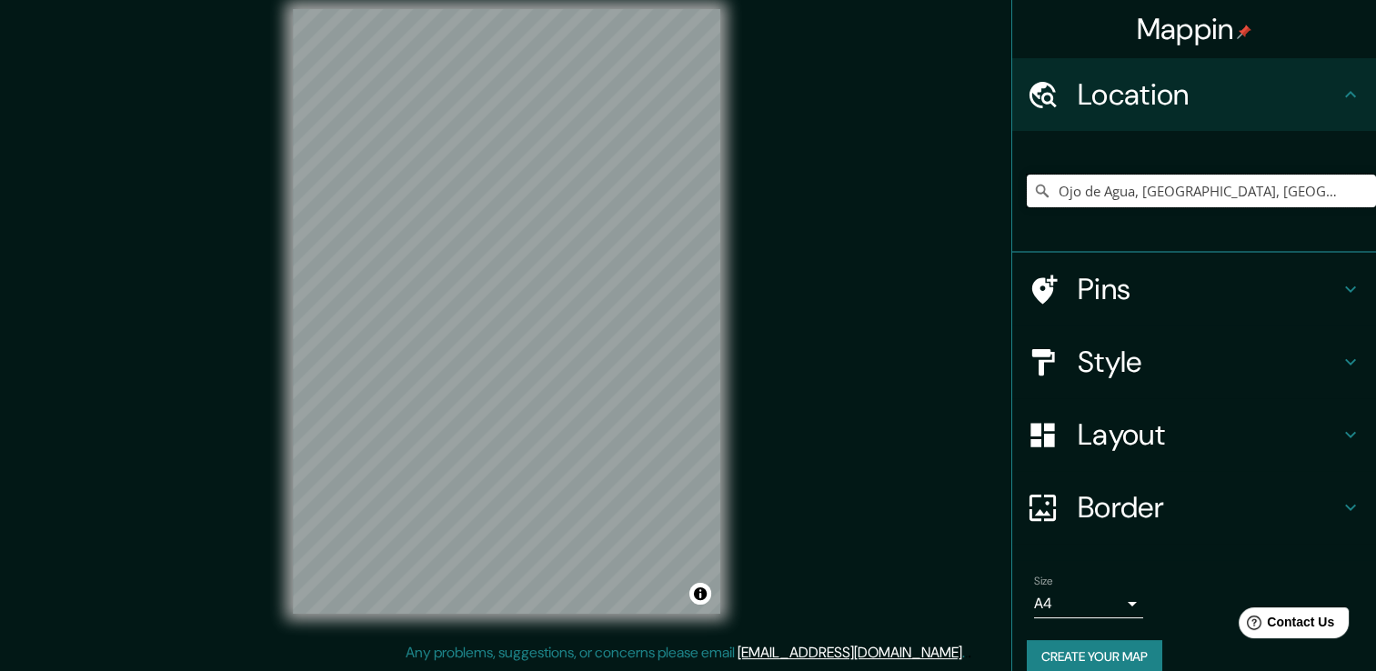
click at [1280, 195] on input "Ojo de Agua, [GEOGRAPHIC_DATA], [GEOGRAPHIC_DATA]" at bounding box center [1201, 191] width 349 height 33
drag, startPoint x: 1308, startPoint y: 194, endPoint x: 1149, endPoint y: 206, distance: 159.6
click at [1149, 206] on input "Ojo de Agua, [GEOGRAPHIC_DATA], [GEOGRAPHIC_DATA]" at bounding box center [1201, 191] width 349 height 33
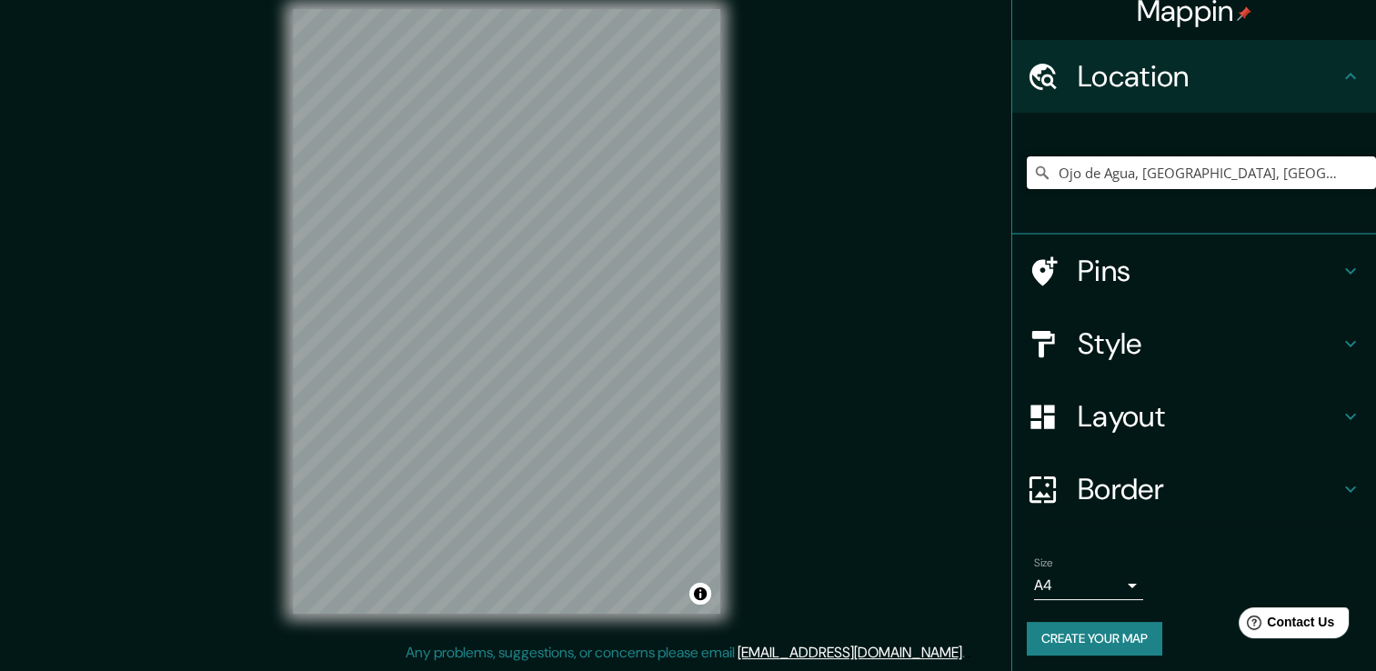
scroll to position [23, 0]
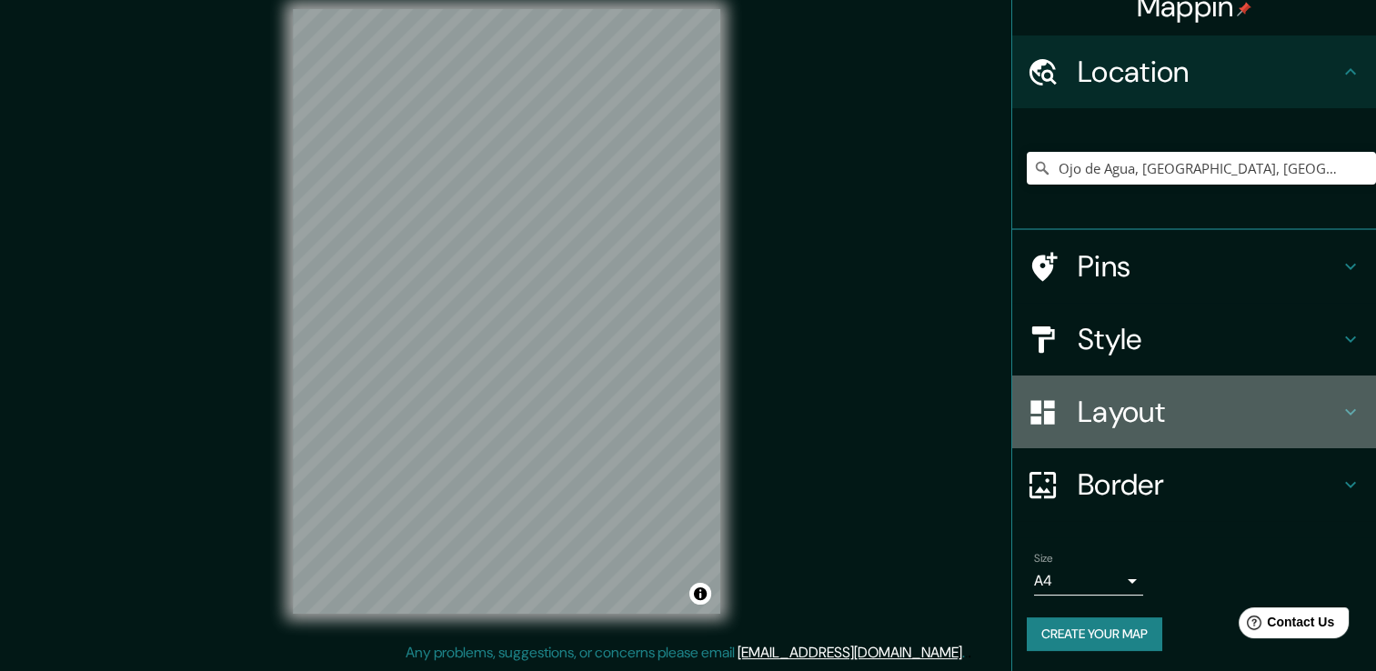
click at [1096, 397] on h4 "Layout" at bounding box center [1209, 412] width 262 height 36
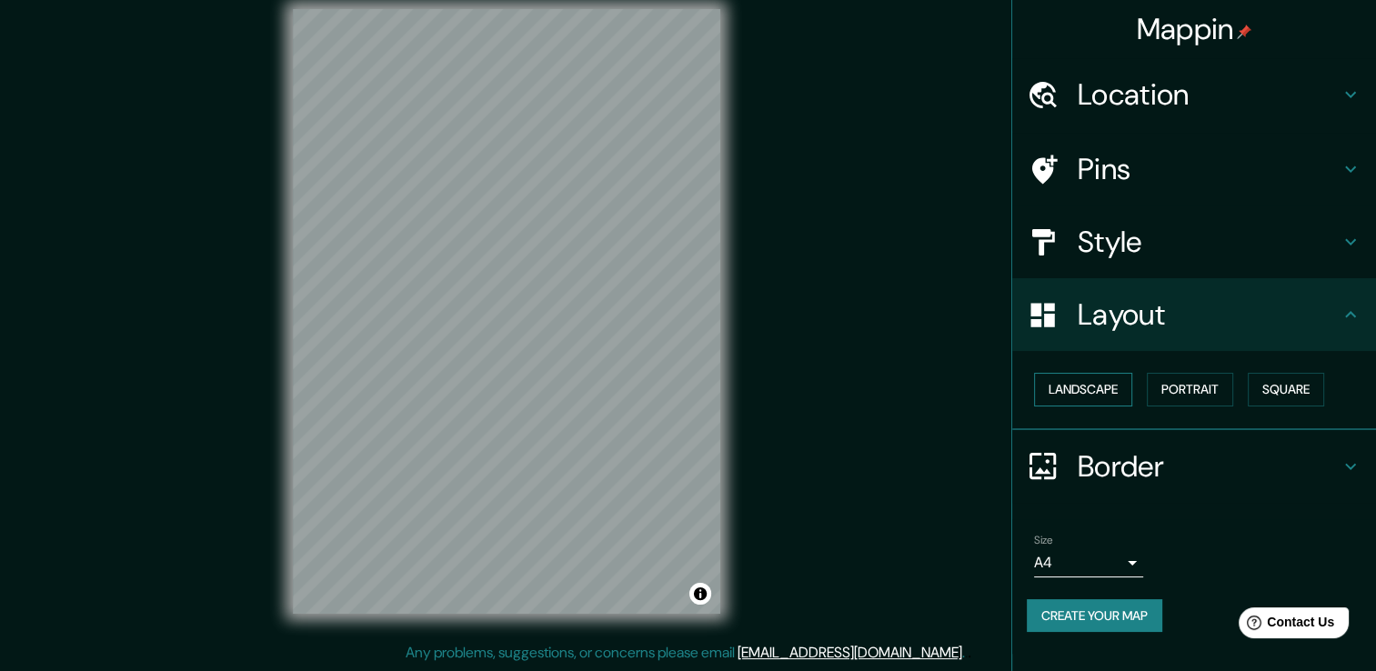
click at [1123, 391] on button "Landscape" at bounding box center [1083, 390] width 98 height 34
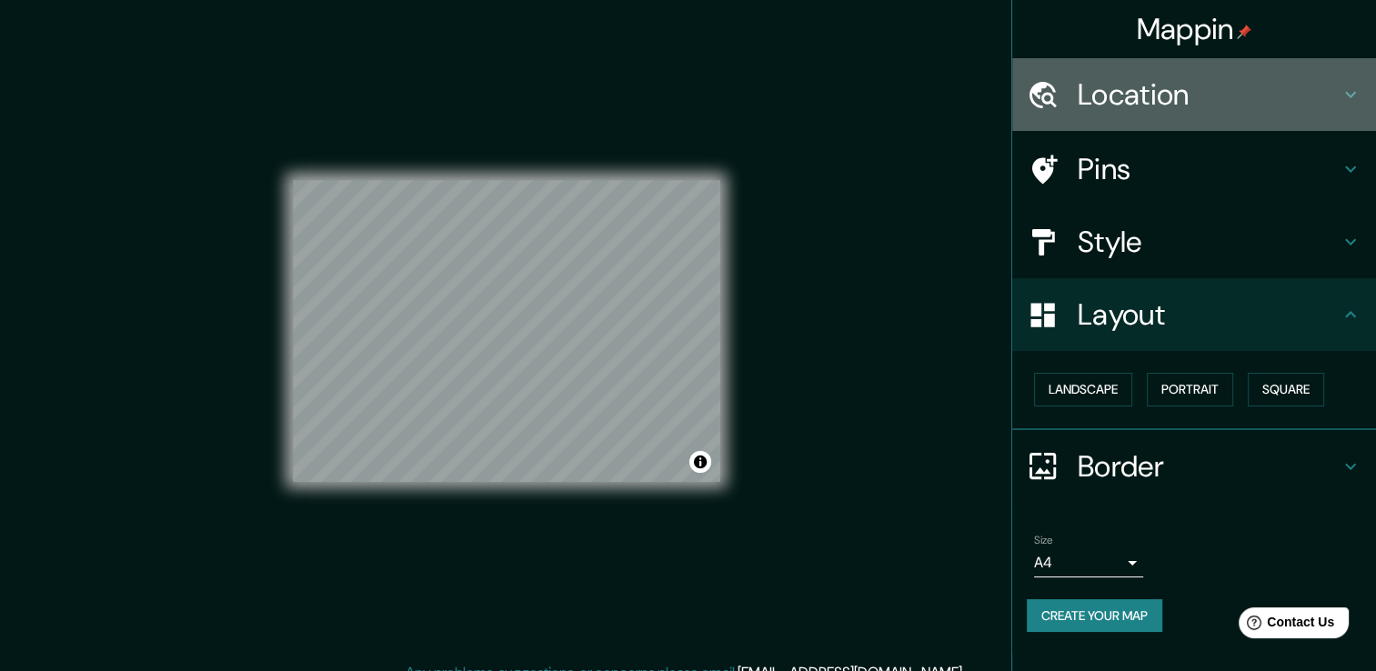
click at [1249, 96] on h4 "Location" at bounding box center [1209, 94] width 262 height 36
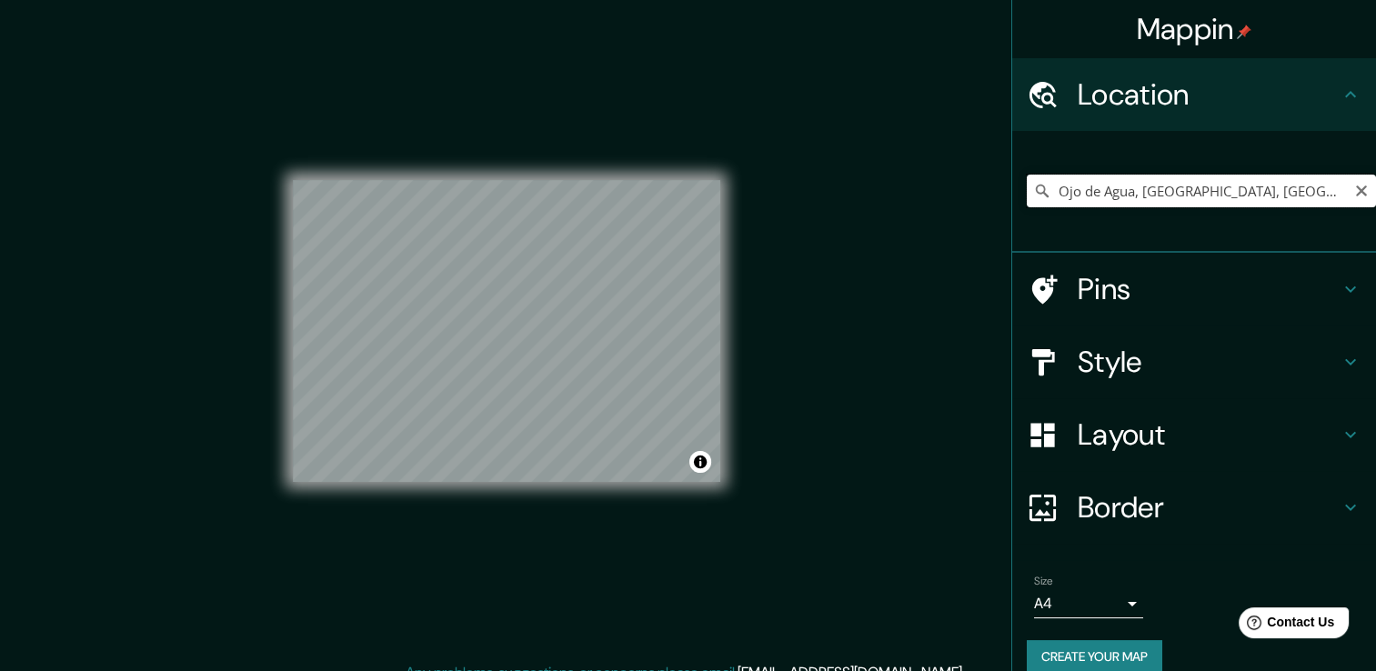
click at [1310, 194] on input "Ojo de Agua, [GEOGRAPHIC_DATA], [GEOGRAPHIC_DATA]" at bounding box center [1201, 191] width 349 height 33
click at [1309, 194] on input "Ojo de Agua, [GEOGRAPHIC_DATA], [GEOGRAPHIC_DATA]" at bounding box center [1201, 191] width 349 height 33
drag, startPoint x: 1309, startPoint y: 193, endPoint x: 1063, endPoint y: 206, distance: 245.9
click at [1063, 206] on input "Ojo de Agua, [GEOGRAPHIC_DATA], [GEOGRAPHIC_DATA]" at bounding box center [1201, 191] width 349 height 33
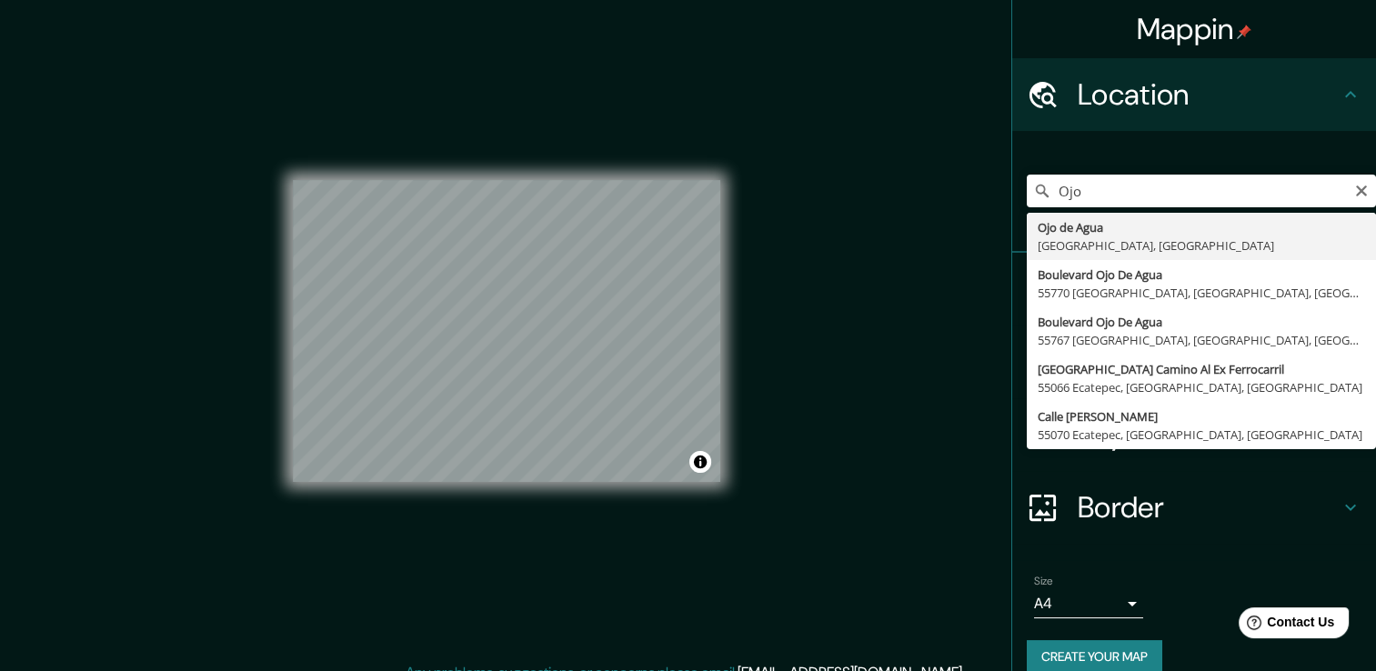
type input "Ojo de Agua, [GEOGRAPHIC_DATA], [GEOGRAPHIC_DATA]"
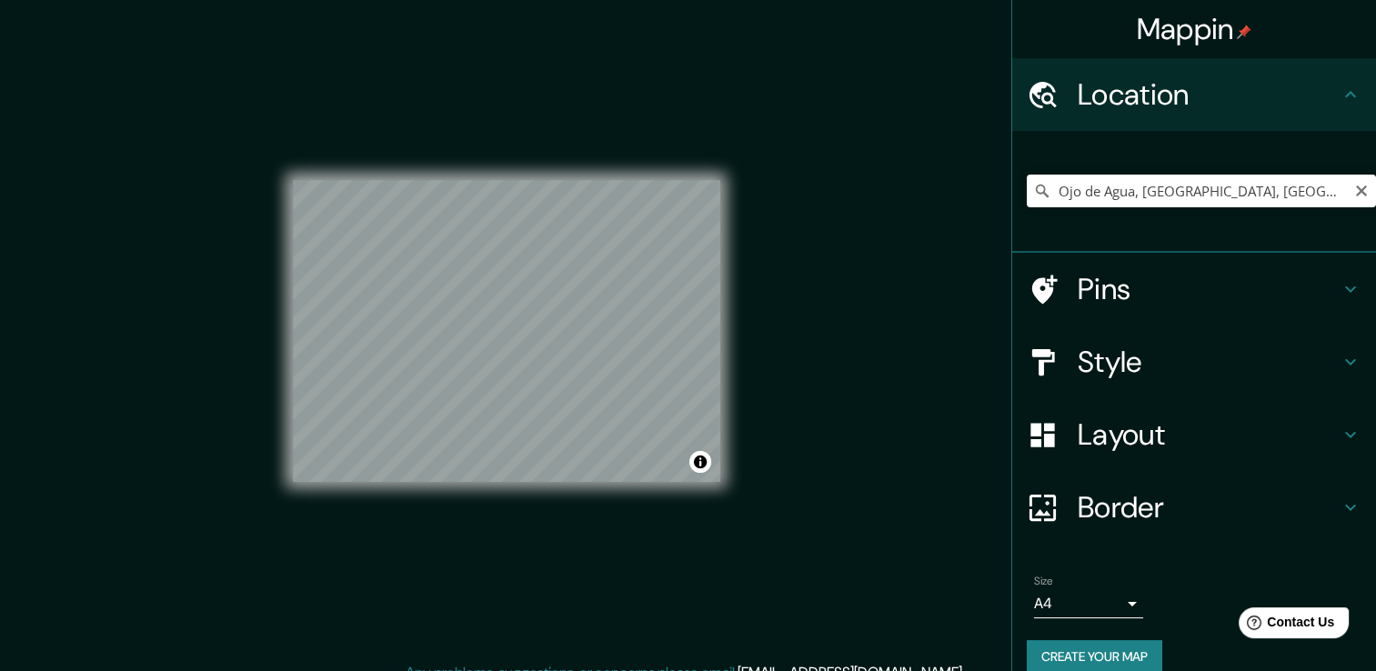
click at [1182, 296] on h4 "Pins" at bounding box center [1209, 289] width 262 height 36
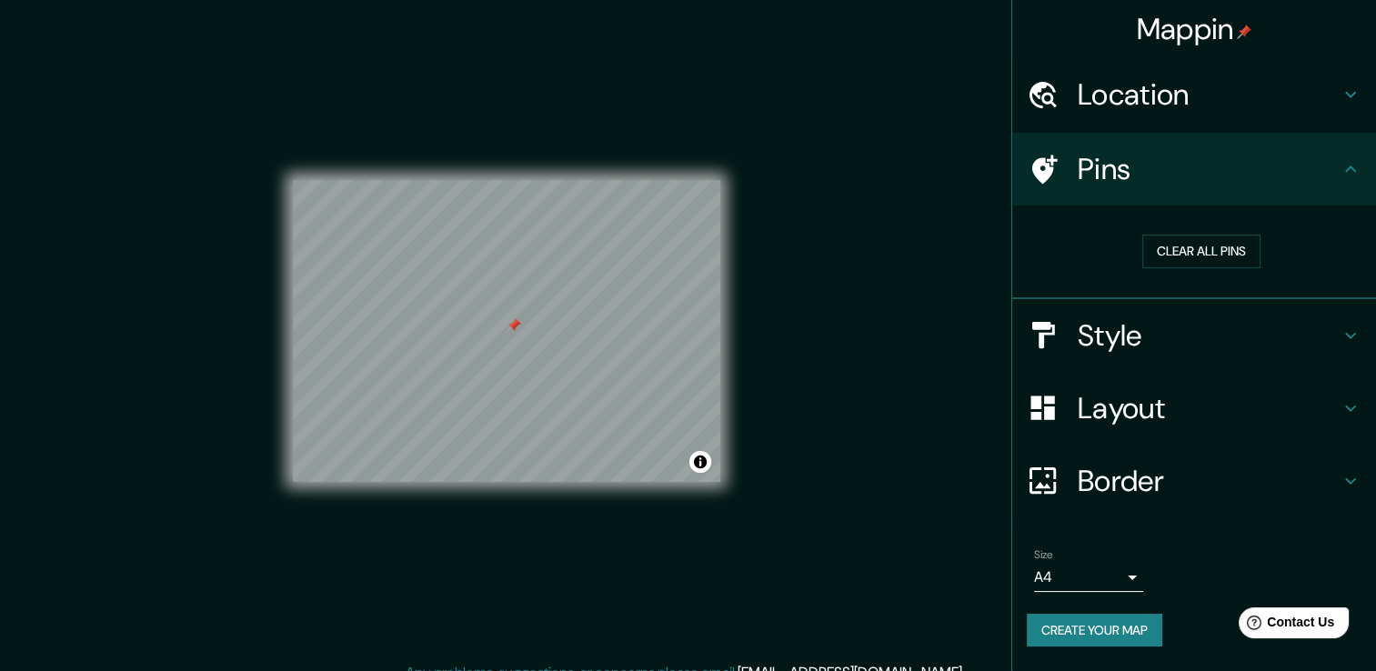
click at [1070, 334] on div at bounding box center [1052, 335] width 51 height 32
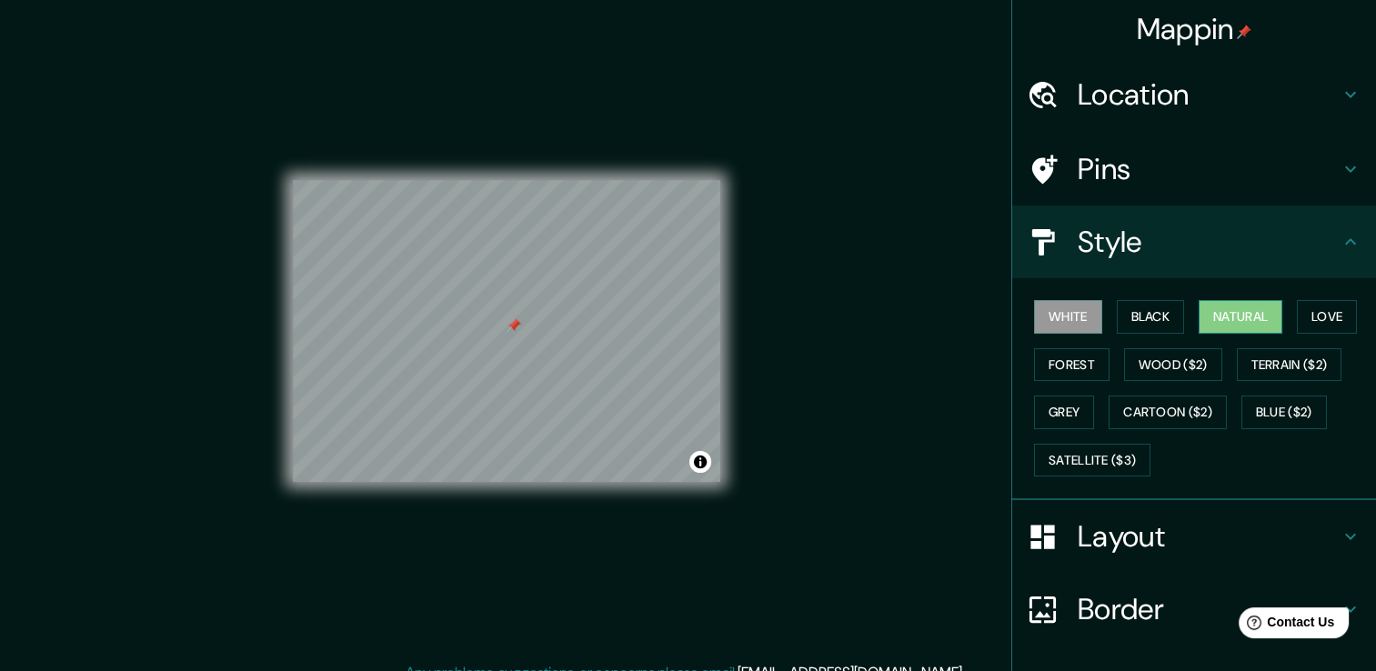
click at [1240, 314] on button "Natural" at bounding box center [1241, 317] width 84 height 34
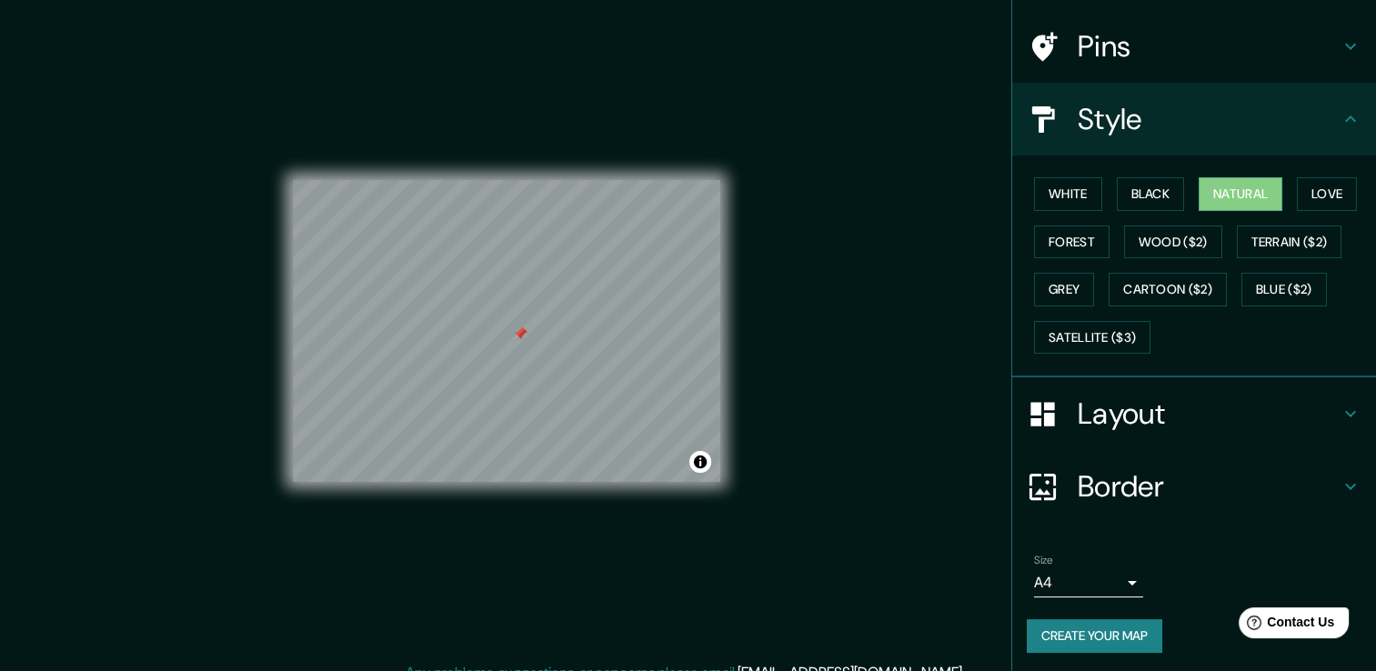
click at [1118, 416] on h4 "Layout" at bounding box center [1209, 414] width 262 height 36
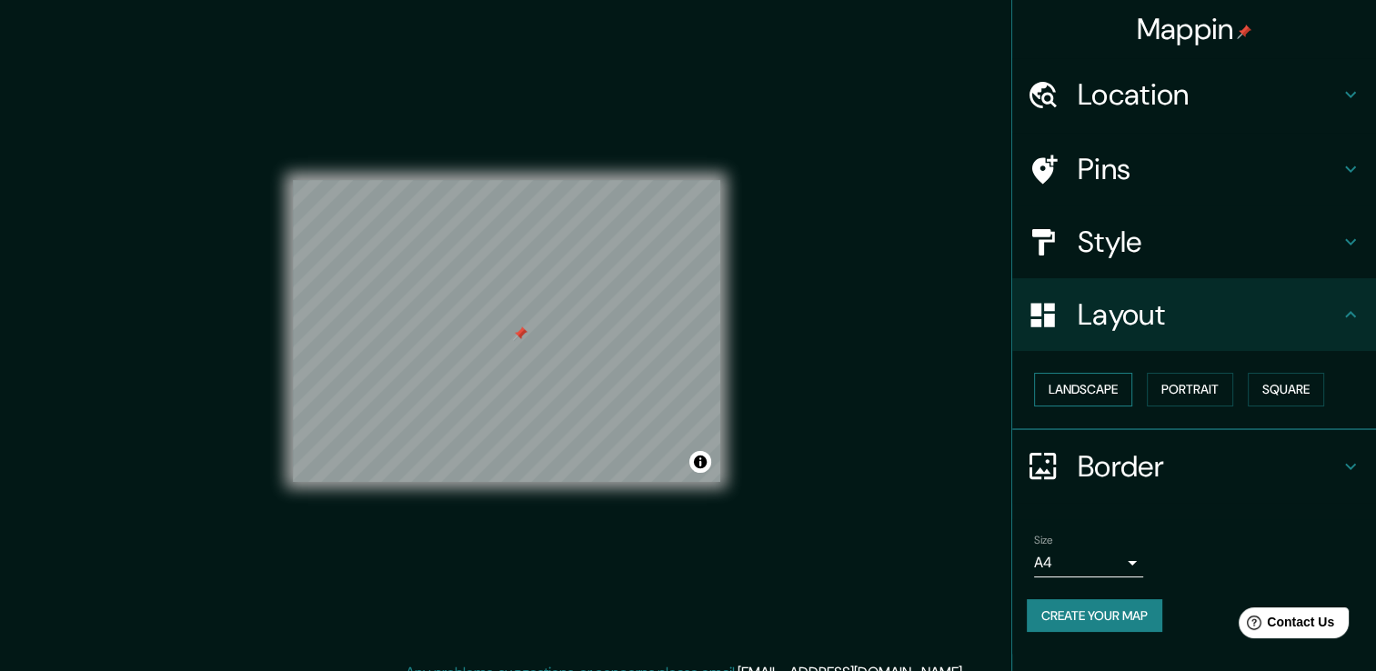
click at [1102, 391] on button "Landscape" at bounding box center [1083, 390] width 98 height 34
click at [1141, 471] on h4 "Border" at bounding box center [1209, 466] width 262 height 36
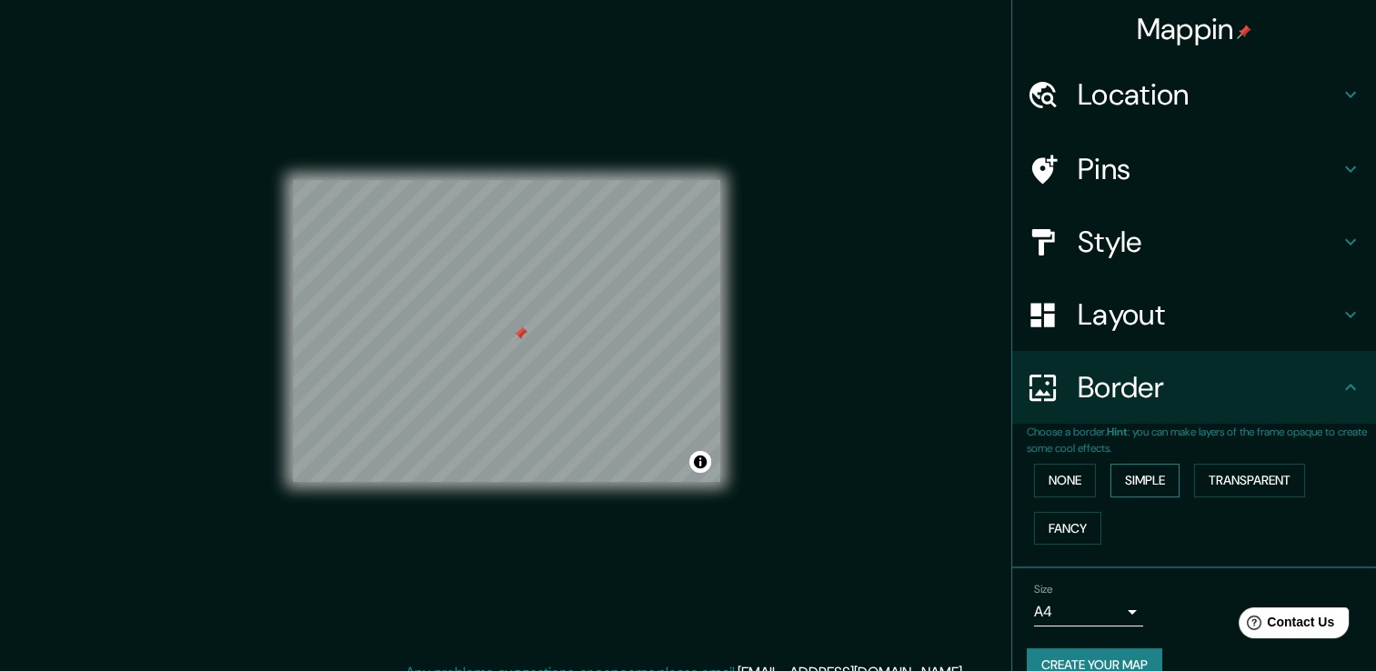
click at [1143, 478] on button "Simple" at bounding box center [1144, 481] width 69 height 34
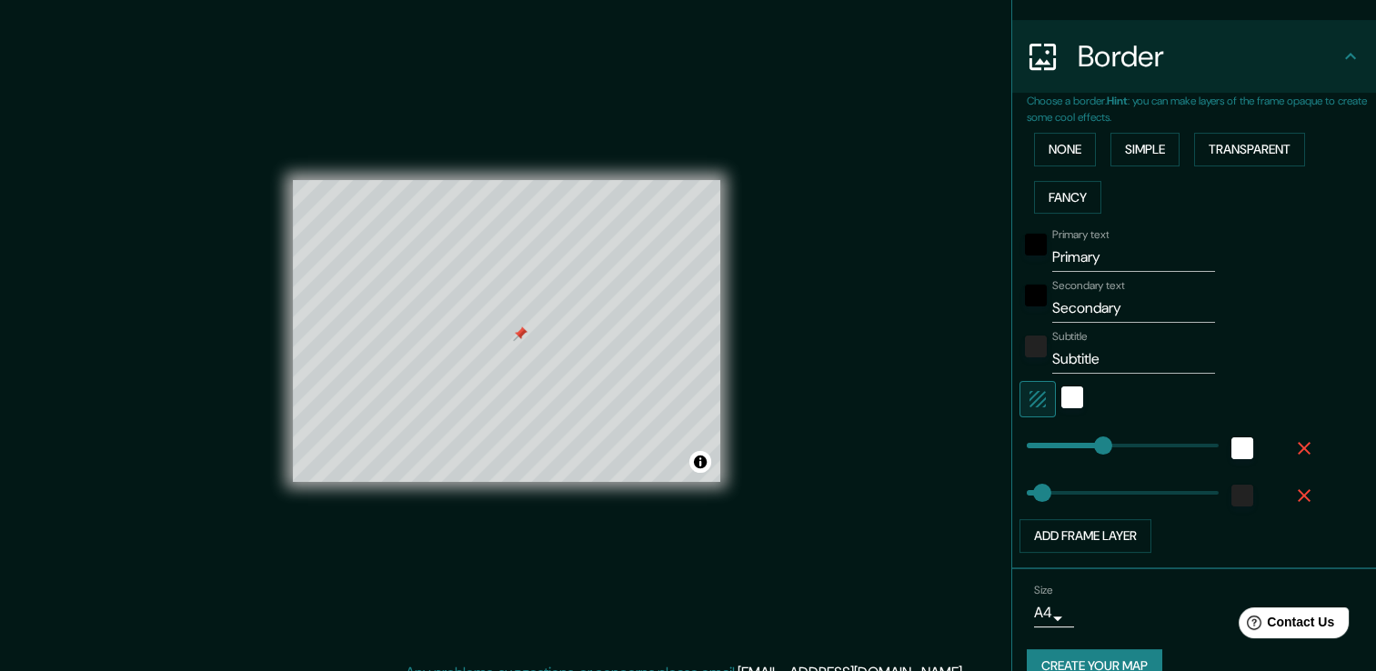
scroll to position [360, 0]
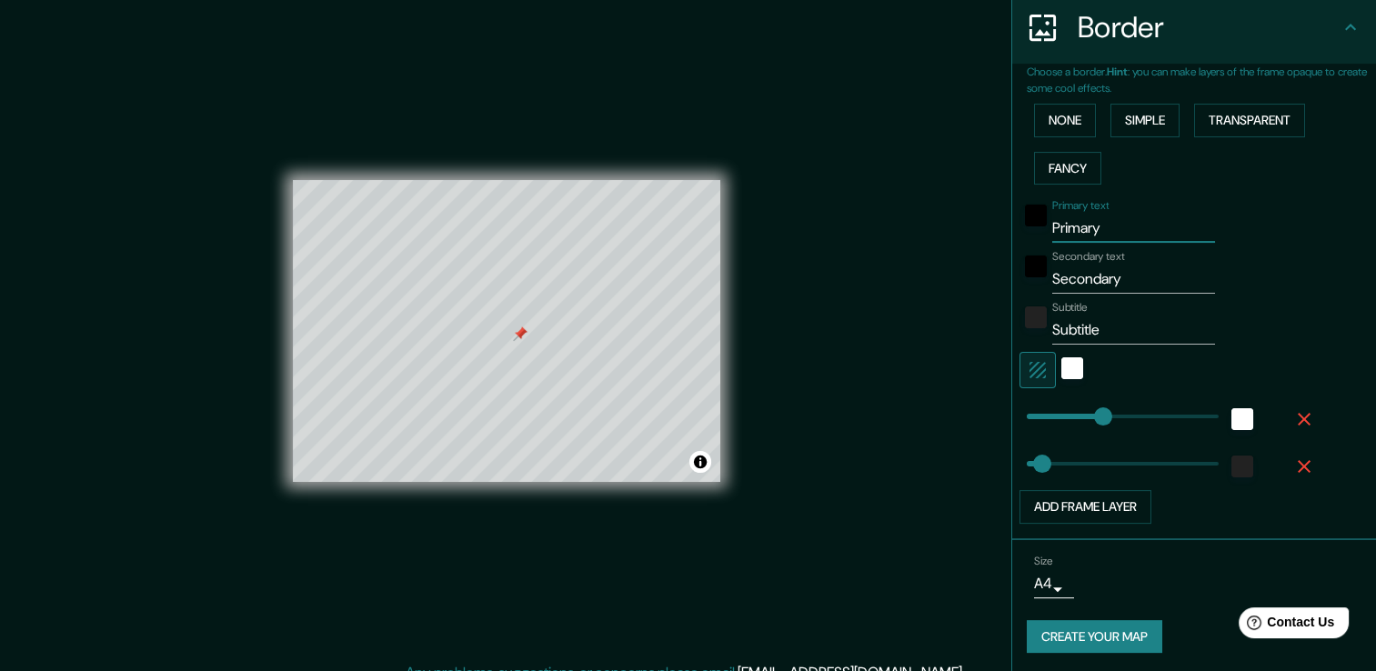
drag, startPoint x: 1111, startPoint y: 225, endPoint x: 995, endPoint y: 258, distance: 121.2
click at [995, 258] on div "Mappin Location Ojo de Agua, Estado de México, México Pins Style Layout Border …" at bounding box center [688, 345] width 1376 height 691
type input "t"
type input "38"
type input "te"
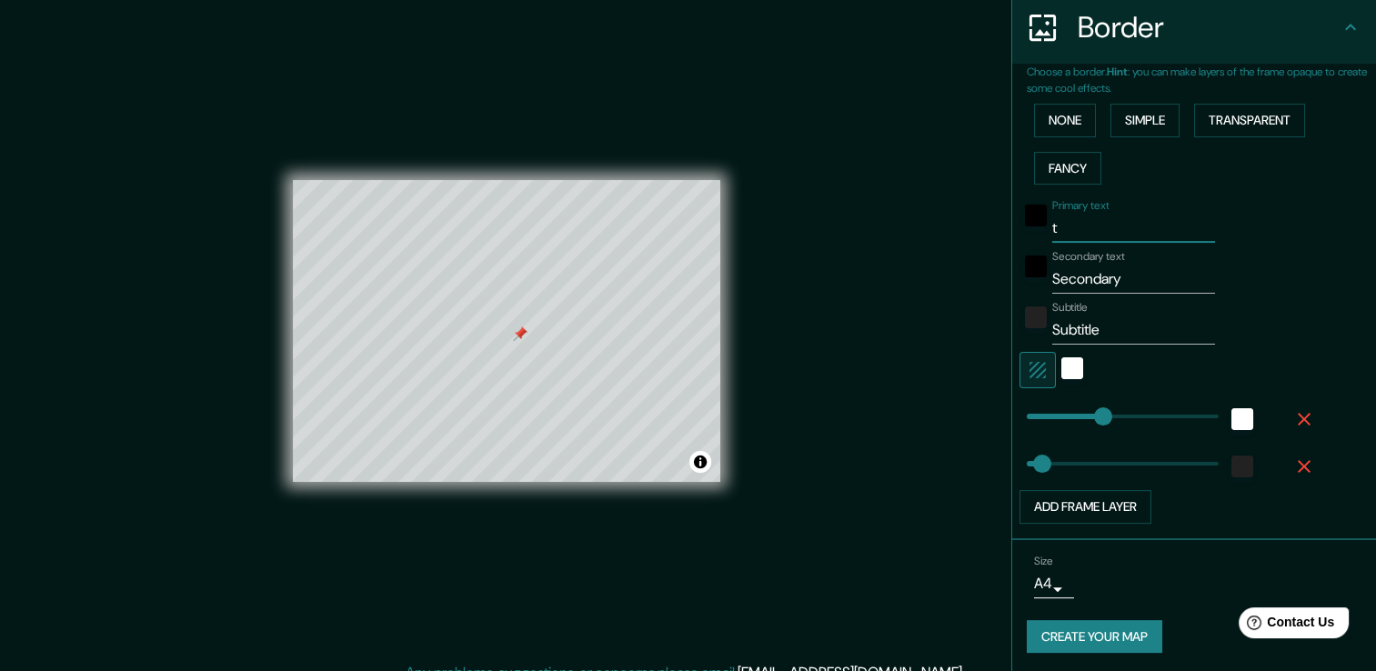
type input "38"
type input "tec"
type input "38"
type input "teca"
type input "38"
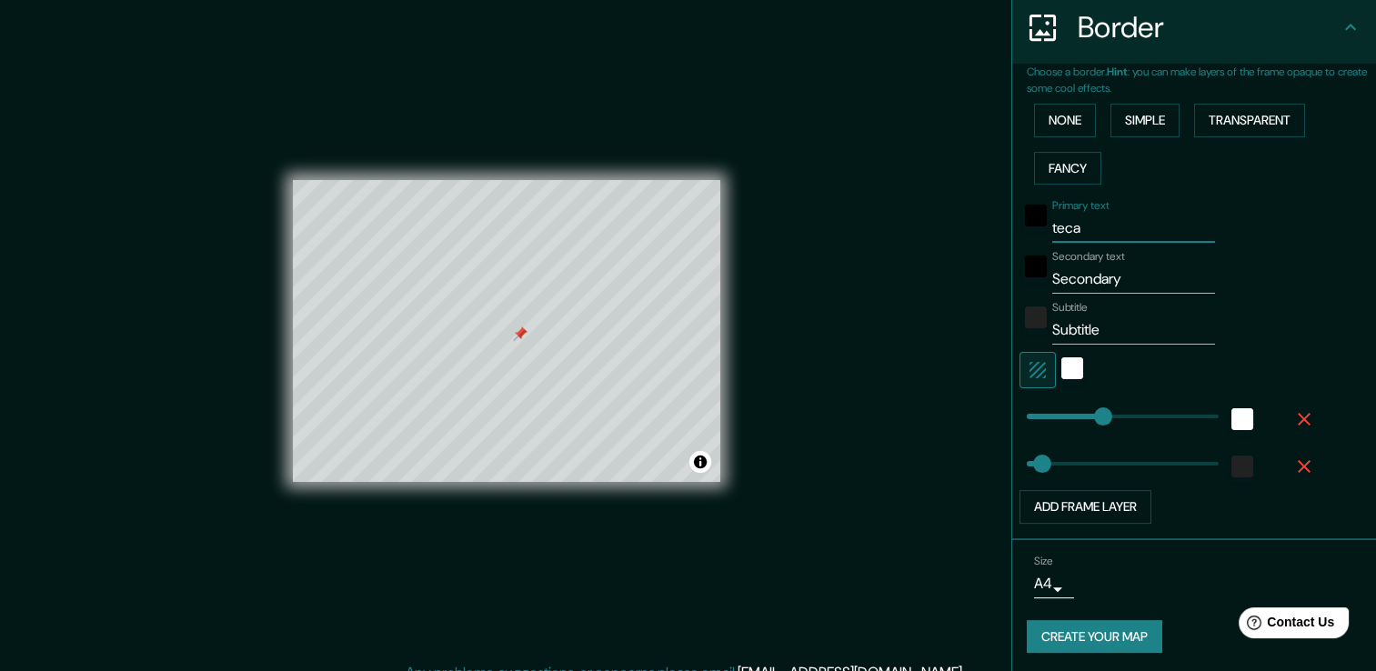
type input "teca"
drag, startPoint x: 1160, startPoint y: 271, endPoint x: 1000, endPoint y: 289, distance: 160.2
click at [1012, 289] on div "Choose a border. Hint : you can make layers of the frame opaque to create some …" at bounding box center [1194, 302] width 364 height 477
type input "o"
type input "38"
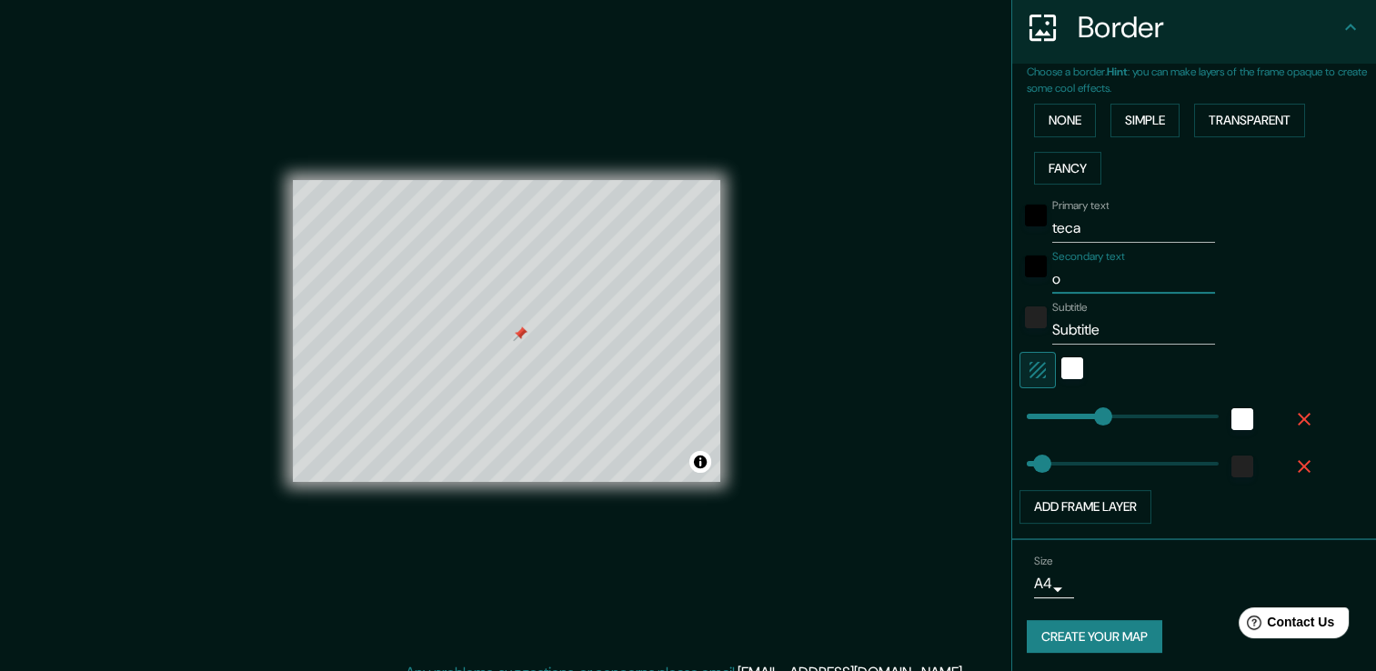
type input "oj"
type input "38"
type input "ojo"
type input "38"
type input "oj"
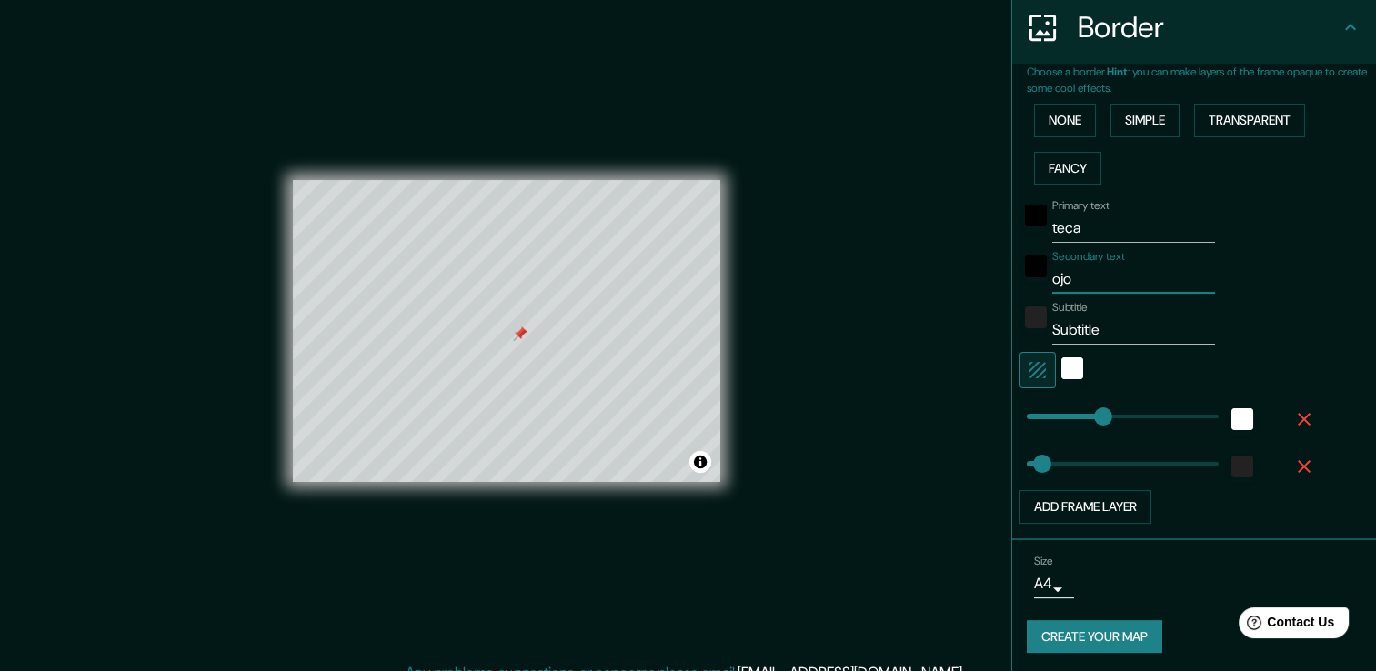
type input "38"
type input "o"
type input "38"
drag, startPoint x: 1106, startPoint y: 222, endPoint x: 840, endPoint y: 236, distance: 266.0
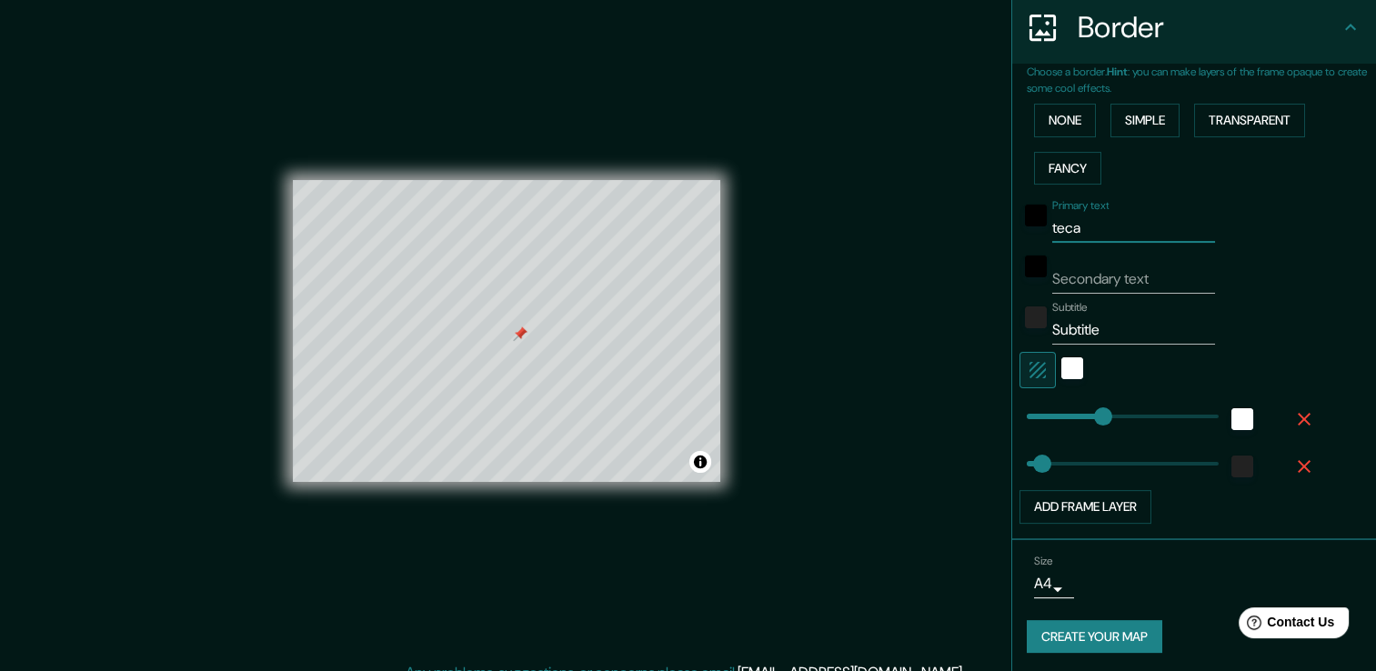
click at [840, 236] on div "Mappin Location Ojo de Agua, Estado de México, México Pins Style Layout Border …" at bounding box center [688, 345] width 1376 height 691
type input "38"
type input "T"
type input "38"
type input "TE"
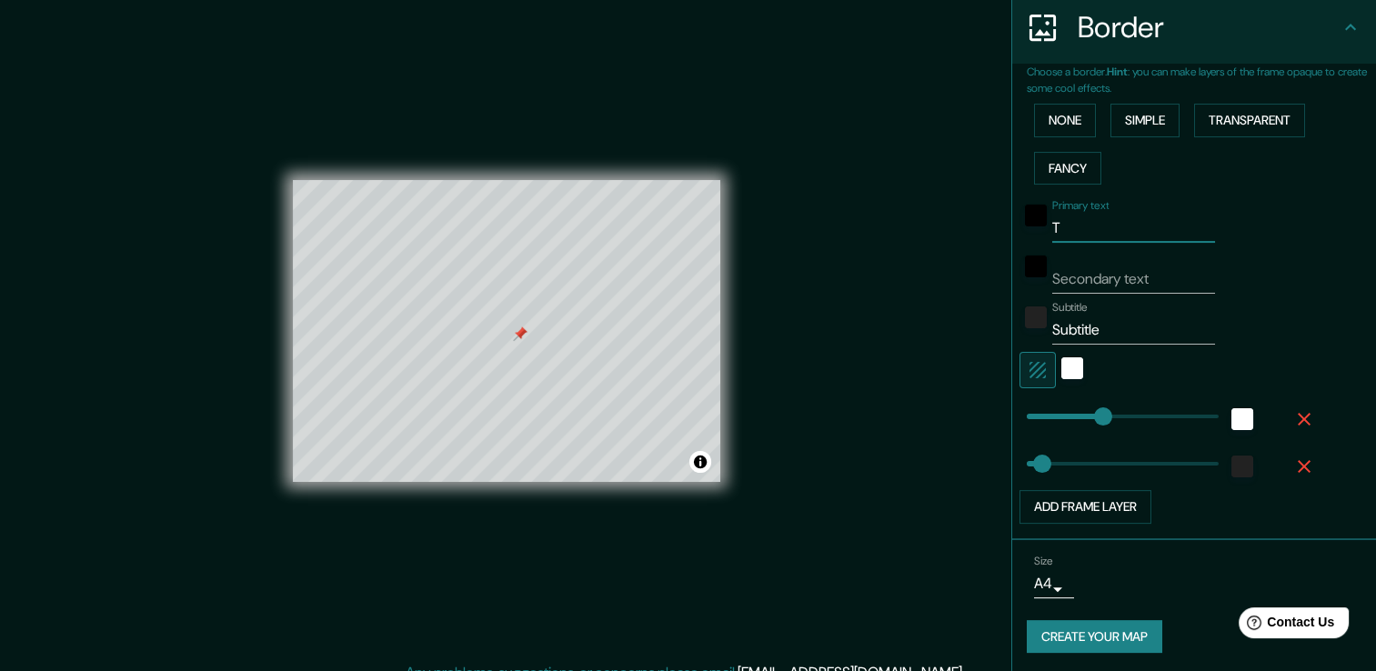
type input "38"
type input "TEC"
type input "38"
type input "TECA"
type input "38"
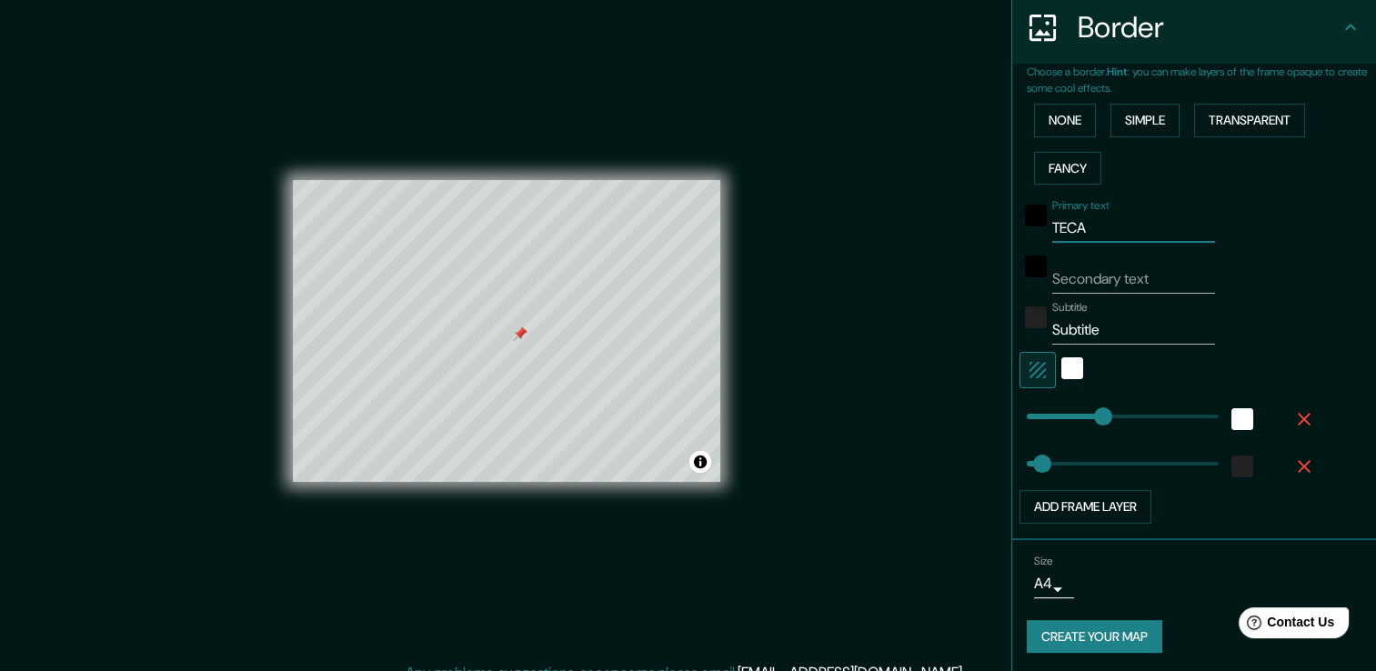
type input "TEC"
type input "38"
type input "TE"
type input "38"
type input "T"
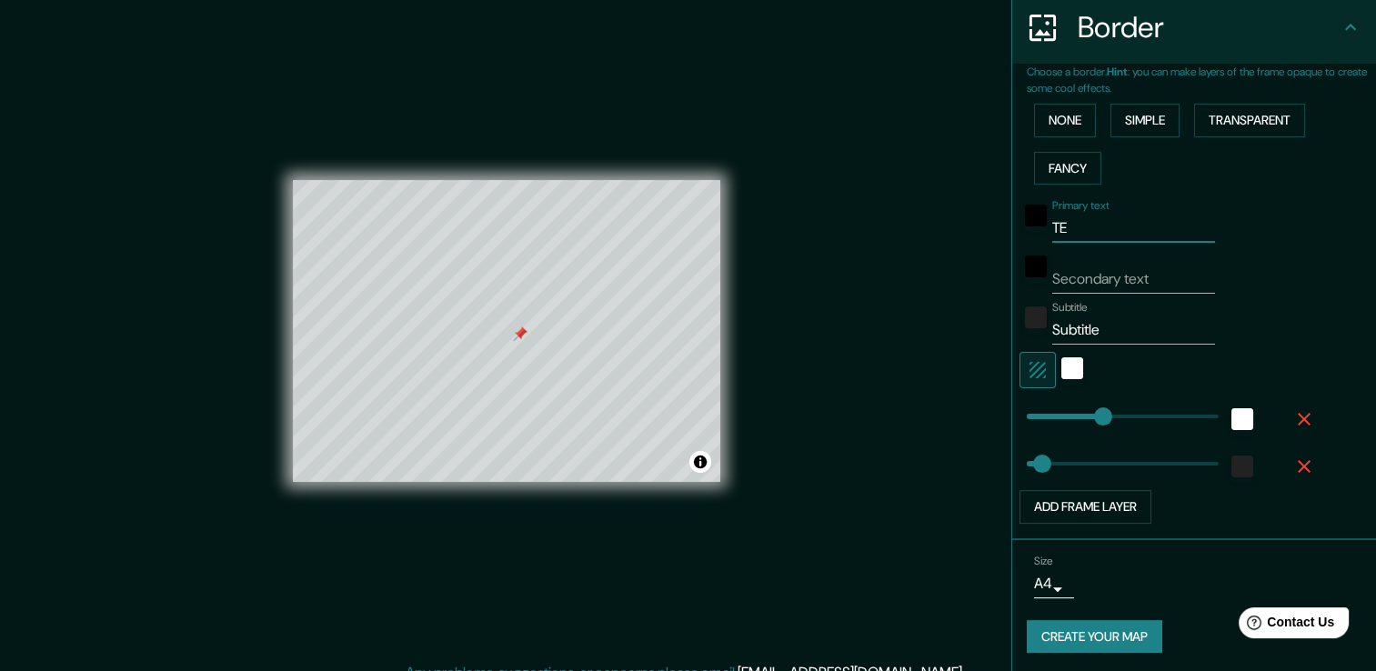
type input "38"
type input "T"
type input "38"
type input "T E"
type input "38"
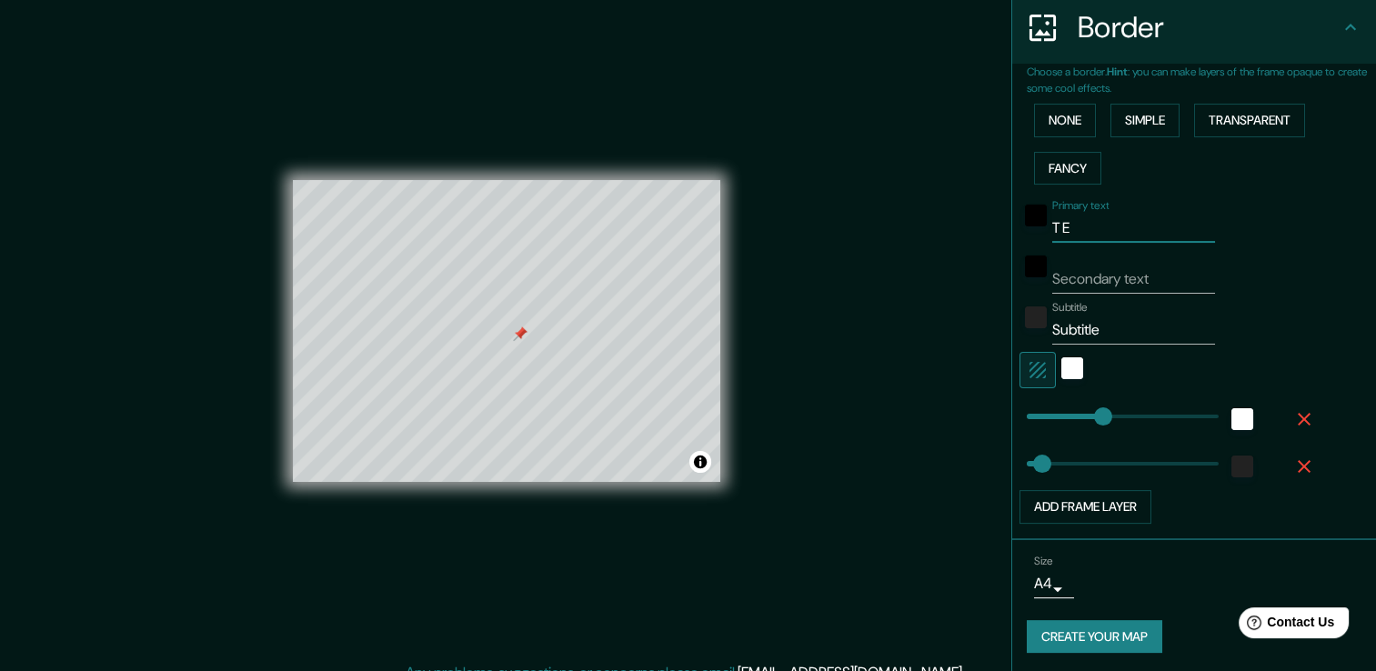
type input "T E"
type input "38"
type input "T E C"
type input "38"
type input "T E C"
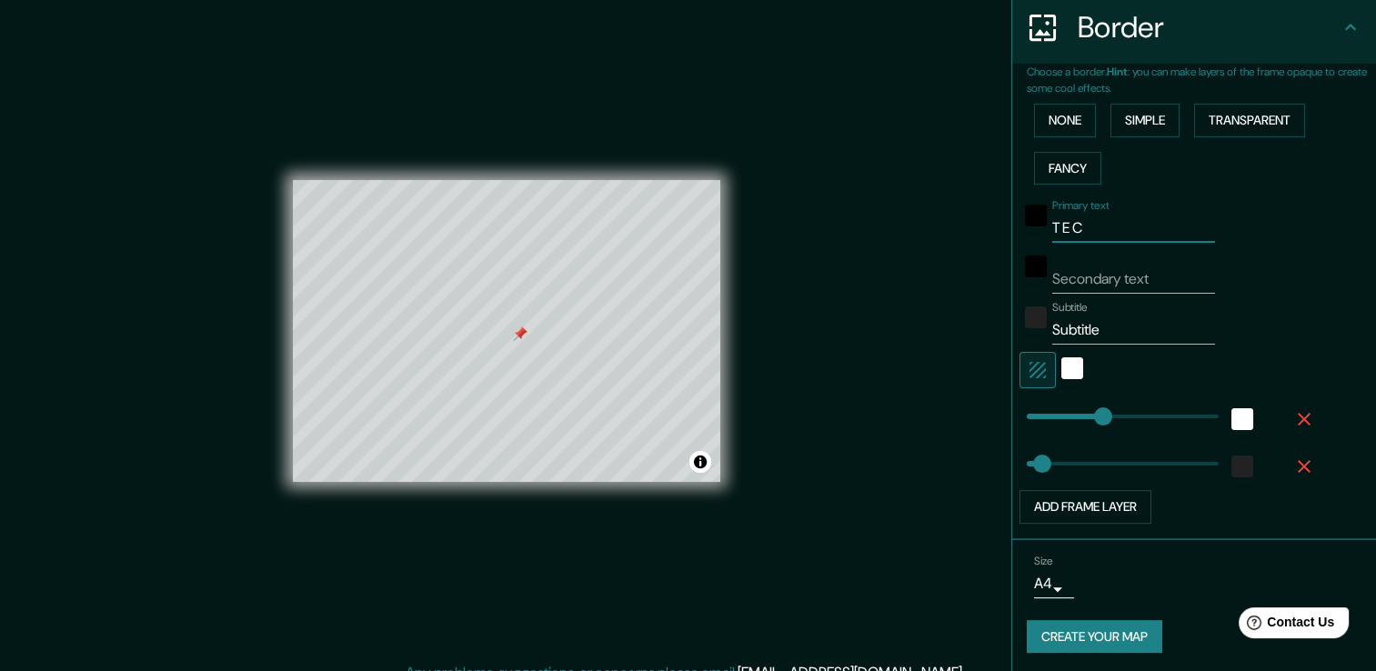
type input "38"
type input "T E C A"
type input "38"
type input "T E C A"
click at [1088, 280] on input "Secondary text" at bounding box center [1133, 279] width 163 height 29
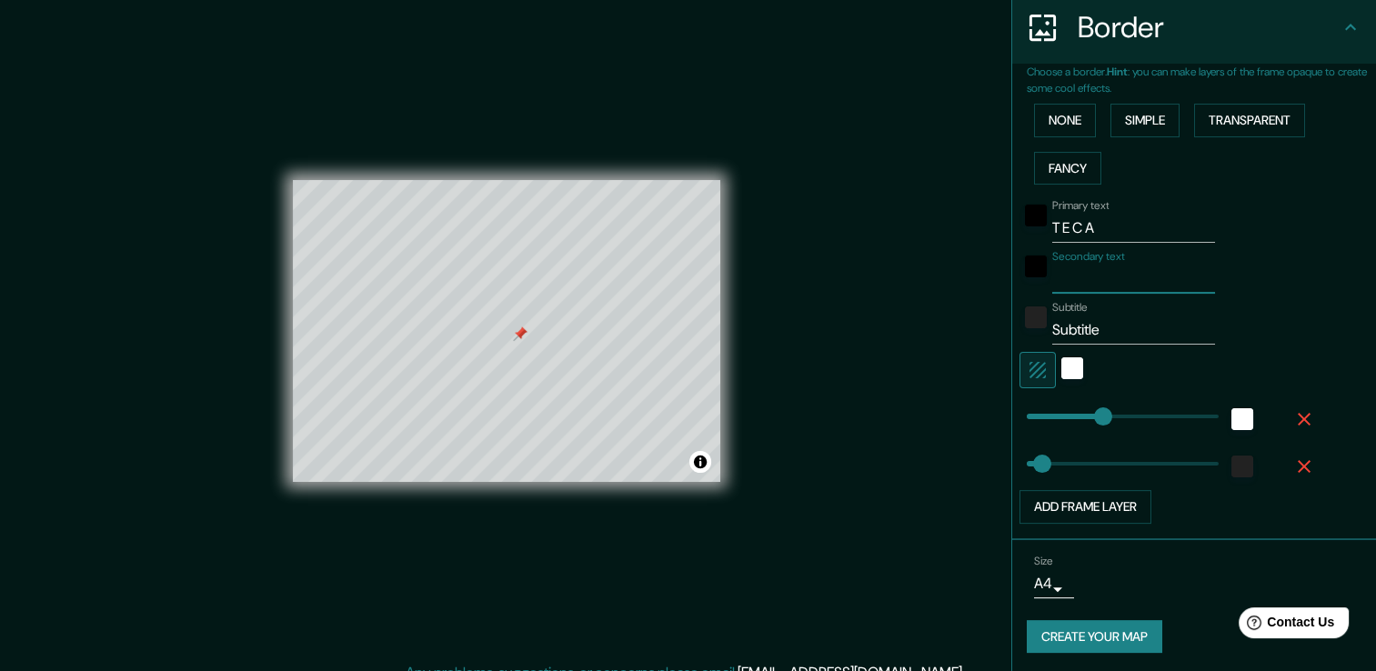
type input "O"
type input "38"
type input "OJ"
type input "38"
type input "OJO"
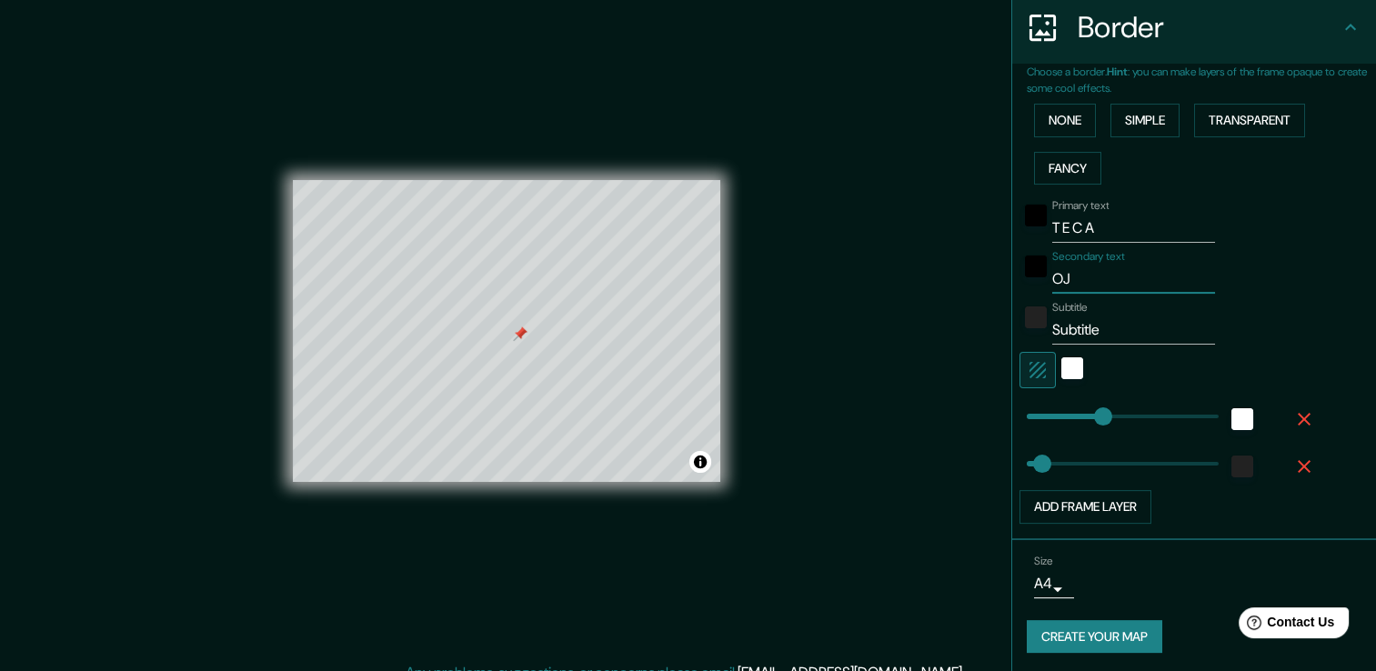
type input "38"
type input "OJO"
type input "38"
type input "OJO D"
type input "38"
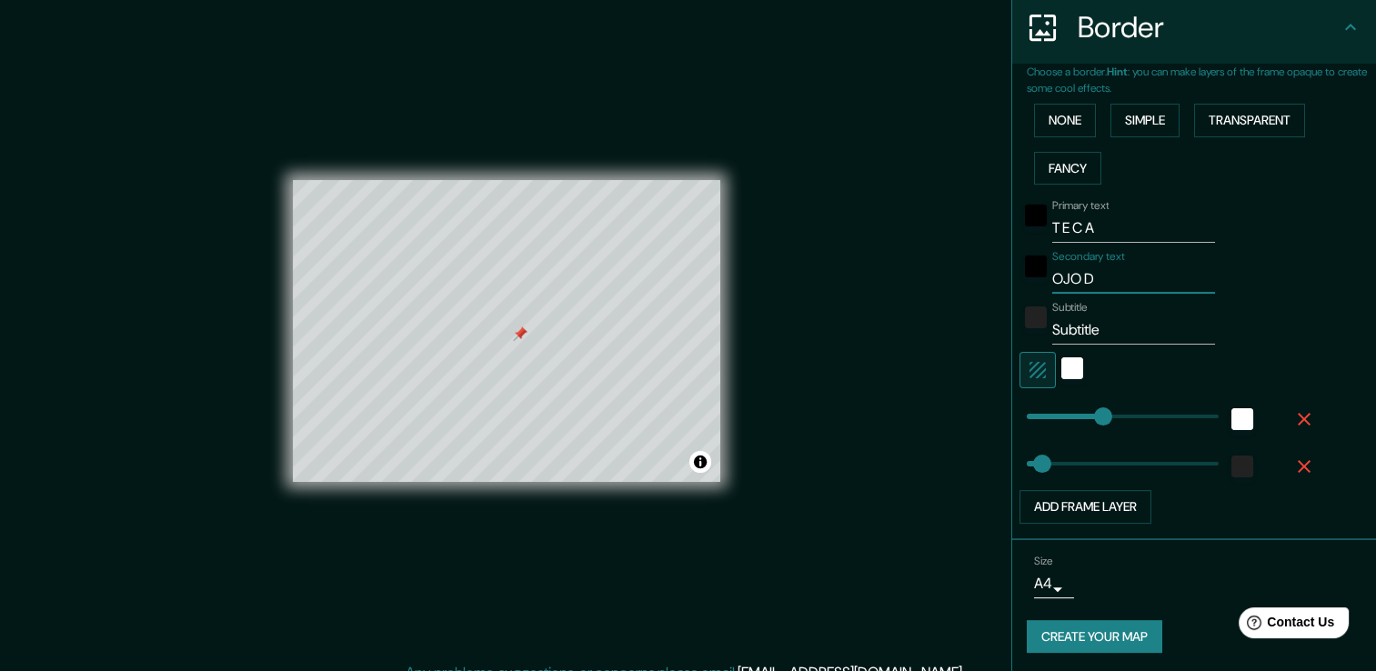
type input "OJO DE"
type input "38"
type input "OJO DE"
type input "38"
type input "OJO DE A"
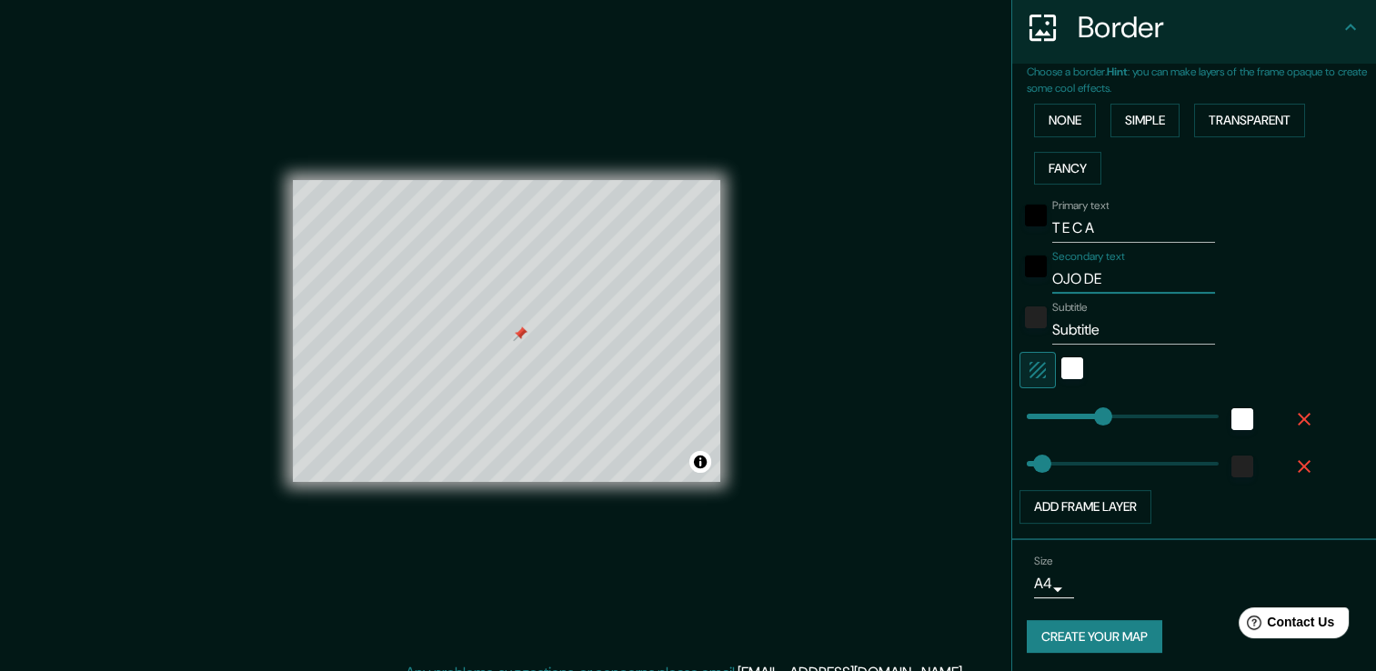
type input "38"
type input "OJO DE AG"
type input "38"
type input "OJO DE AGU"
type input "38"
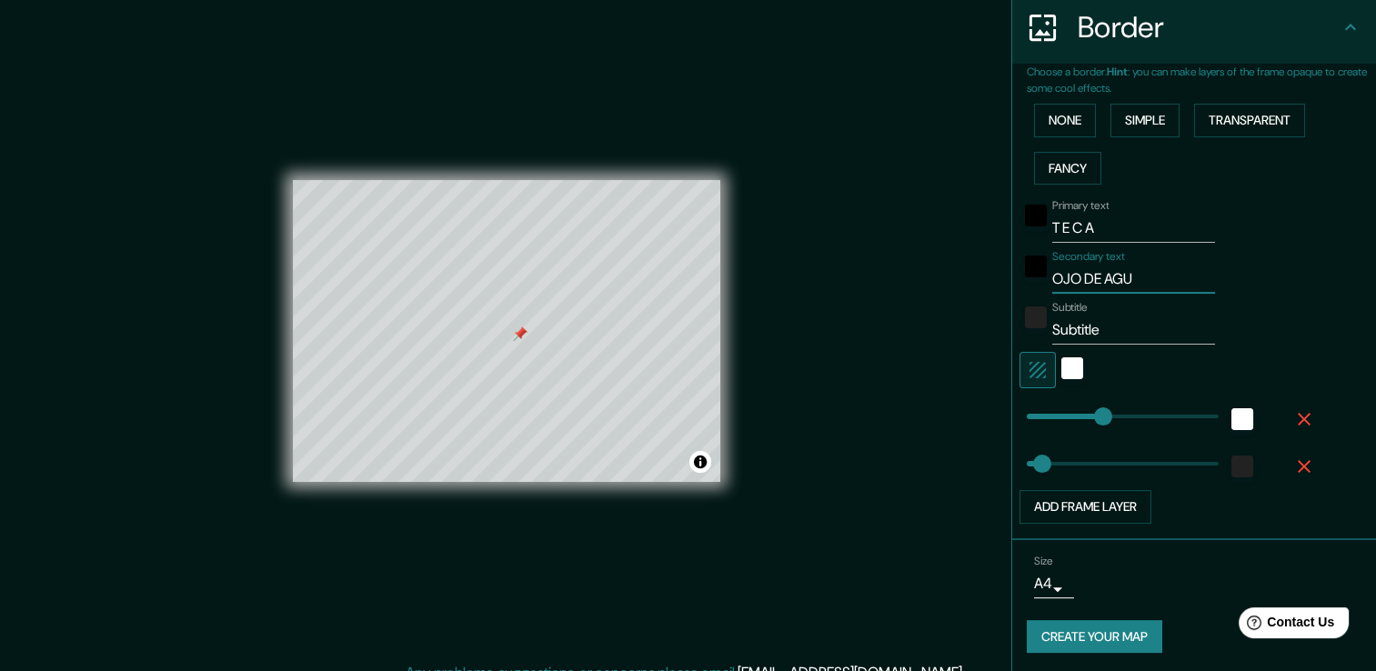
type input "OJO DE AGUA"
type input "38"
type input "OJO DE AGUA,"
type input "38"
type input "OJO DE AGUA,"
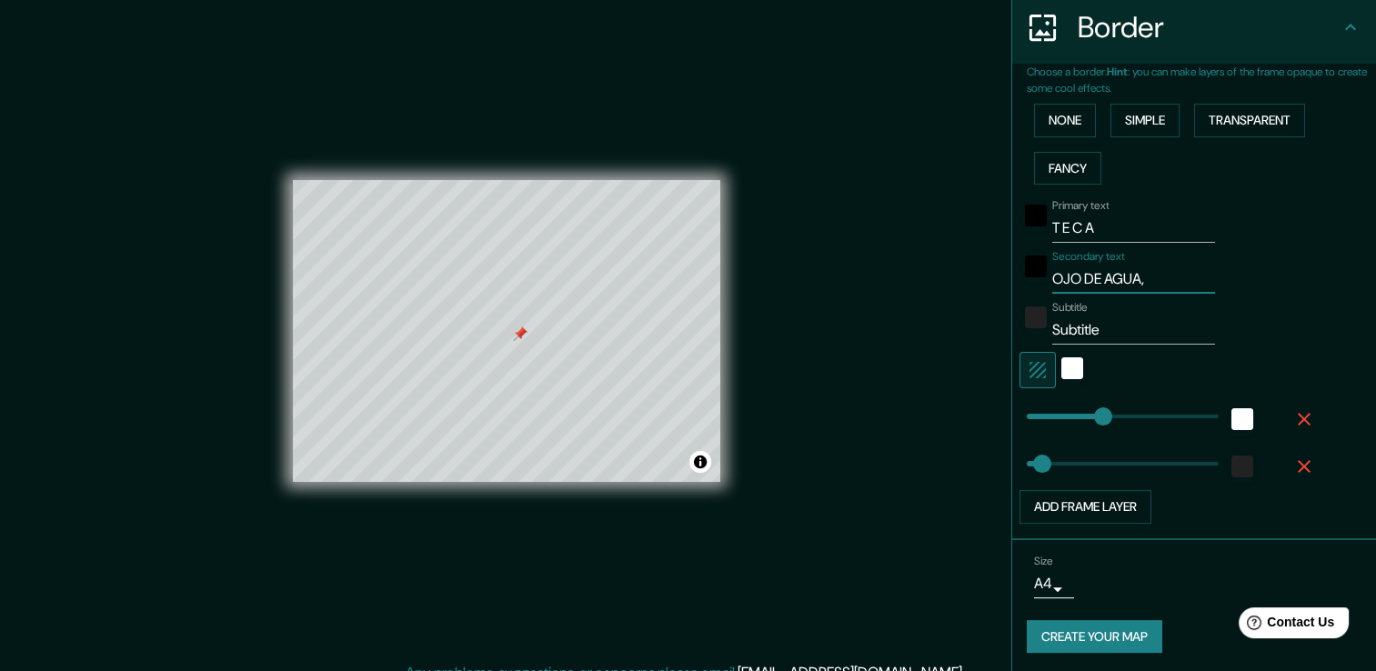
type input "38"
type input "OJO DE AGUA, T"
type input "38"
type input "OJO DE AGUA, TE"
type input "38"
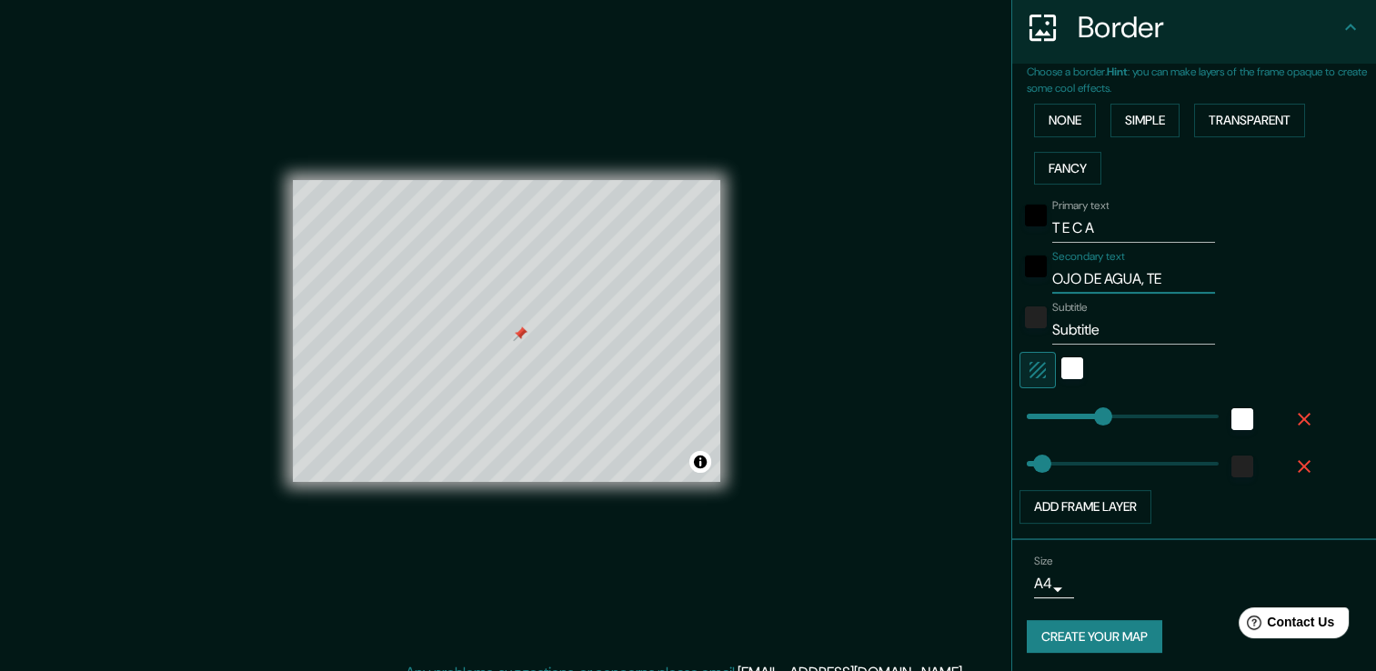
type input "OJO DE AGUA, TEC"
type input "38"
type input "OJO DE AGUA, TECA"
type input "38"
type input "OJO DE AGUA, TECAM"
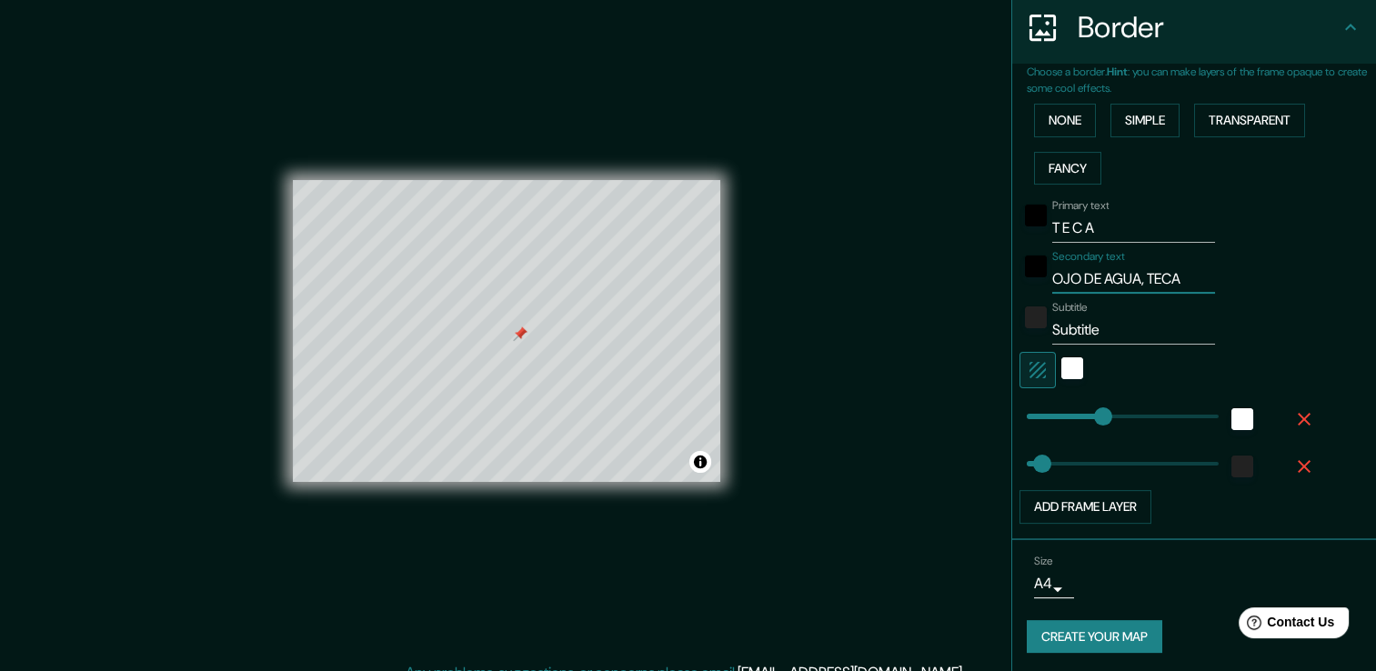
type input "38"
type input "OJO DE AGUA, TECAMA"
type input "38"
type input "OJO DE AGUA, TECAMAC"
type input "38"
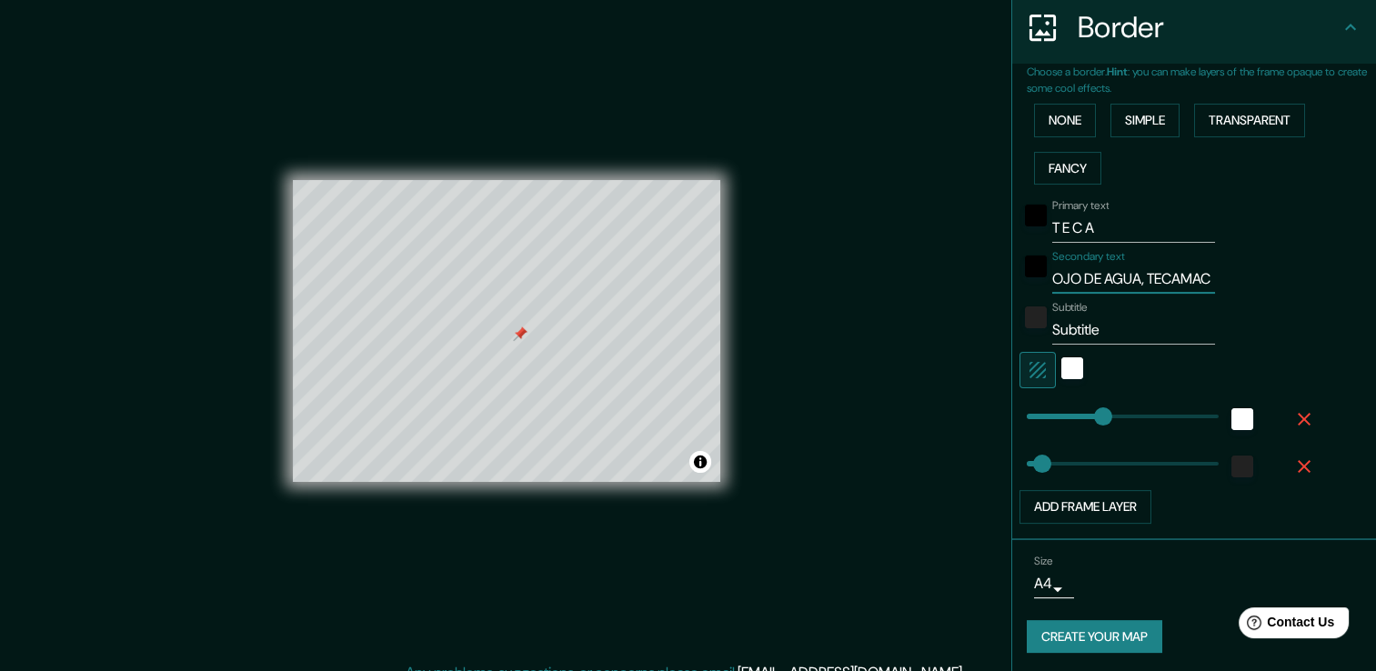
scroll to position [0, 14]
type input "OJO DE AGUA, TECAMAC"
drag, startPoint x: 1106, startPoint y: 327, endPoint x: 975, endPoint y: 357, distance: 134.4
click at [975, 357] on div "Mappin Location Ojo de Agua, Estado de México, México Pins Style Layout Border …" at bounding box center [688, 345] width 1376 height 691
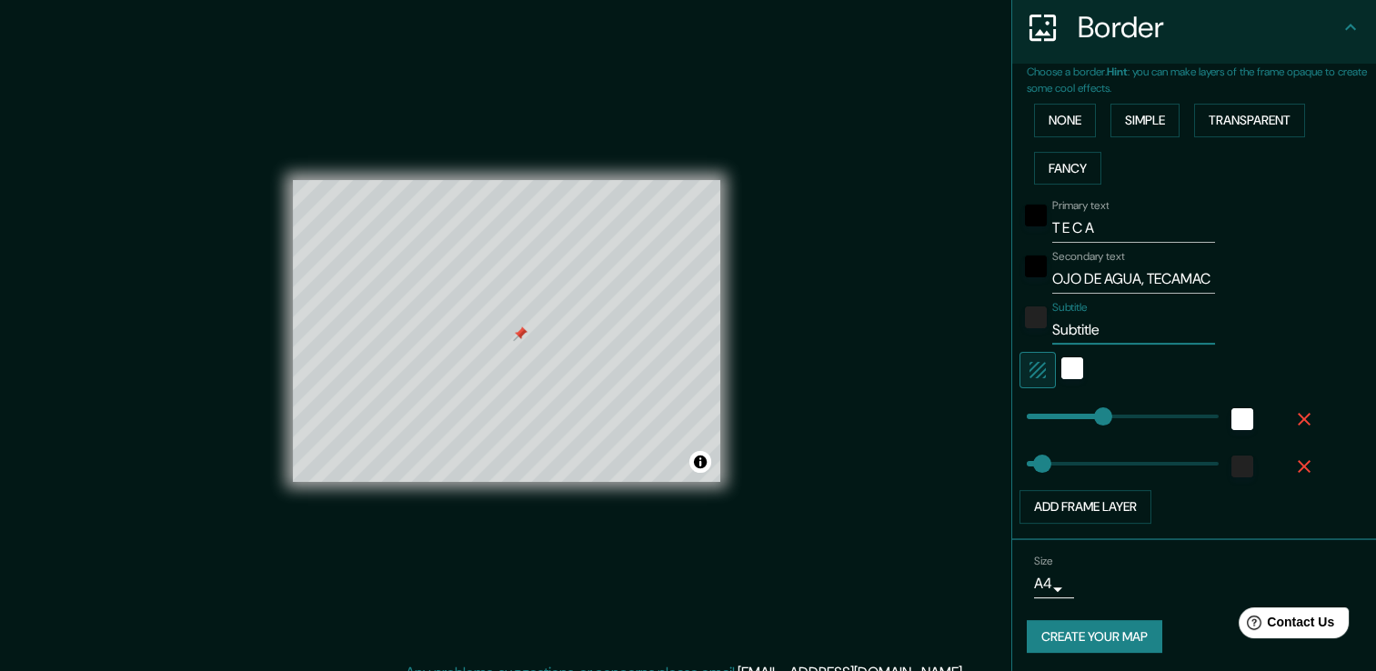
type input "E"
type input "38"
type input "Es"
type input "38"
type input "Est"
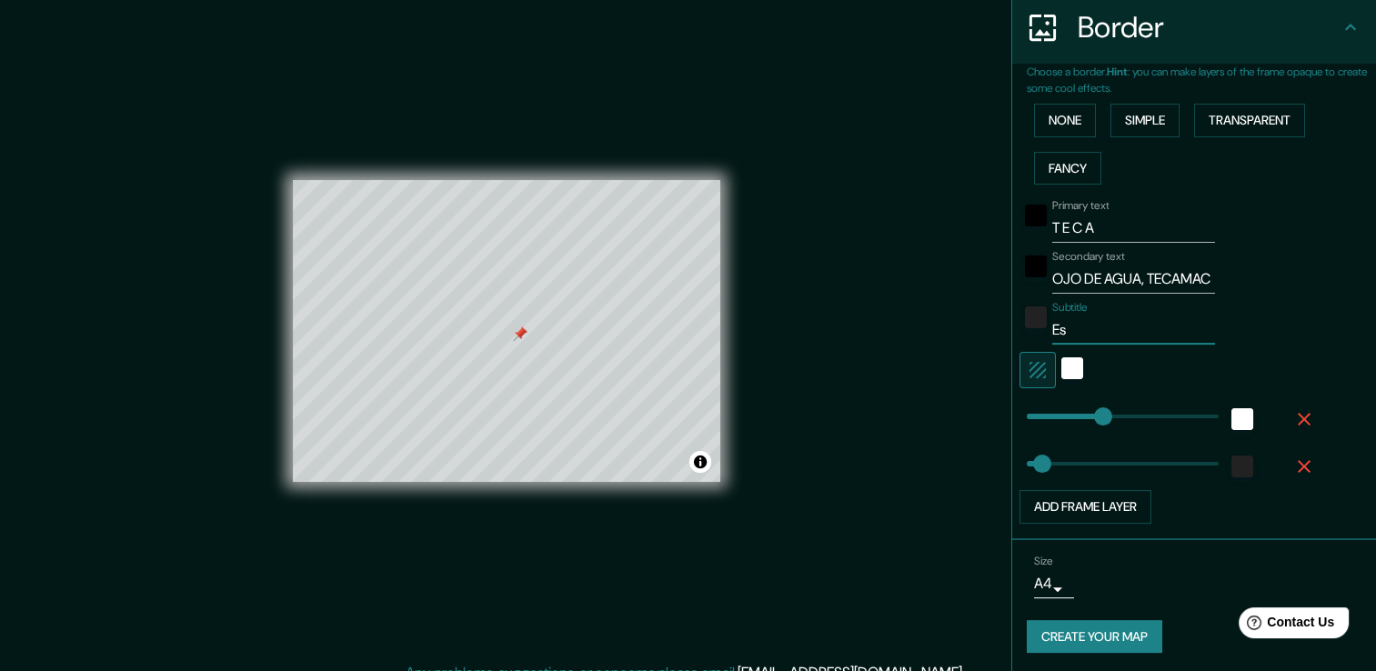
type input "38"
type input "Esta"
type input "38"
type input "Estad"
type input "38"
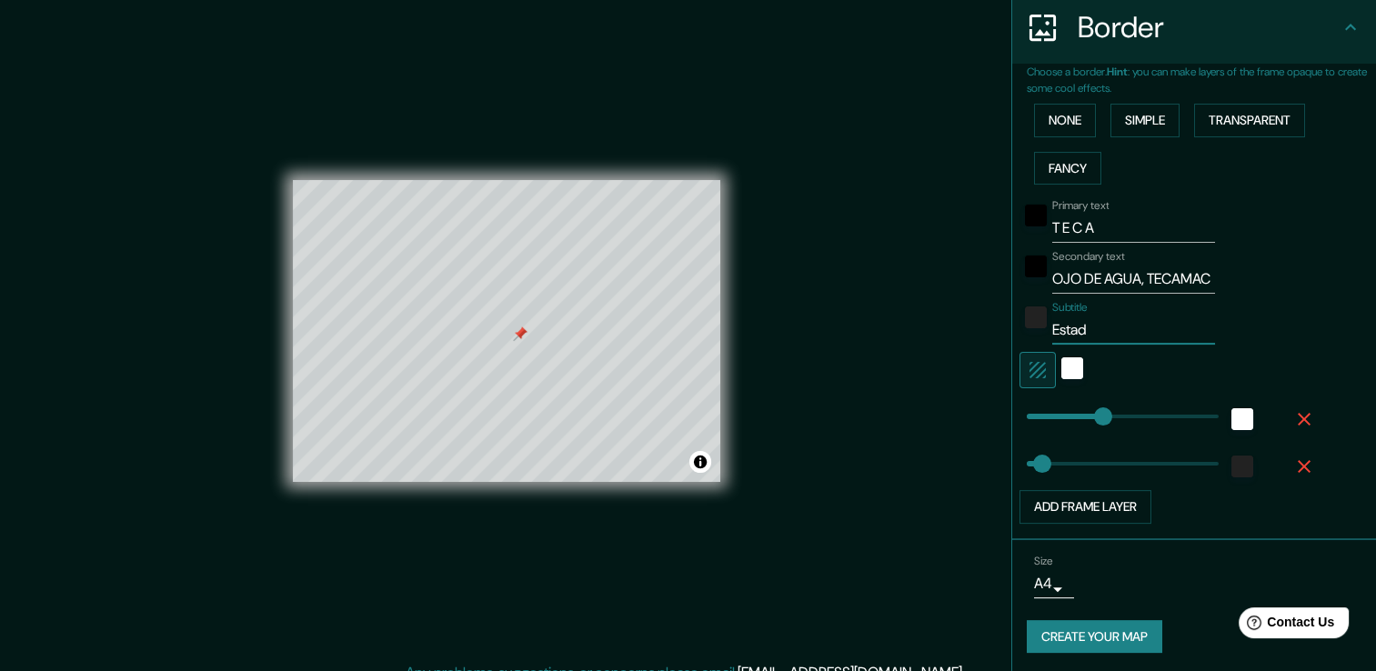
type input "Estado"
type input "38"
type input "Estado"
type input "38"
type input "Estado d"
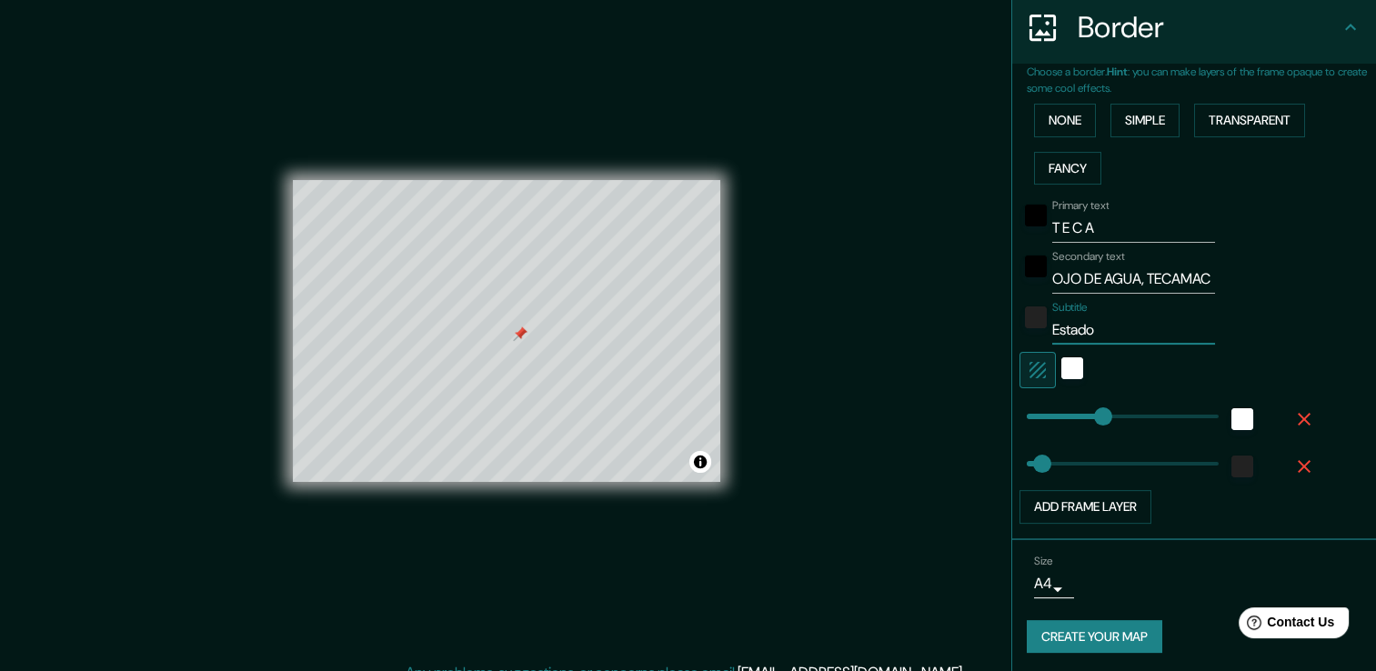
type input "38"
type input "Estado de"
type input "38"
type input "Estado de"
type input "38"
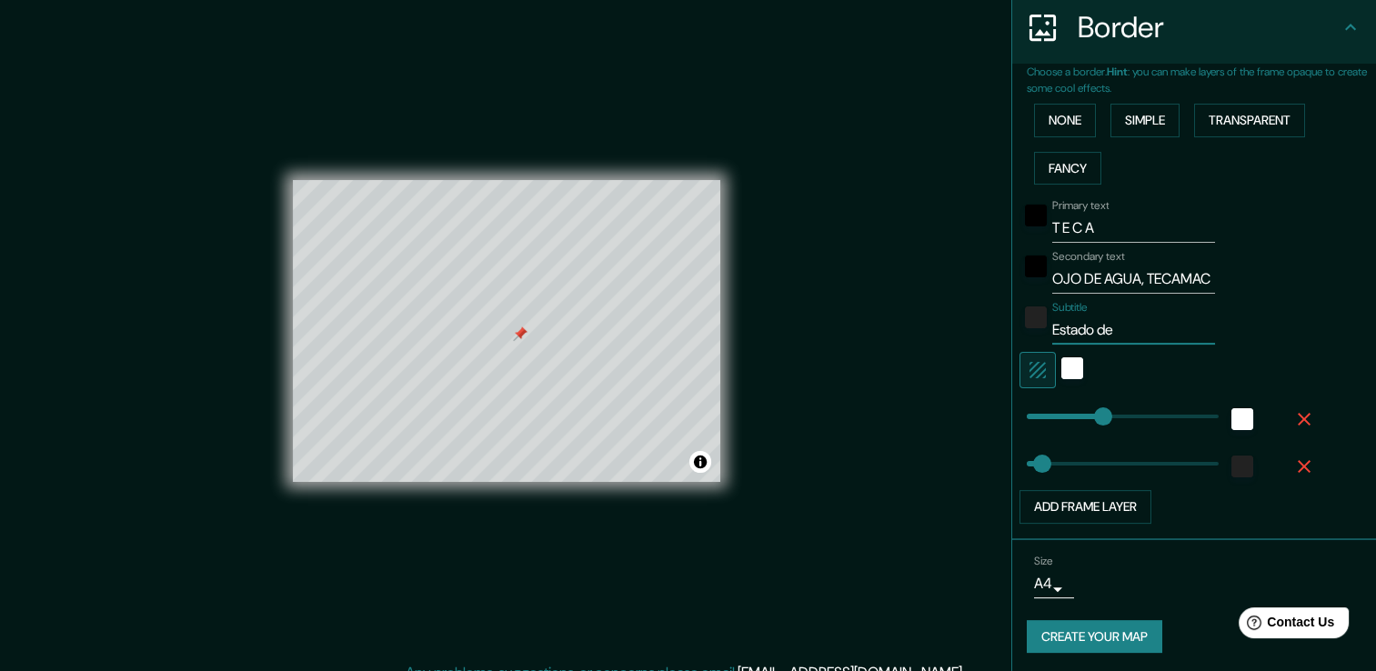
type input "Estado de M"
type input "38"
type input "Estado de Mé"
type input "38"
type input "Estado de Méx"
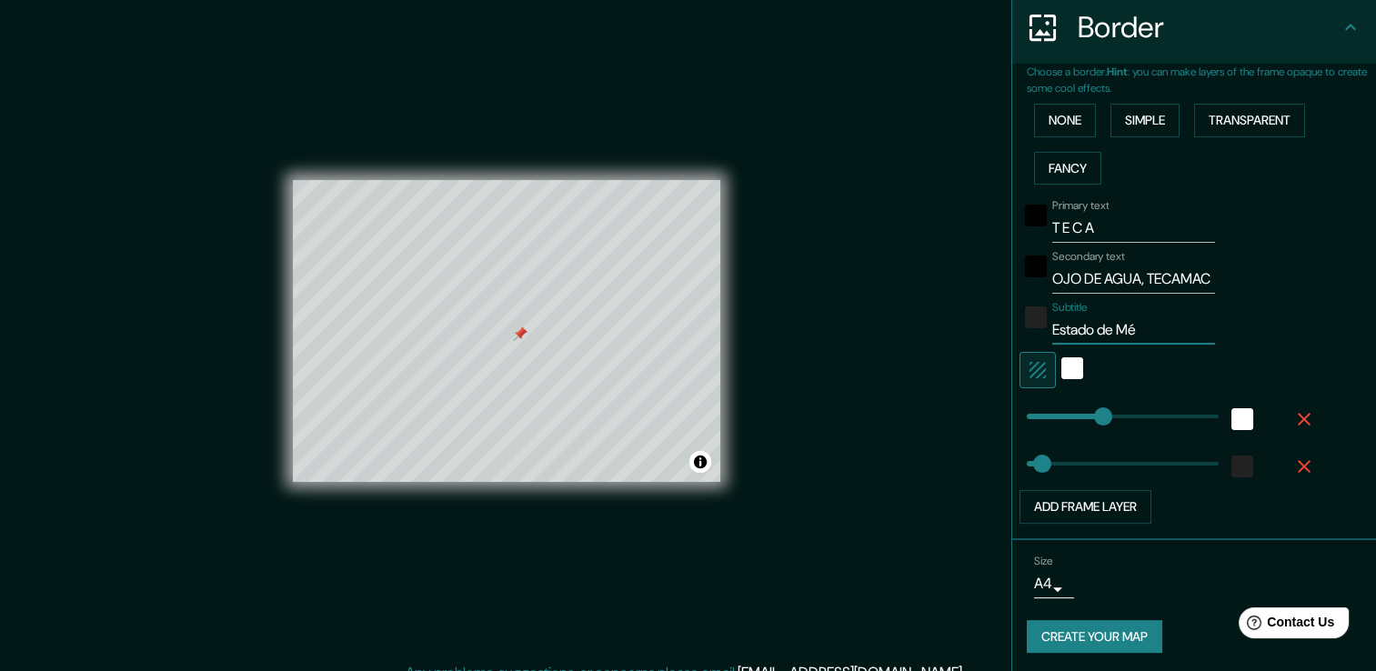
type input "38"
type input "Estado de Méxi"
type input "38"
type input "Estado de Méxic"
type input "38"
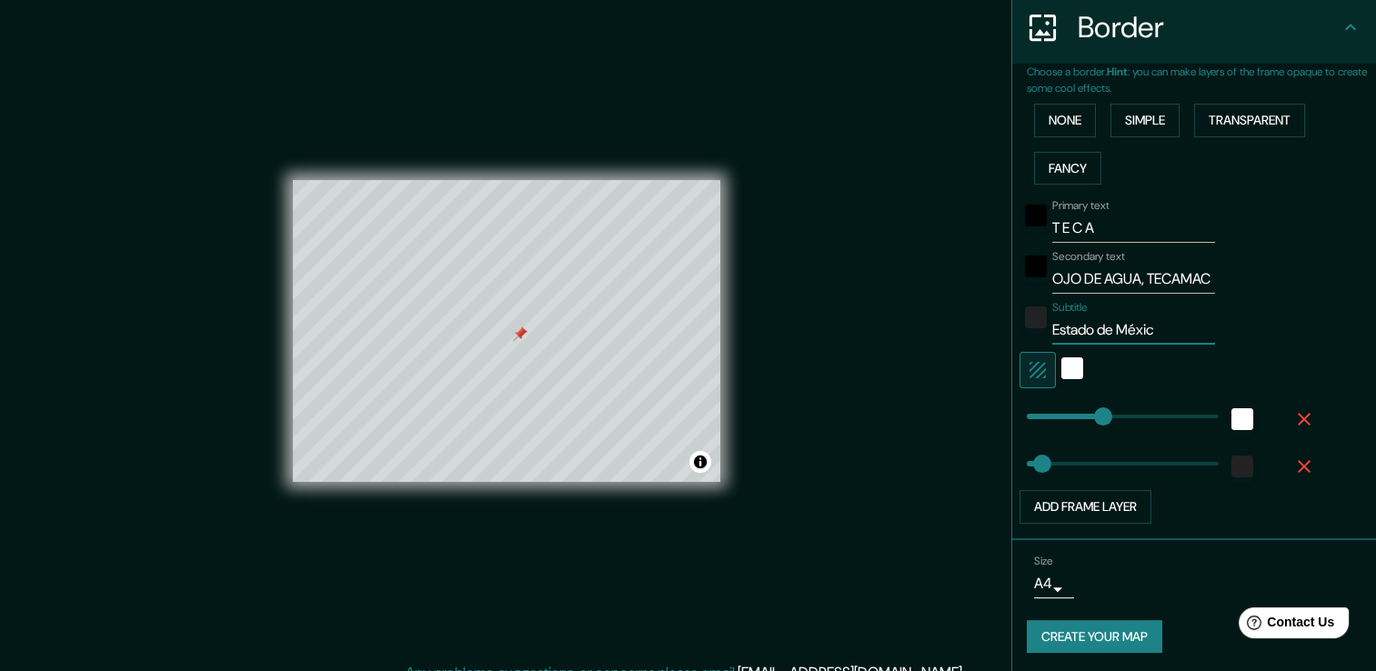
type input "Estado de Méxicp"
type input "38"
type input "Estado de Méxic"
type input "38"
type input "Estado de México"
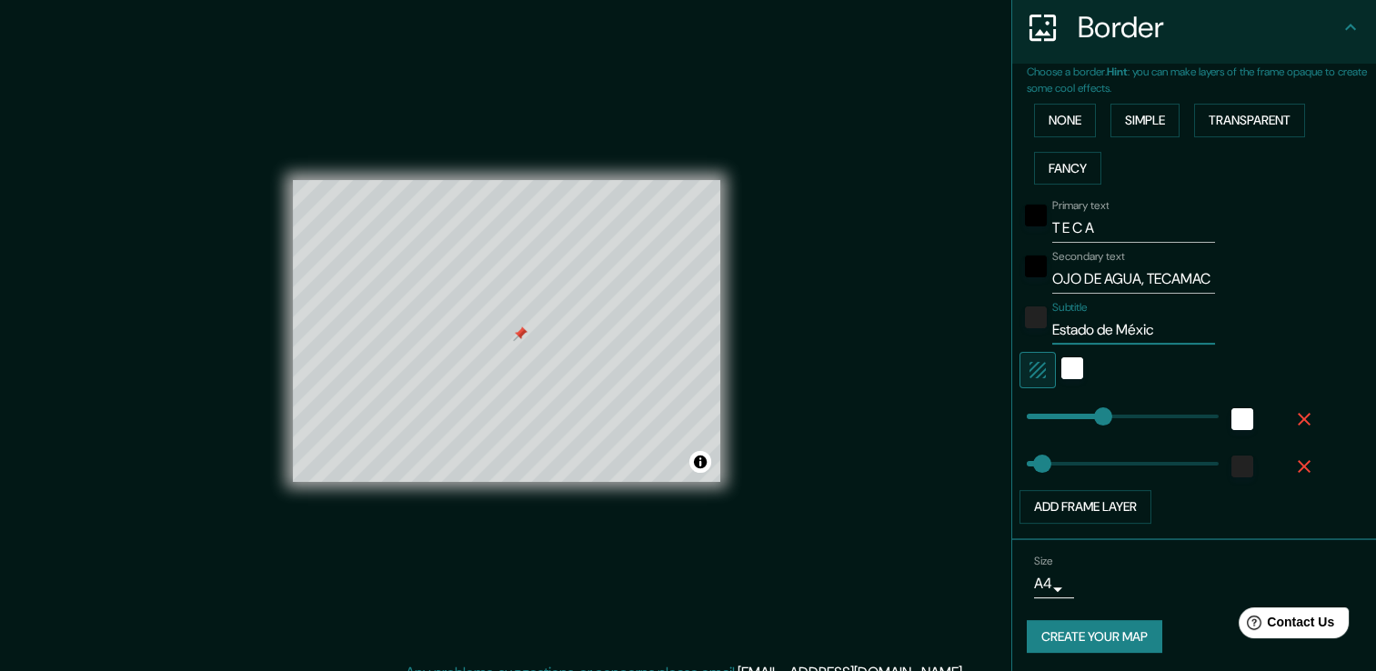
type input "38"
type input "Estado de México"
type input "0"
drag, startPoint x: 1043, startPoint y: 416, endPoint x: 961, endPoint y: 449, distance: 88.5
type input "0"
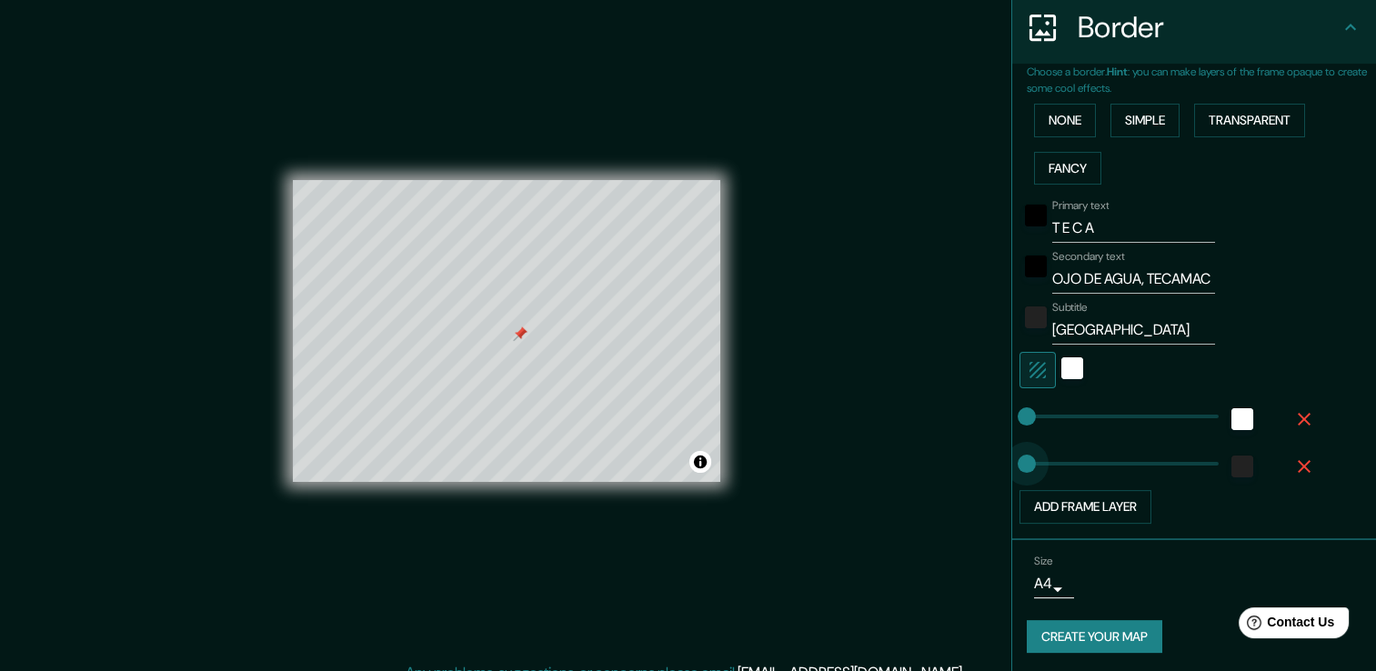
drag, startPoint x: 1022, startPoint y: 458, endPoint x: 974, endPoint y: 474, distance: 50.6
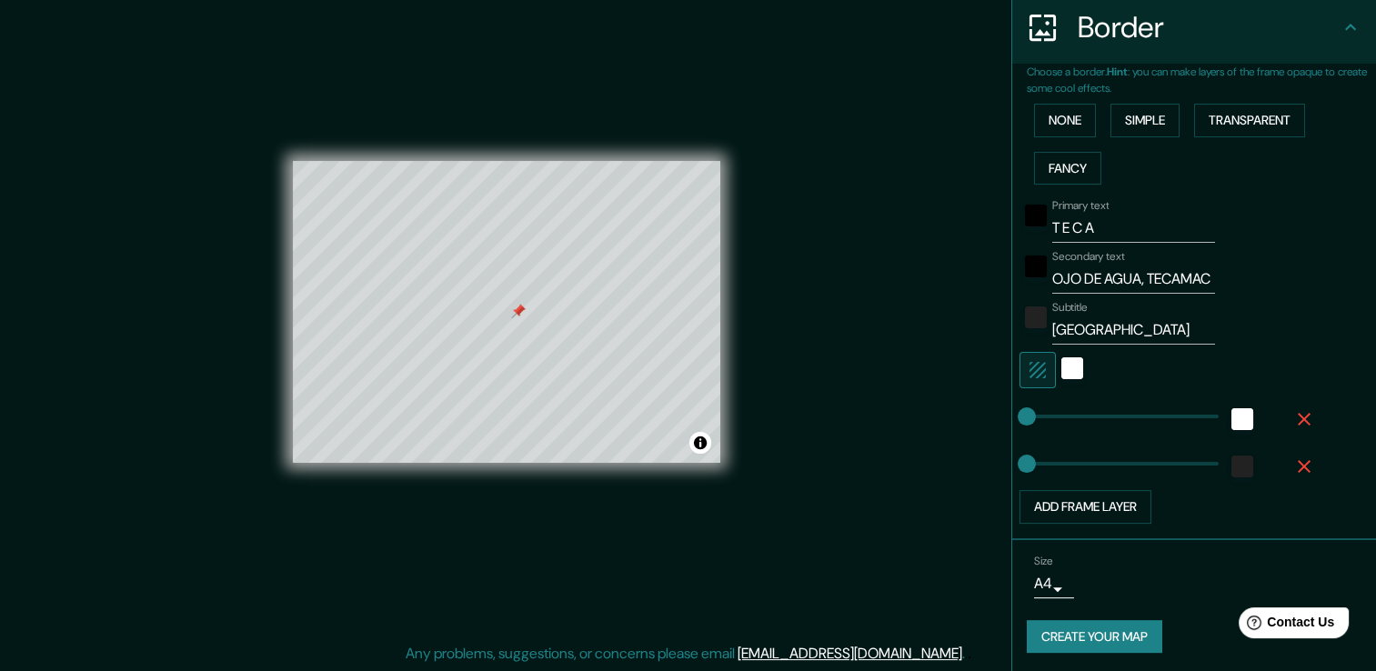
scroll to position [20, 0]
click at [1099, 634] on button "Create your map" at bounding box center [1095, 637] width 136 height 34
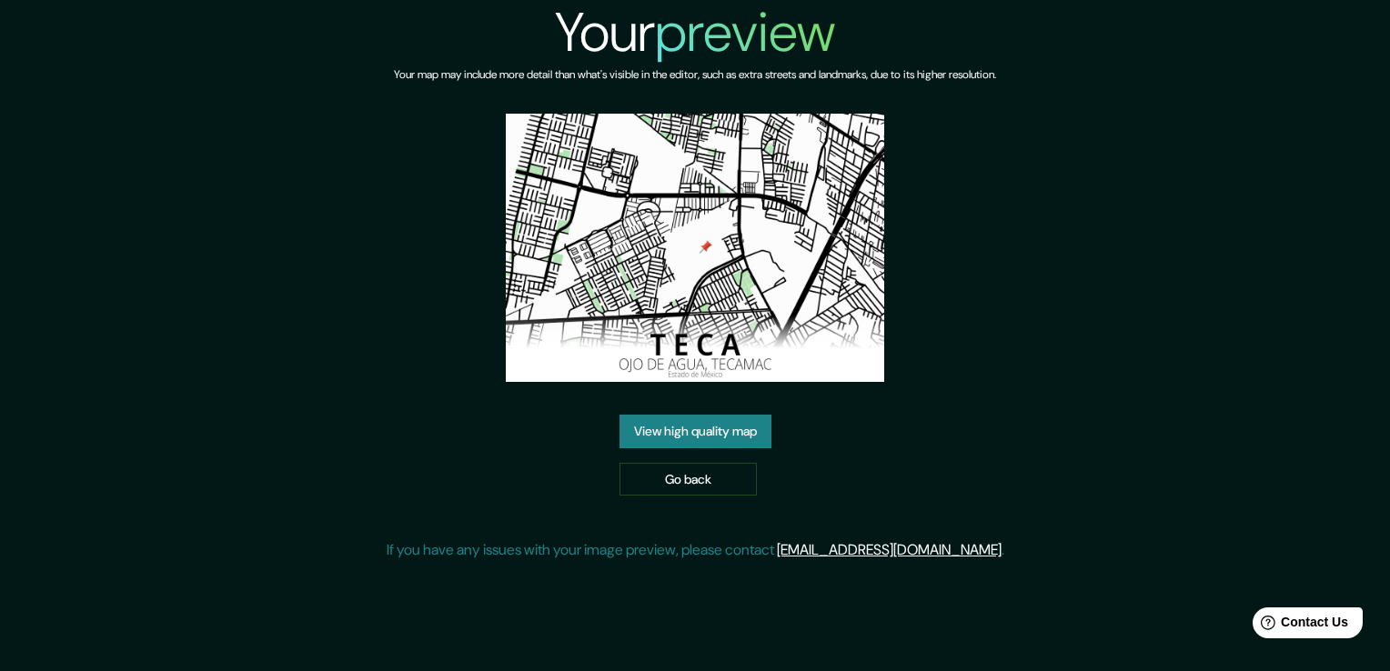
click at [740, 435] on link "View high quality map" at bounding box center [695, 432] width 152 height 34
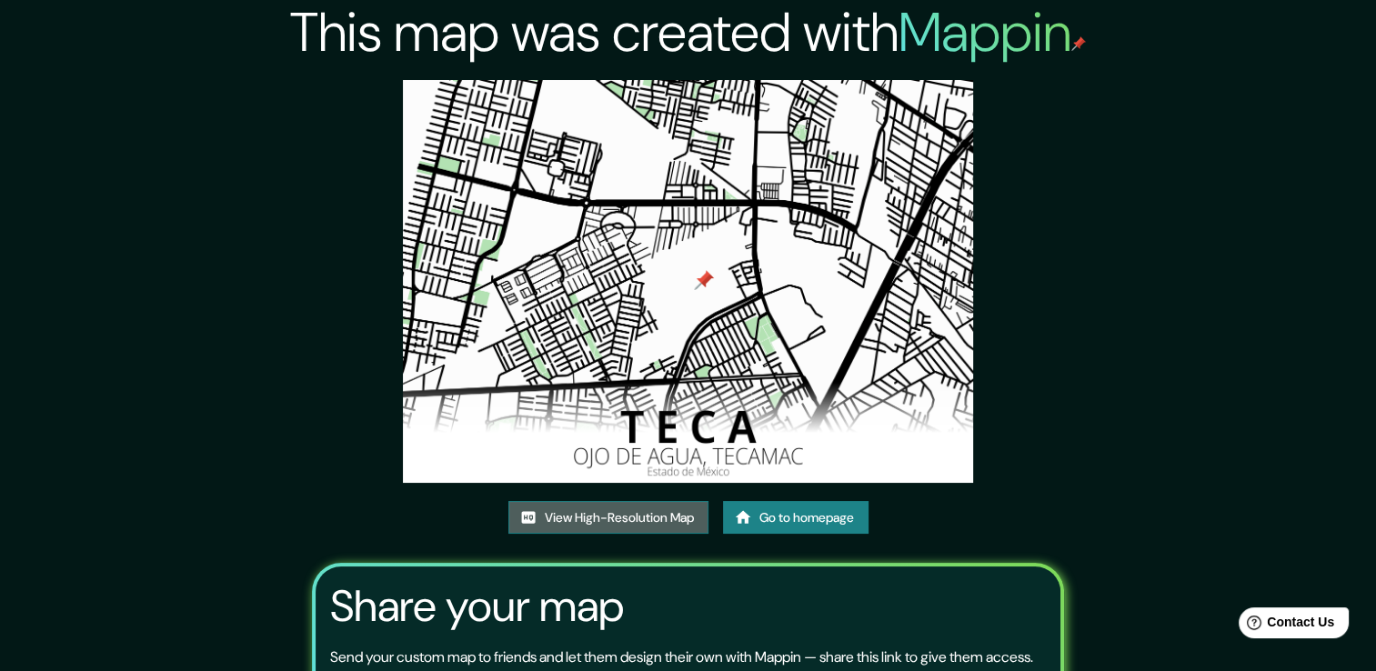
click at [607, 516] on link "View High-Resolution Map" at bounding box center [608, 518] width 200 height 34
